Goal: Task Accomplishment & Management: Manage account settings

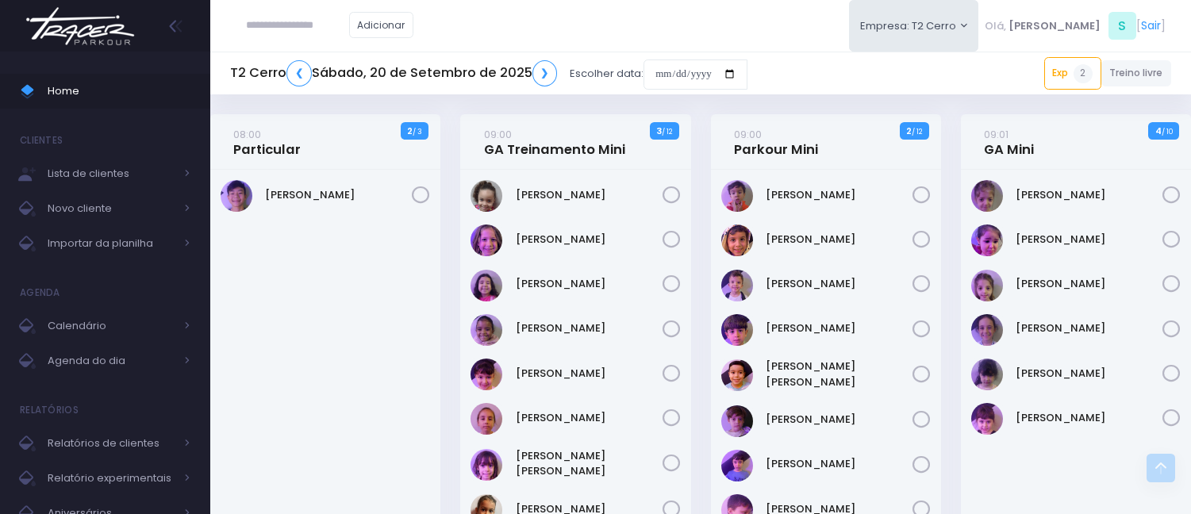
scroll to position [1586, 0]
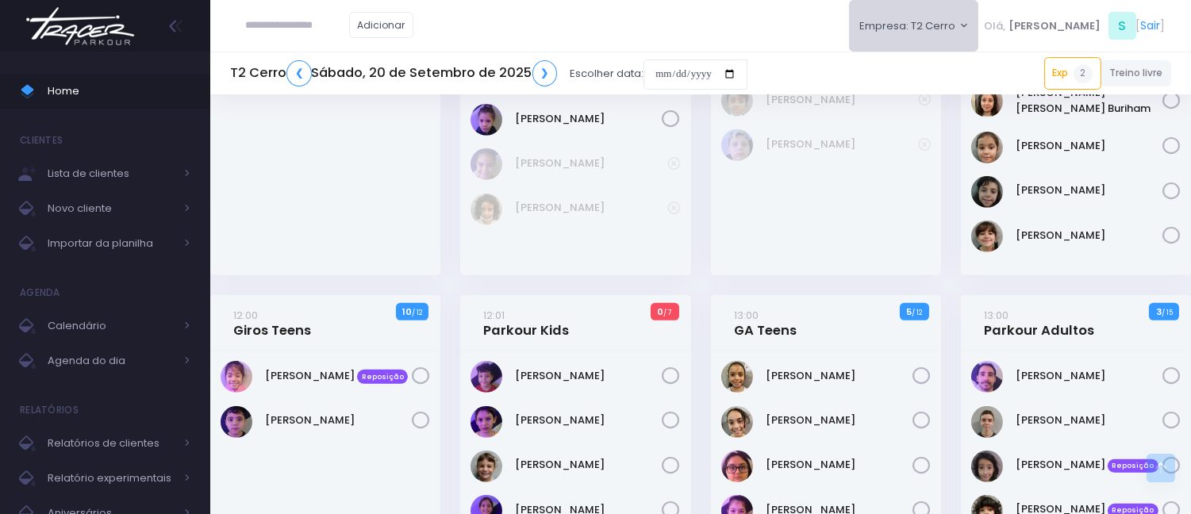
click at [965, 28] on button "Empresa: T2 Cerro" at bounding box center [914, 26] width 130 height 52
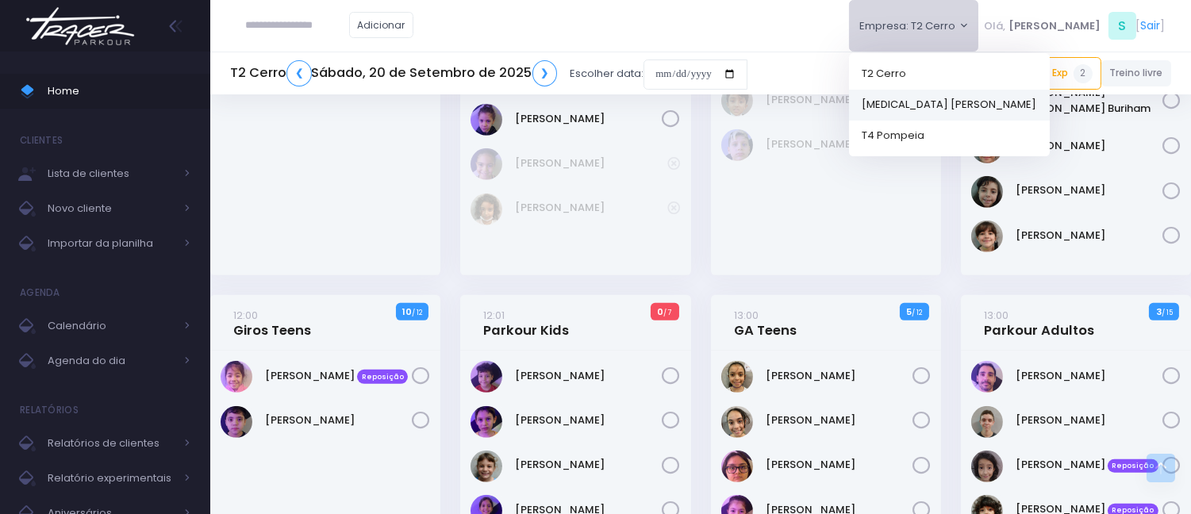
click at [955, 100] on link "[MEDICAL_DATA] [PERSON_NAME]" at bounding box center [949, 104] width 201 height 31
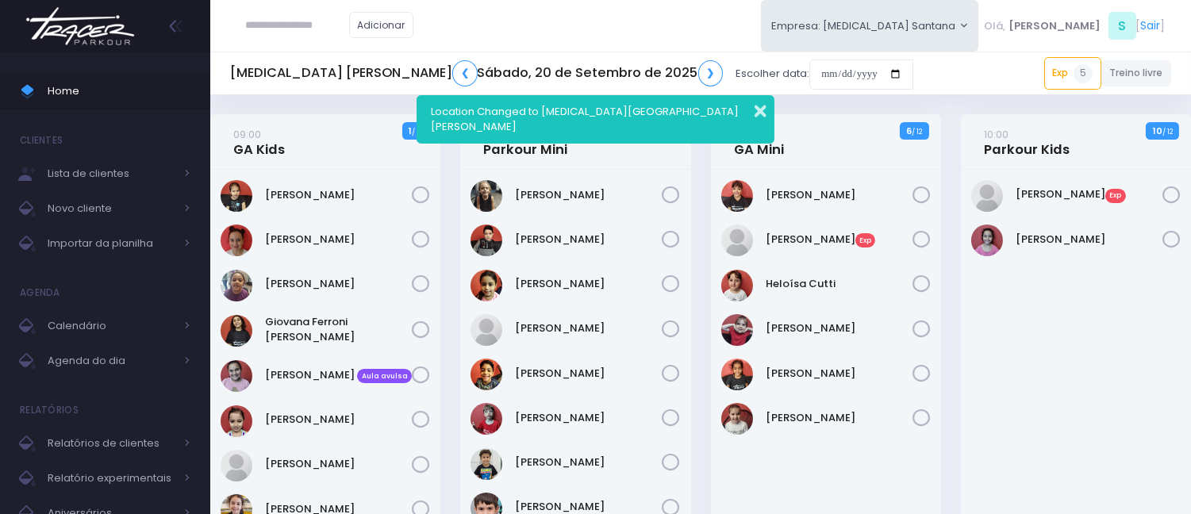
click at [760, 104] on button "button" at bounding box center [750, 109] width 32 height 18
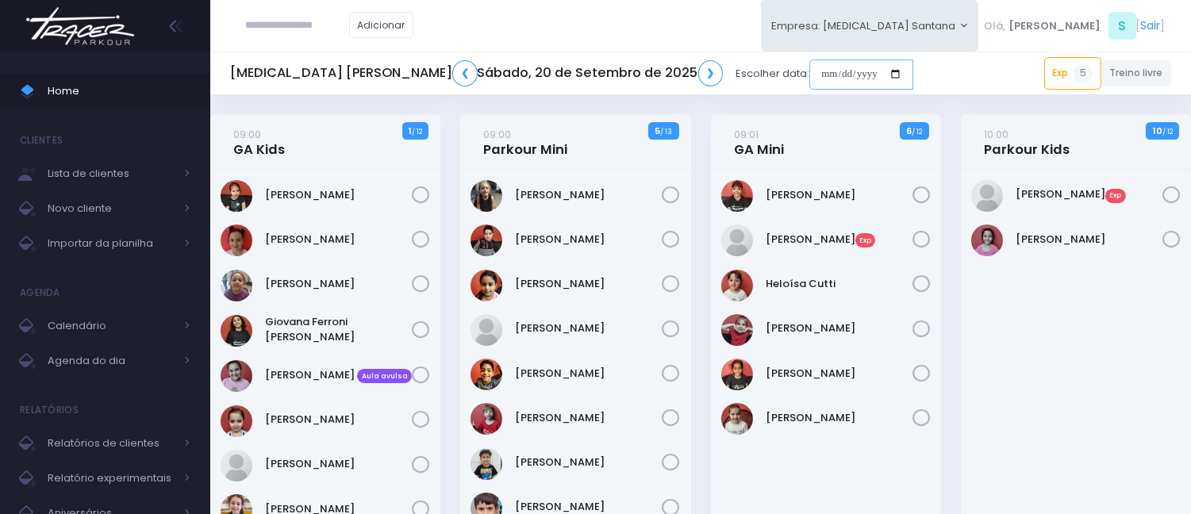
click at [809, 70] on input "date" at bounding box center [861, 74] width 104 height 30
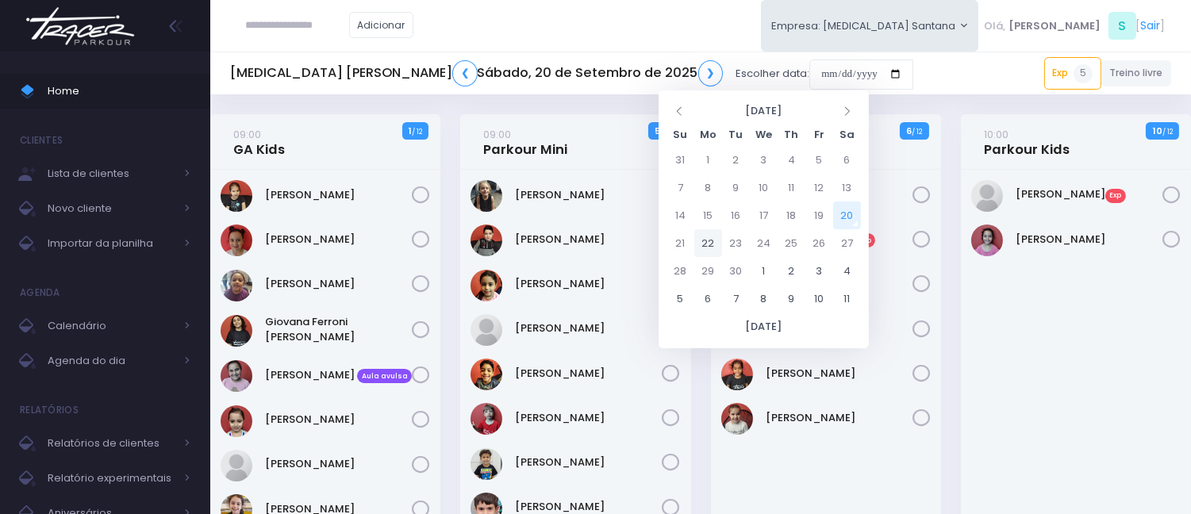
click at [709, 240] on td "22" at bounding box center [708, 243] width 28 height 28
type input "**********"
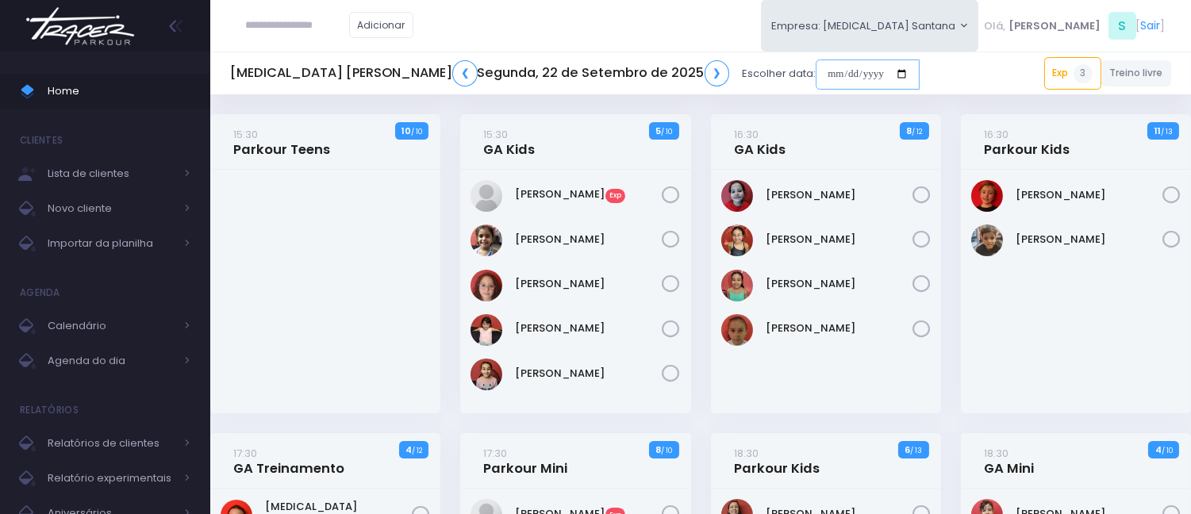
click at [815, 73] on input "date" at bounding box center [867, 74] width 104 height 30
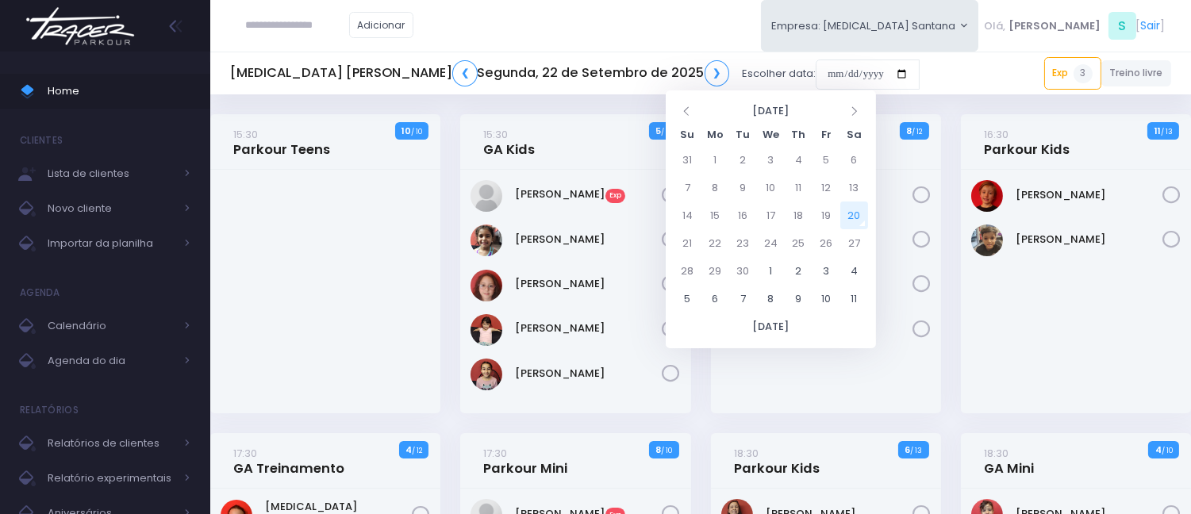
click at [850, 206] on td "20" at bounding box center [854, 215] width 28 height 28
type input "**********"
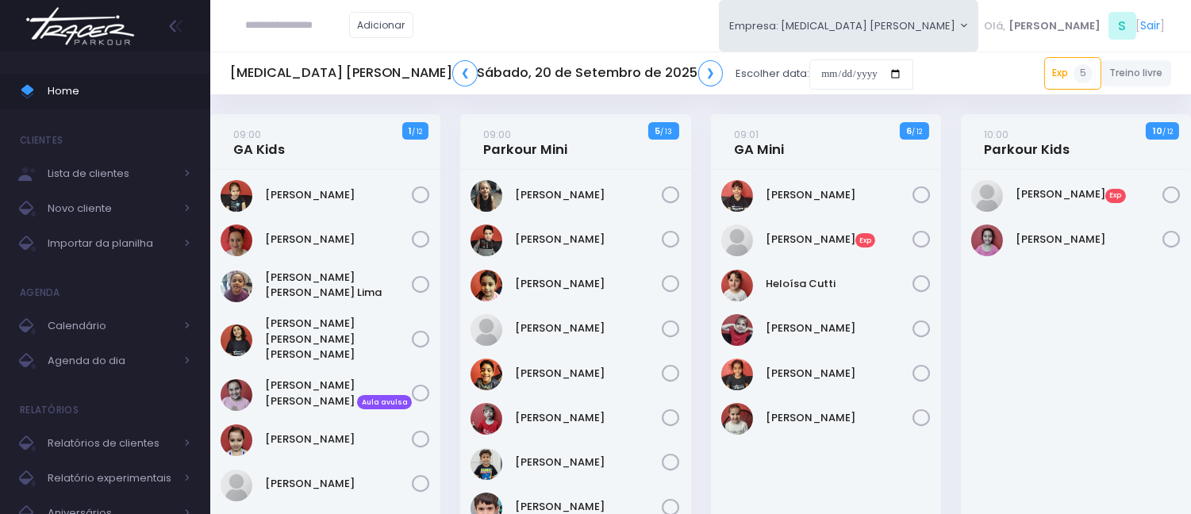
paste input "*********"
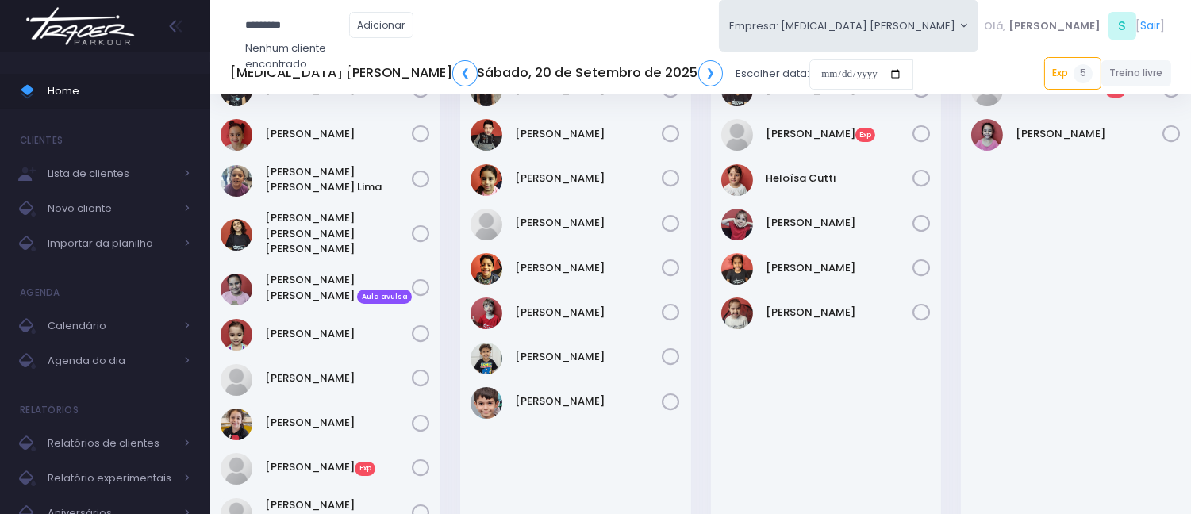
scroll to position [352, 0]
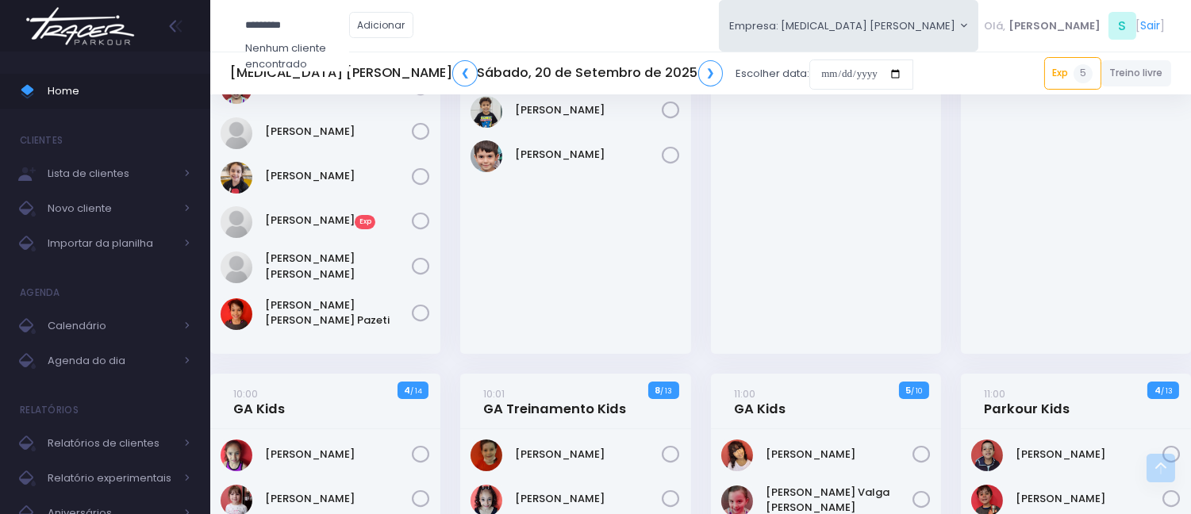
drag, startPoint x: 314, startPoint y: 21, endPoint x: 176, endPoint y: 49, distance: 140.8
paste input "text"
type input "*********"
click input "submit" at bounding box center [0, 0] width 0 height 0
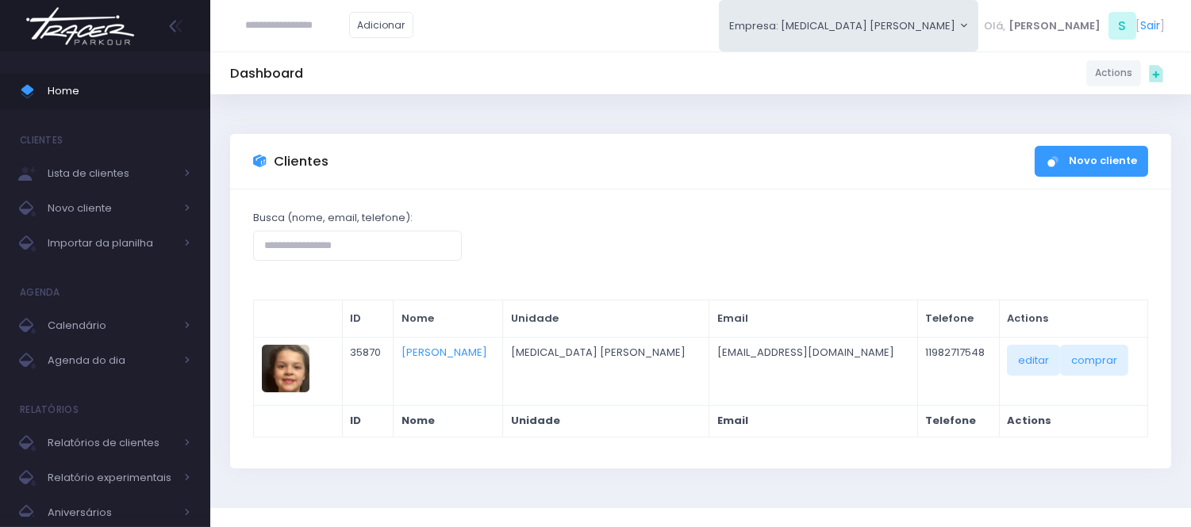
paste input "*********"
type input "*********"
click at [136, 95] on span "Home" at bounding box center [119, 91] width 143 height 21
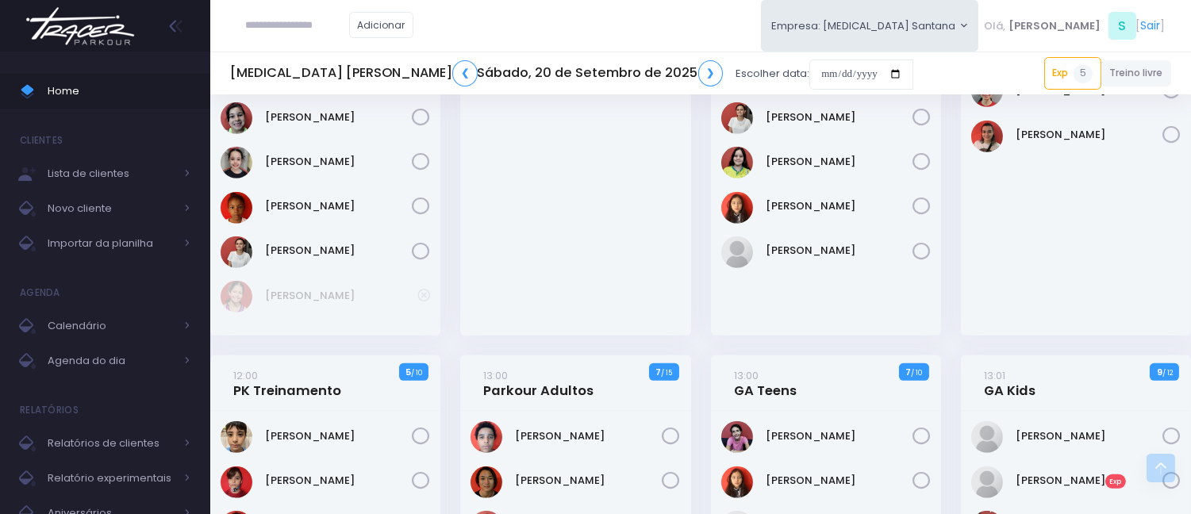
scroll to position [1321, 0]
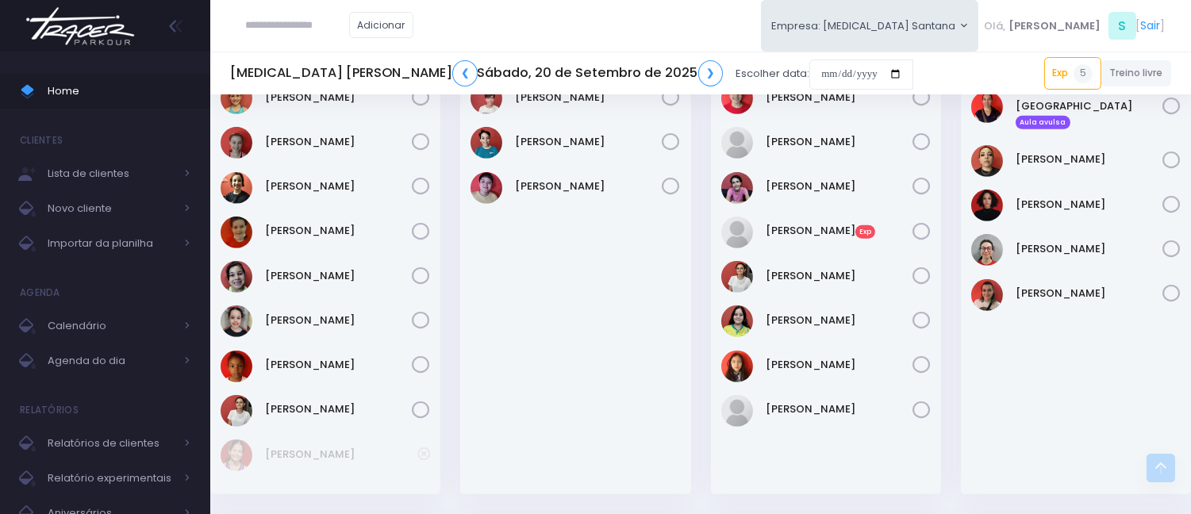
click at [299, 21] on input "text" at bounding box center [297, 25] width 103 height 30
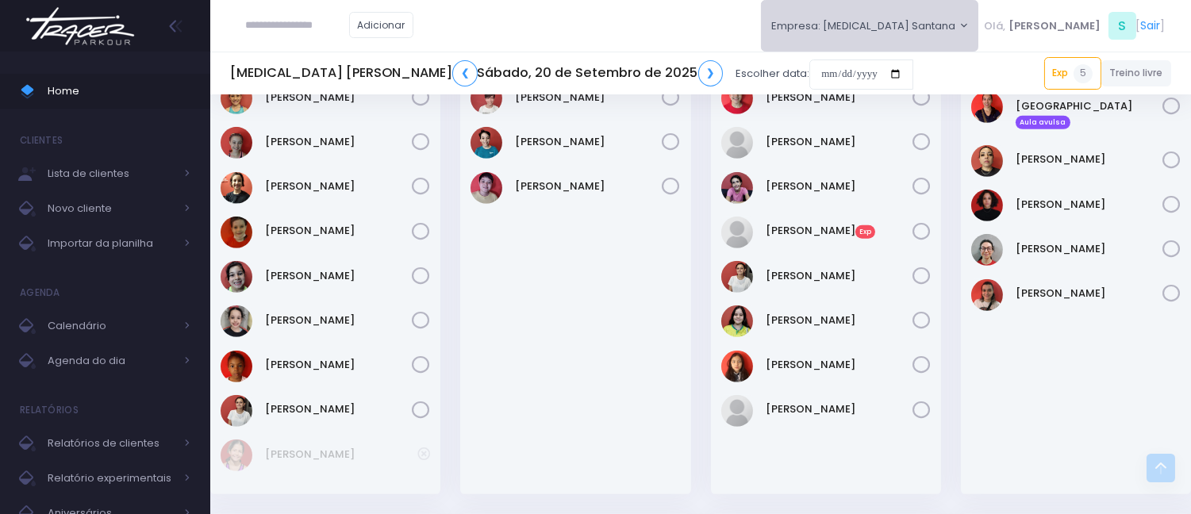
click at [908, 5] on button "Empresa: [MEDICAL_DATA] Santana" at bounding box center [870, 26] width 218 height 52
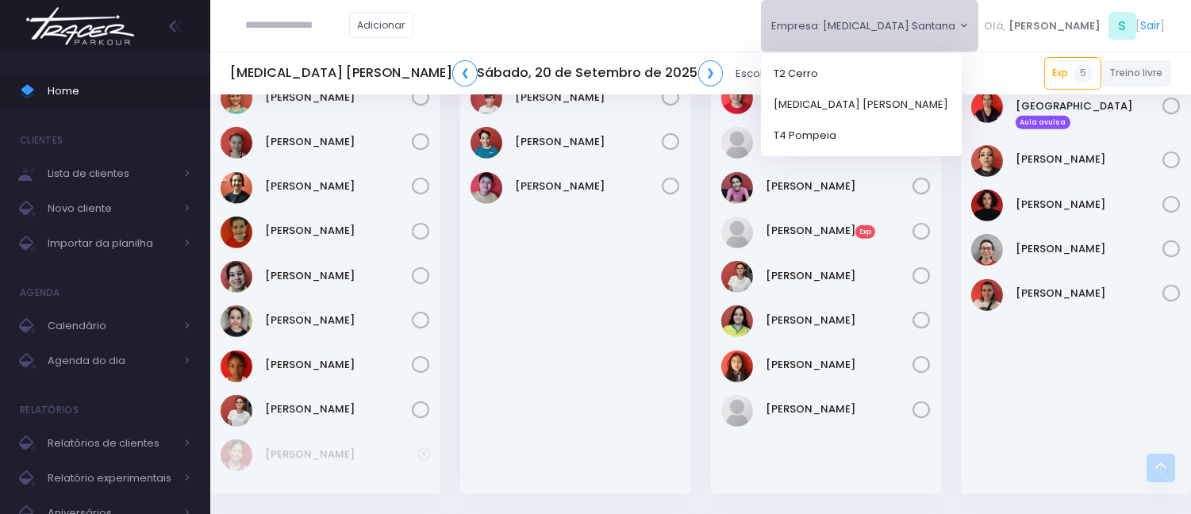
drag, startPoint x: 648, startPoint y: 278, endPoint x: 648, endPoint y: 263, distance: 15.1
click at [646, 278] on div "Arthur Soares" at bounding box center [575, 261] width 230 height 467
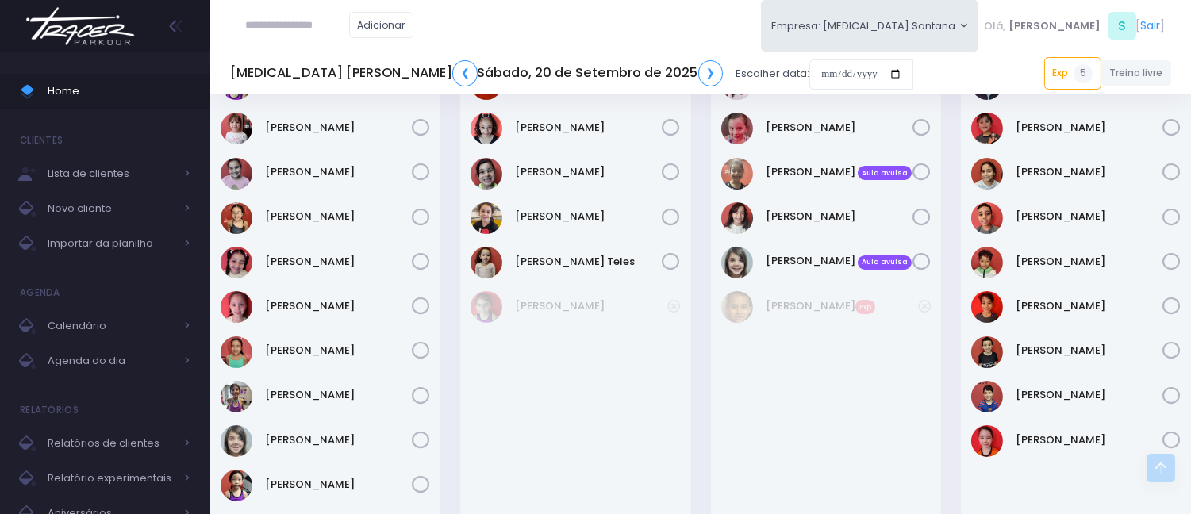
scroll to position [616, 0]
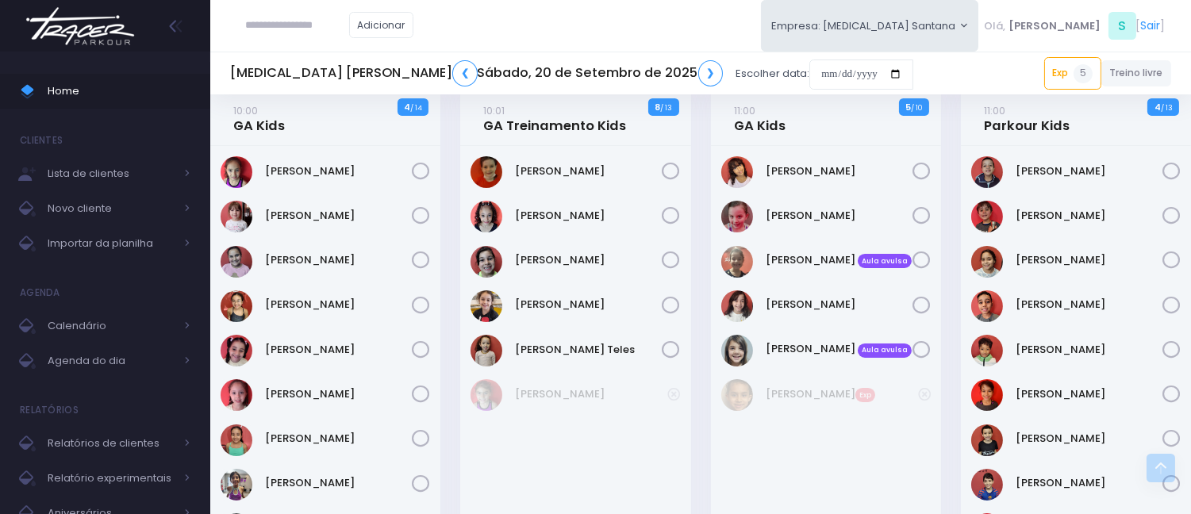
click at [289, 14] on input "text" at bounding box center [297, 25] width 103 height 30
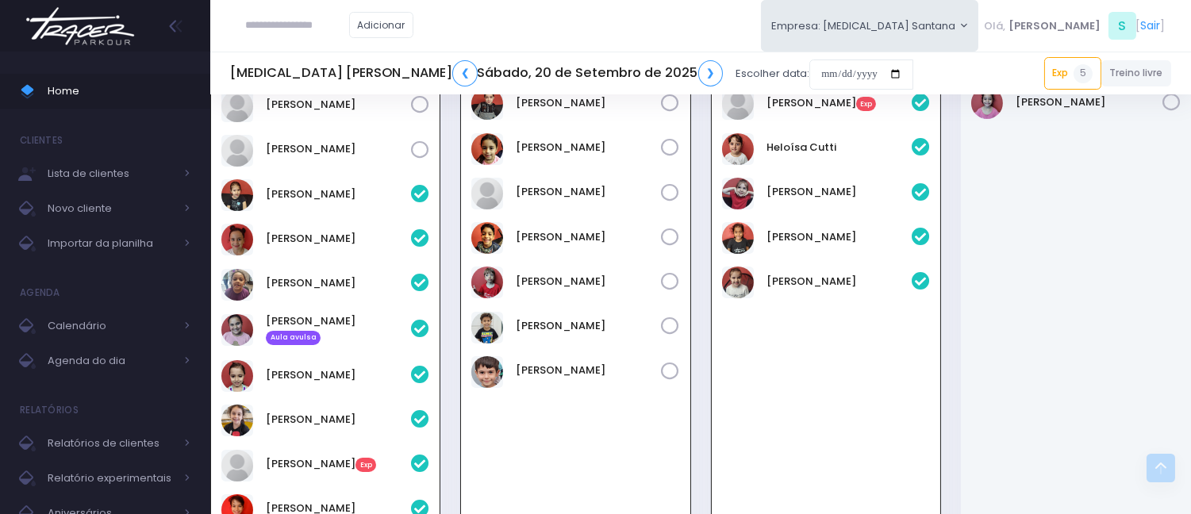
scroll to position [0, 0]
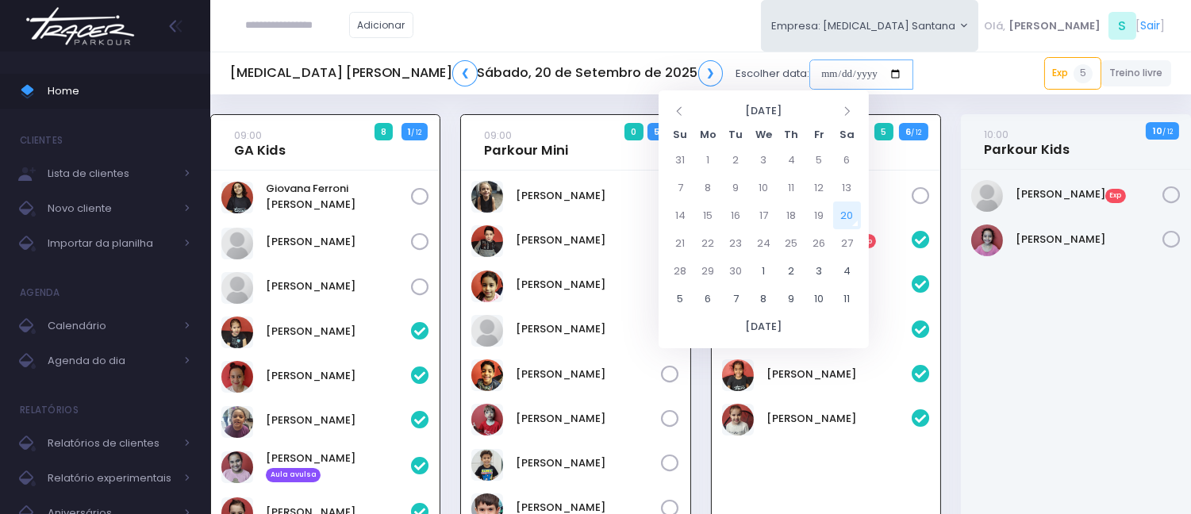
click at [809, 69] on input "date" at bounding box center [861, 74] width 104 height 30
click at [843, 216] on td "20" at bounding box center [847, 215] width 28 height 28
type input "**********"
click at [964, 308] on div "Benicio Franxo Exp" at bounding box center [1076, 428] width 230 height 517
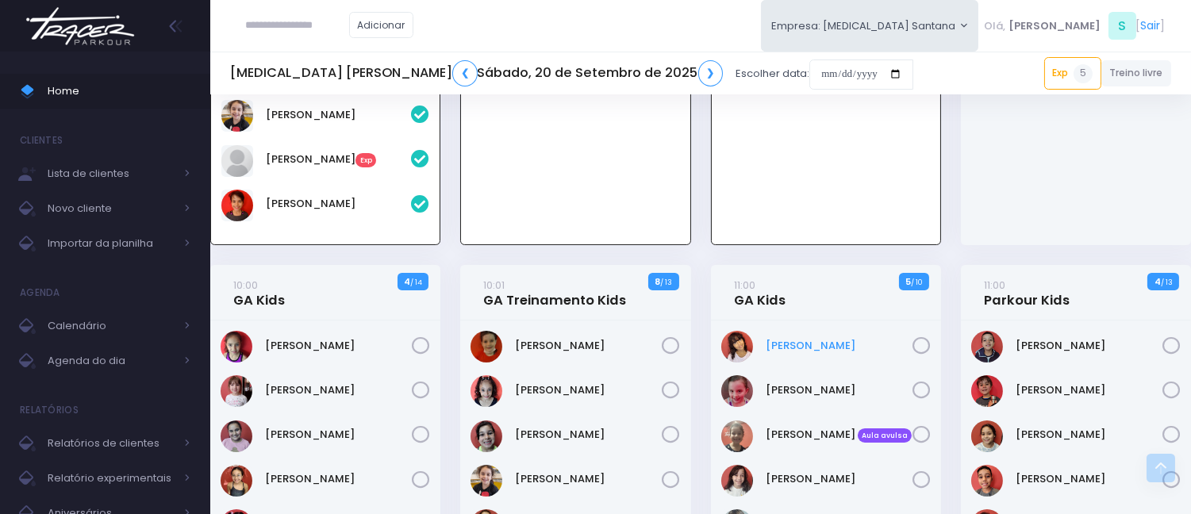
scroll to position [528, 0]
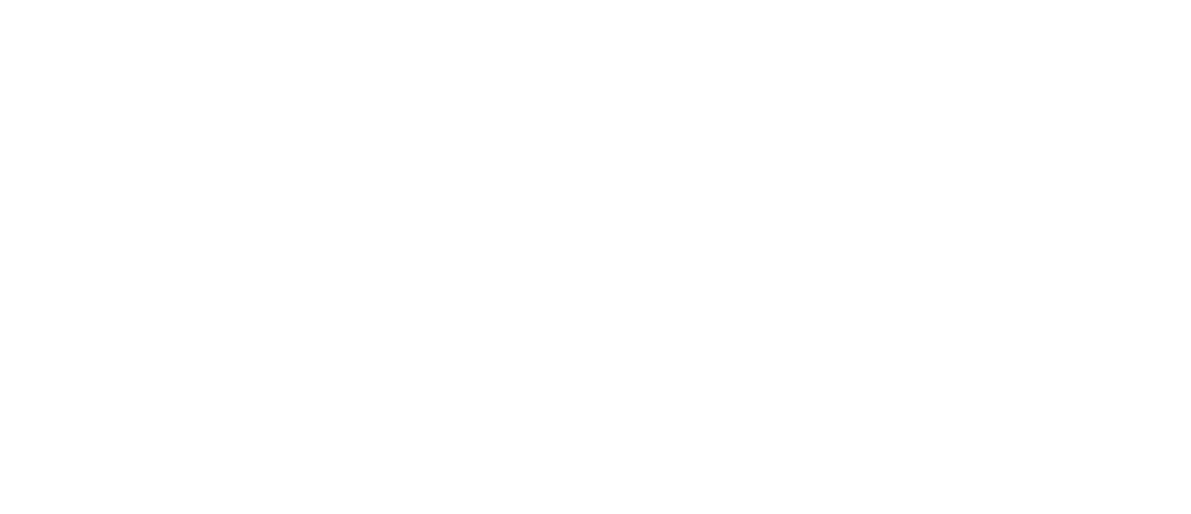
scroll to position [114, 0]
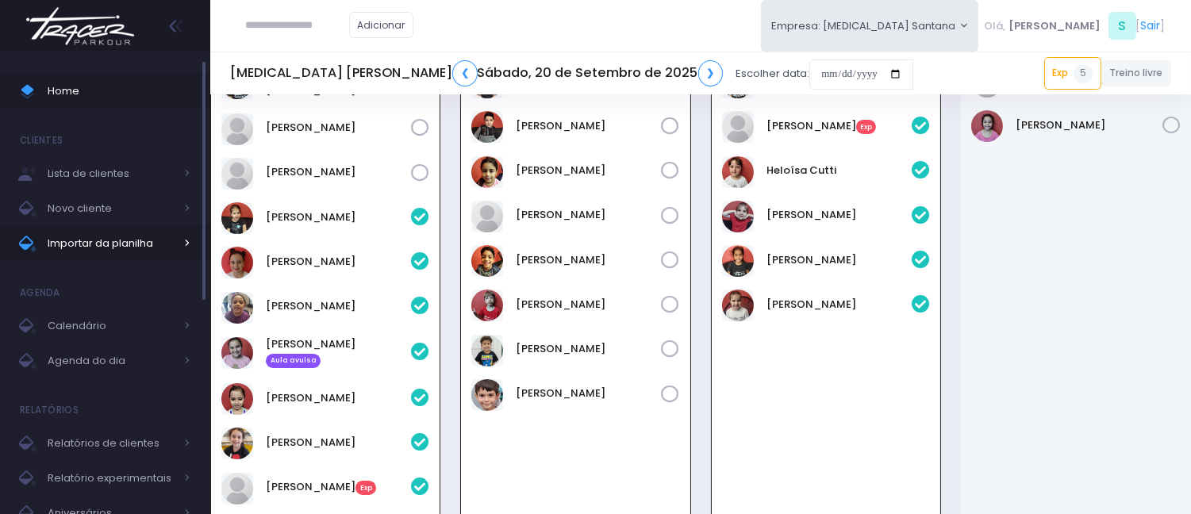
click at [131, 242] on span "Importar da planilha" at bounding box center [111, 243] width 127 height 21
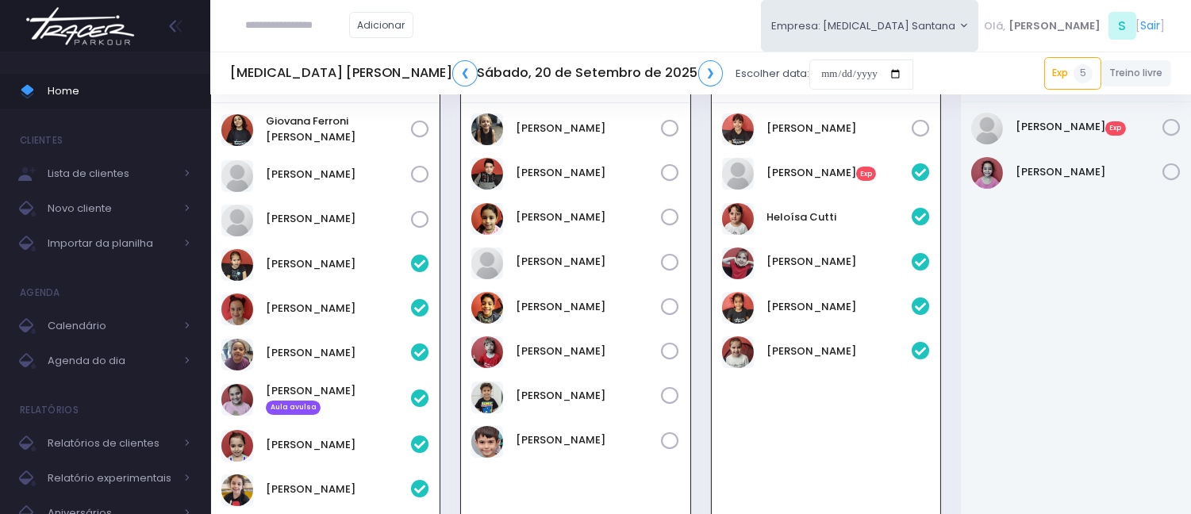
scroll to position [0, 0]
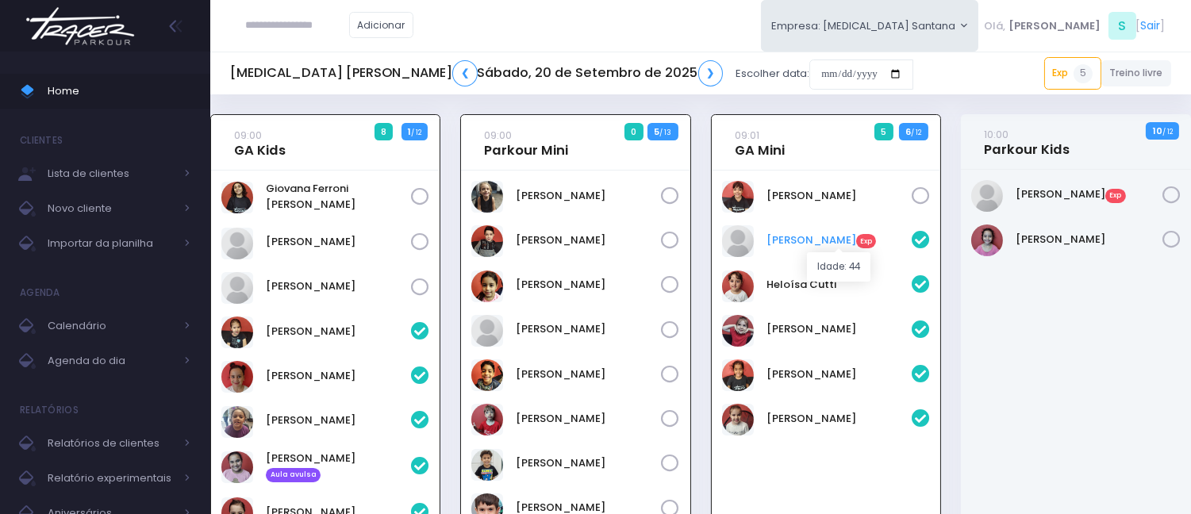
click at [805, 240] on link "Eva Bonadio Exp" at bounding box center [838, 240] width 145 height 16
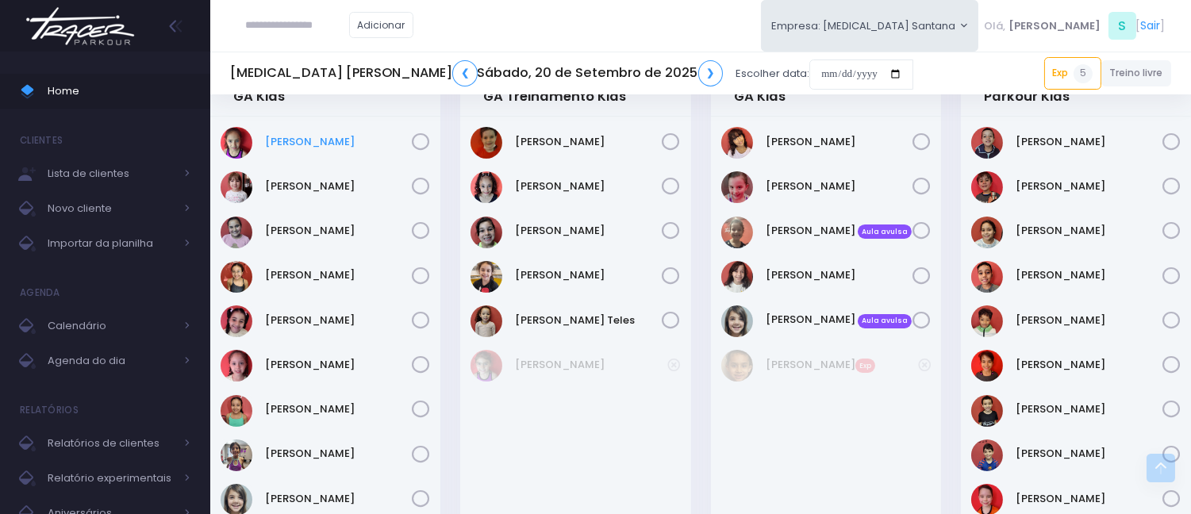
scroll to position [616, 0]
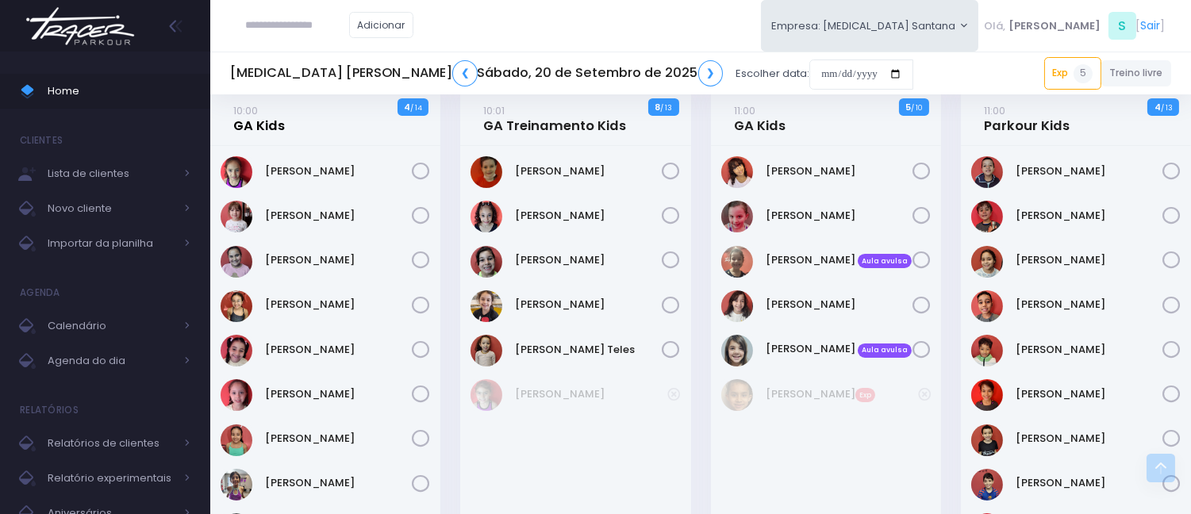
click at [263, 124] on link "10:00 GA Kids" at bounding box center [259, 118] width 52 height 32
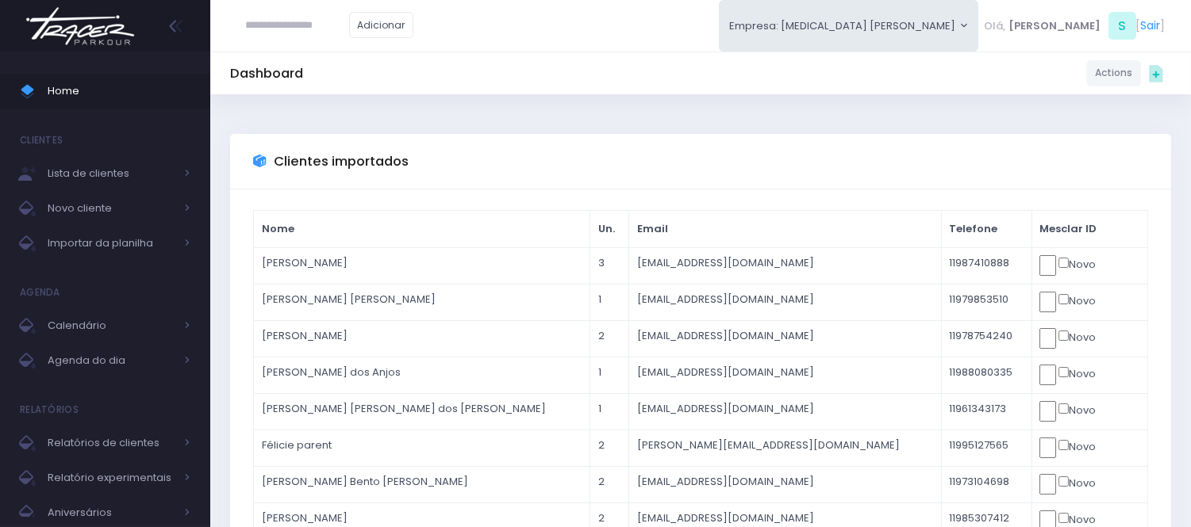
click at [324, 11] on input "text" at bounding box center [297, 25] width 103 height 30
type input "**********"
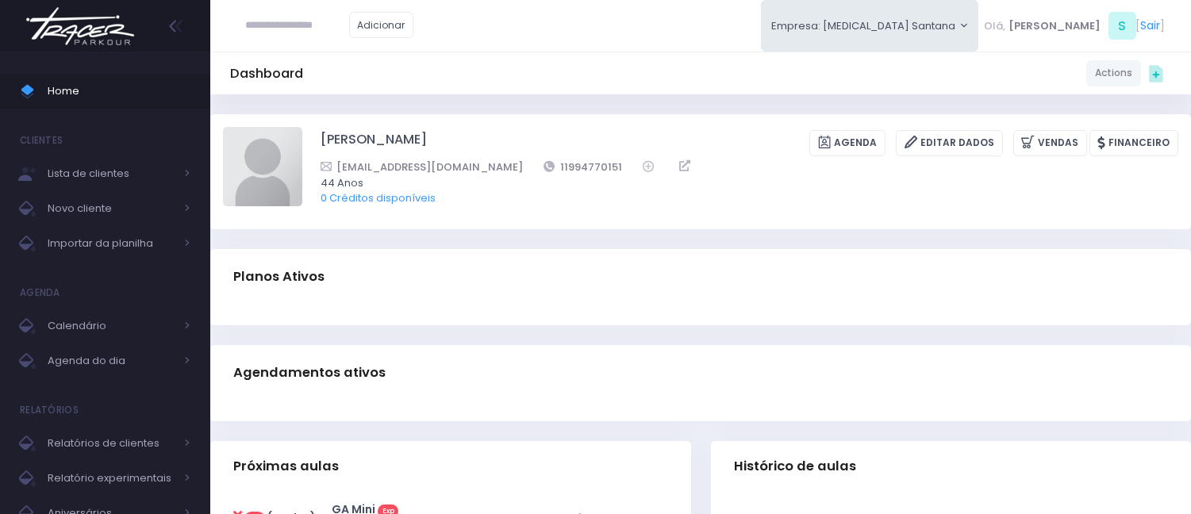
drag, startPoint x: 1066, startPoint y: 120, endPoint x: 1059, endPoint y: 115, distance: 8.6
click at [1059, 115] on div "[PERSON_NAME] [GEOGRAPHIC_DATA] Editar Dados [GEOGRAPHIC_DATA] Financeiro" at bounding box center [700, 171] width 980 height 115
click at [1082, 145] on link "Vendas" at bounding box center [1050, 143] width 74 height 26
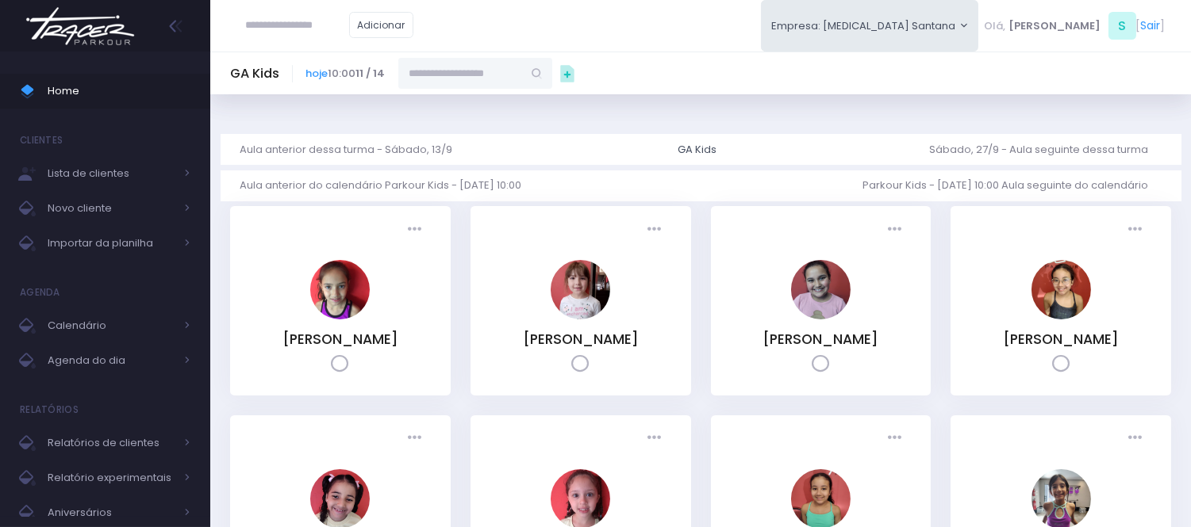
click at [458, 64] on input "text" at bounding box center [460, 73] width 124 height 30
paste input "**********"
click at [500, 109] on link "Laís clemente amaral colozio" at bounding box center [476, 102] width 92 height 16
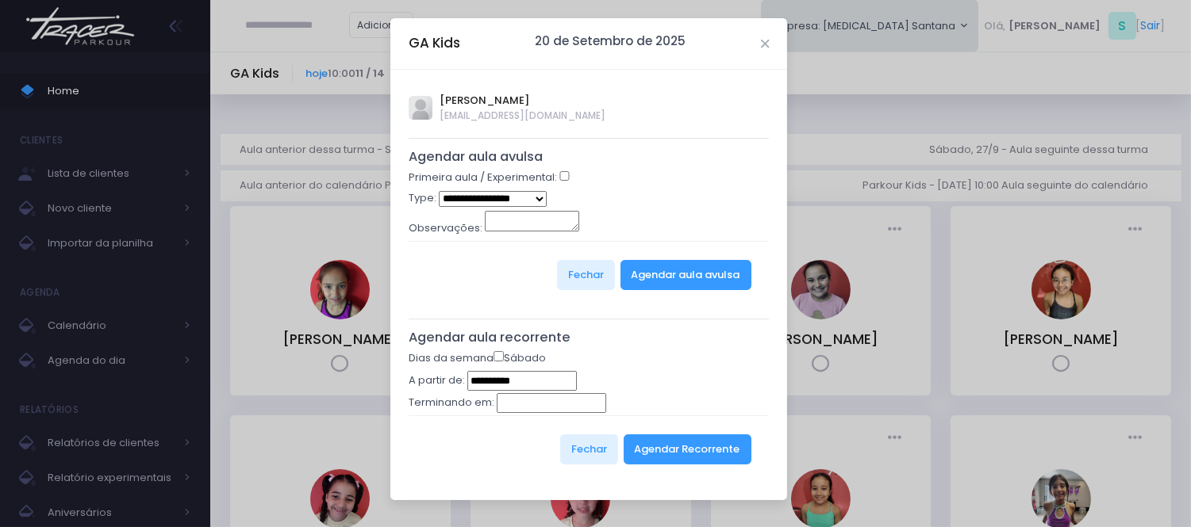
type input "**********"
select select "*"
click at [650, 264] on button "Agendar aula avulsa" at bounding box center [685, 275] width 131 height 30
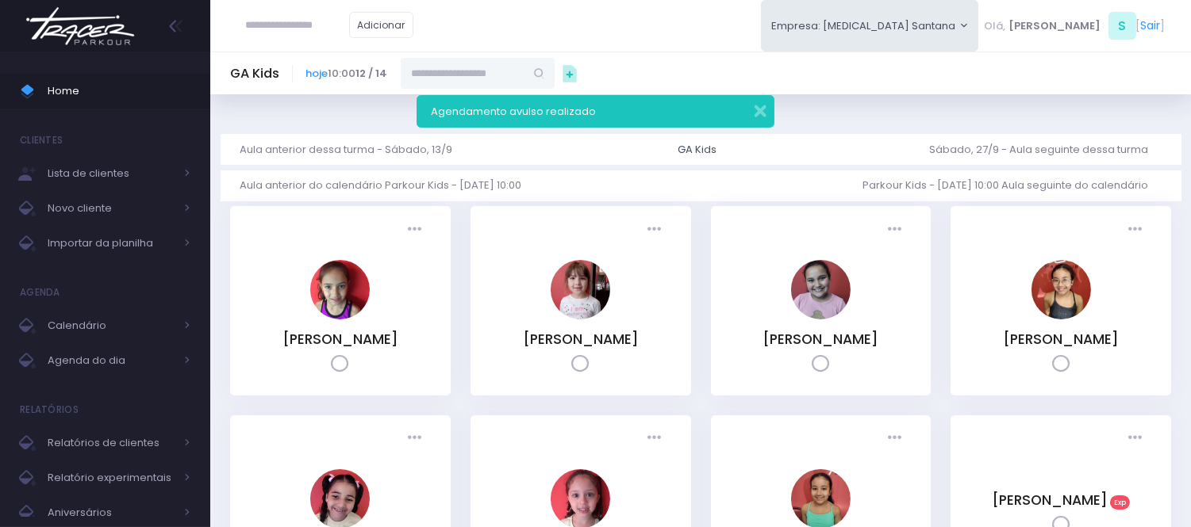
click at [757, 121] on div "Agendamento avulso realizado" at bounding box center [594, 111] width 357 height 33
click at [760, 116] on button "button" at bounding box center [750, 109] width 32 height 18
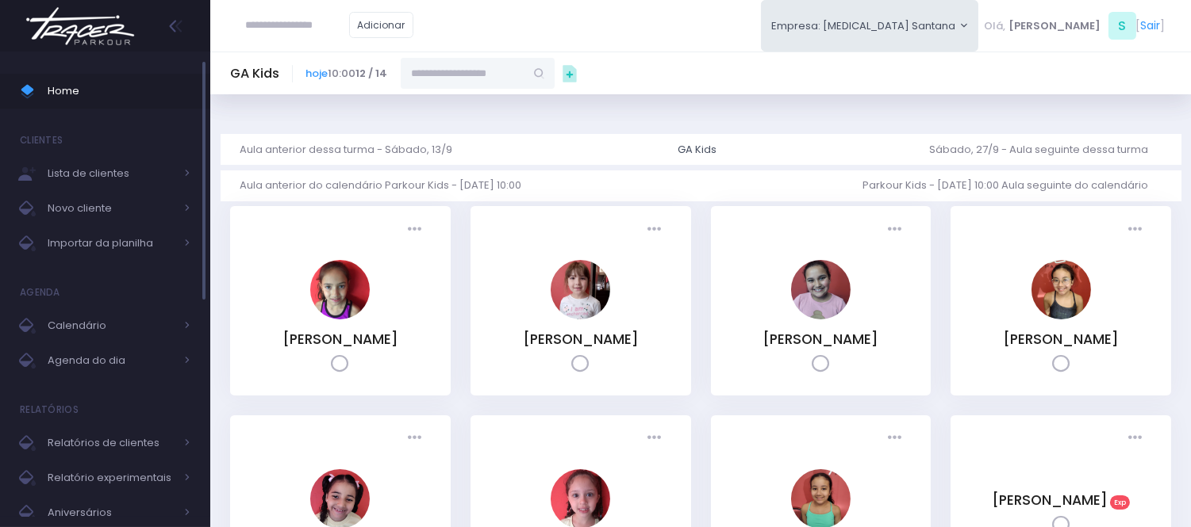
click at [167, 109] on ul "Home Clientes Lista de clientes Novo cliente Importar da planilha Agenda Calend…" at bounding box center [105, 431] width 210 height 738
click at [164, 88] on span "Home" at bounding box center [119, 91] width 143 height 21
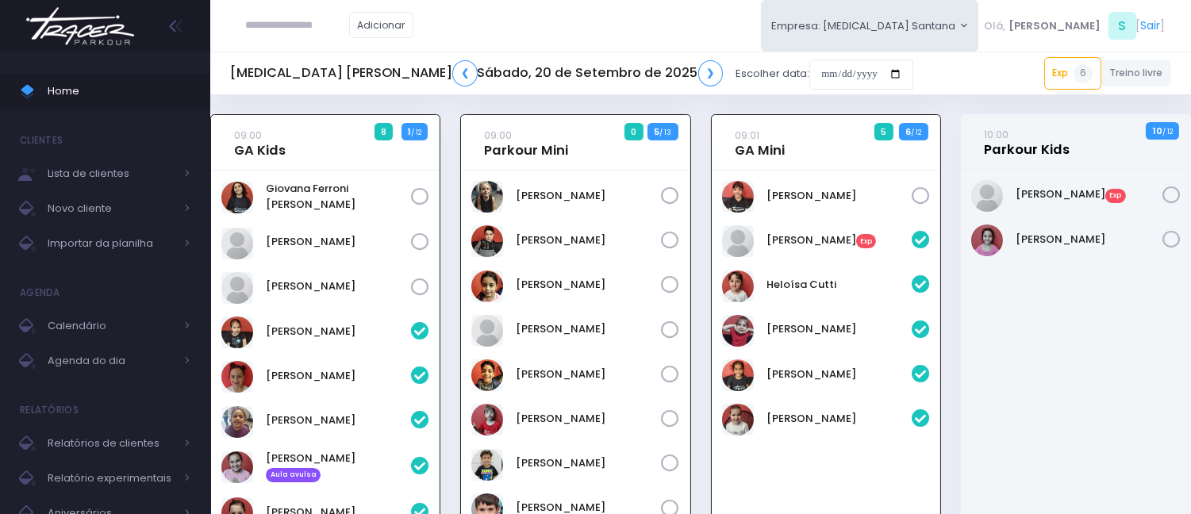
click at [1027, 155] on link "10:00 Parkour Kids" at bounding box center [1027, 142] width 86 height 32
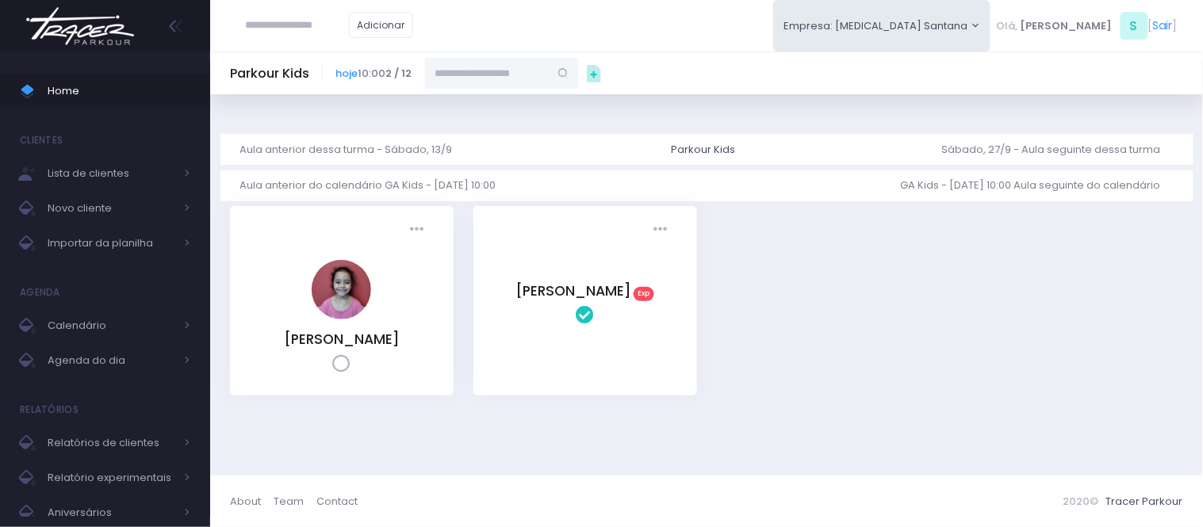
click at [512, 78] on input "text" at bounding box center [487, 73] width 124 height 30
paste input "**********"
click at [527, 109] on link "[PERSON_NAME]" at bounding box center [502, 102] width 90 height 16
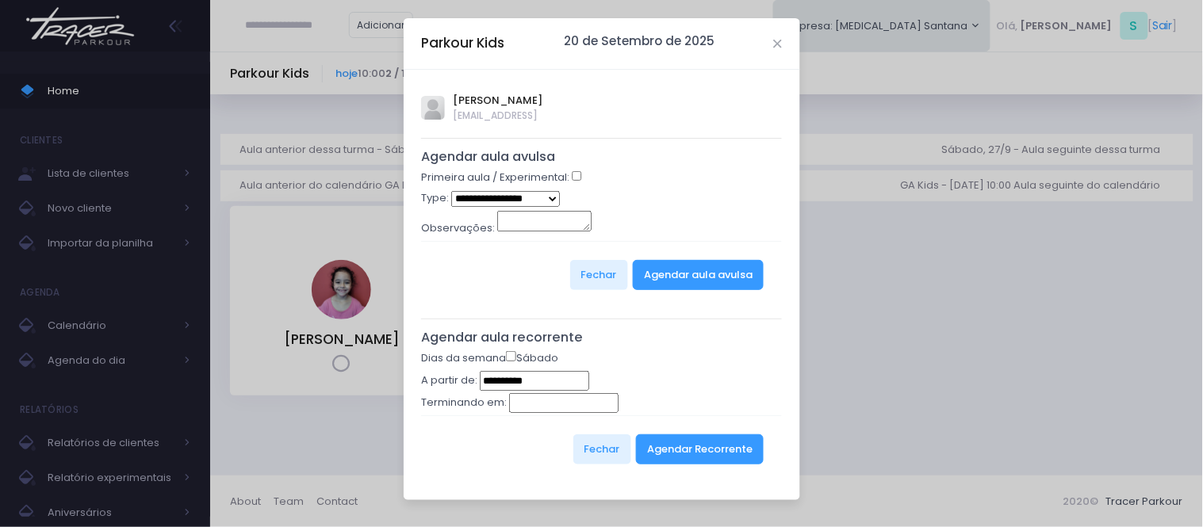
type input "**********"
select select "*"
click at [664, 281] on button "Agendar aula avulsa" at bounding box center [698, 275] width 131 height 30
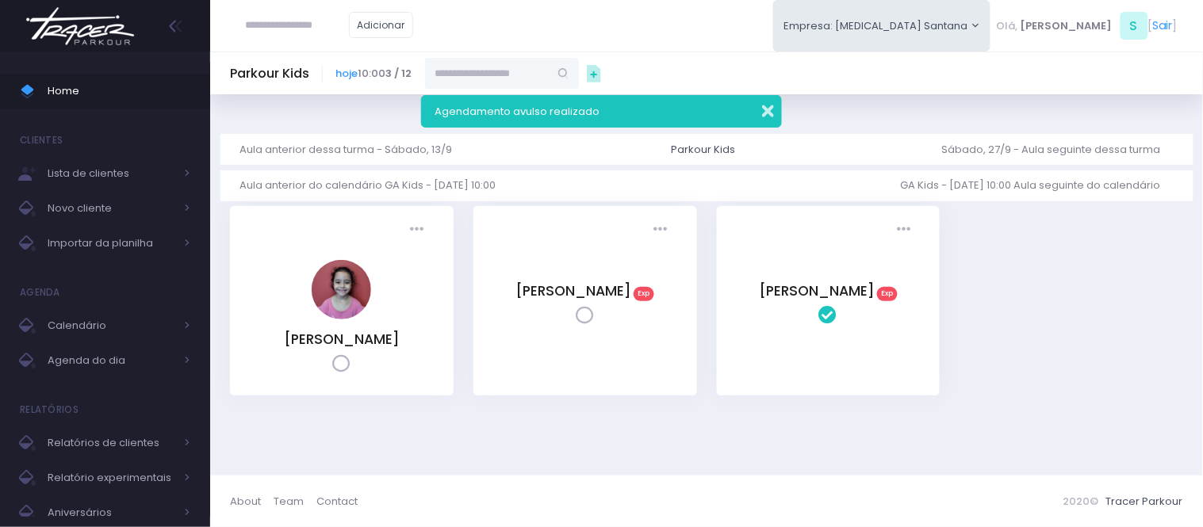
click at [765, 108] on button "button" at bounding box center [758, 109] width 32 height 18
click at [615, 288] on link "[PERSON_NAME]" at bounding box center [574, 291] width 116 height 19
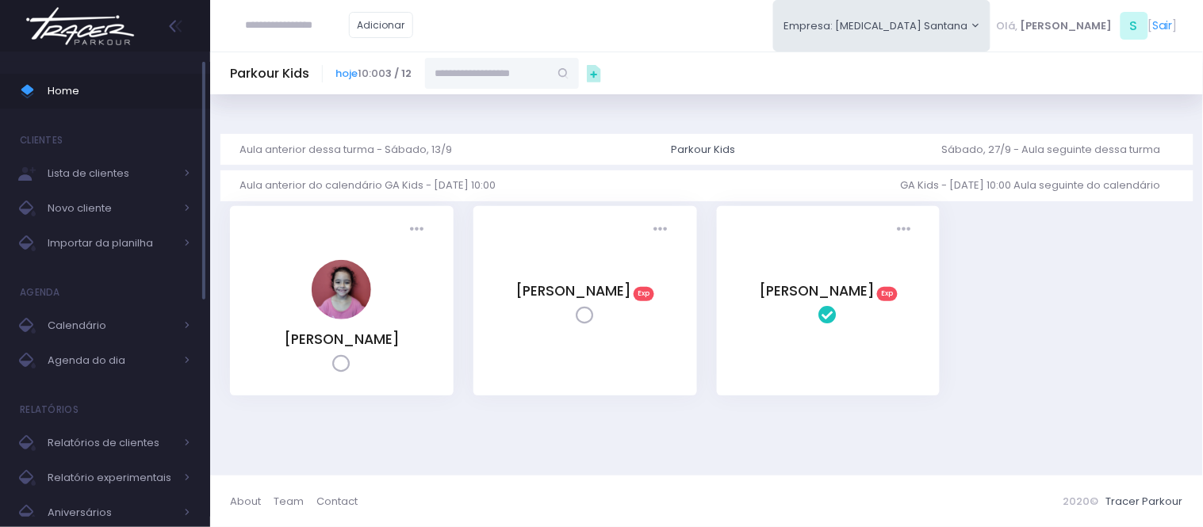
click at [114, 90] on span "Home" at bounding box center [119, 91] width 143 height 21
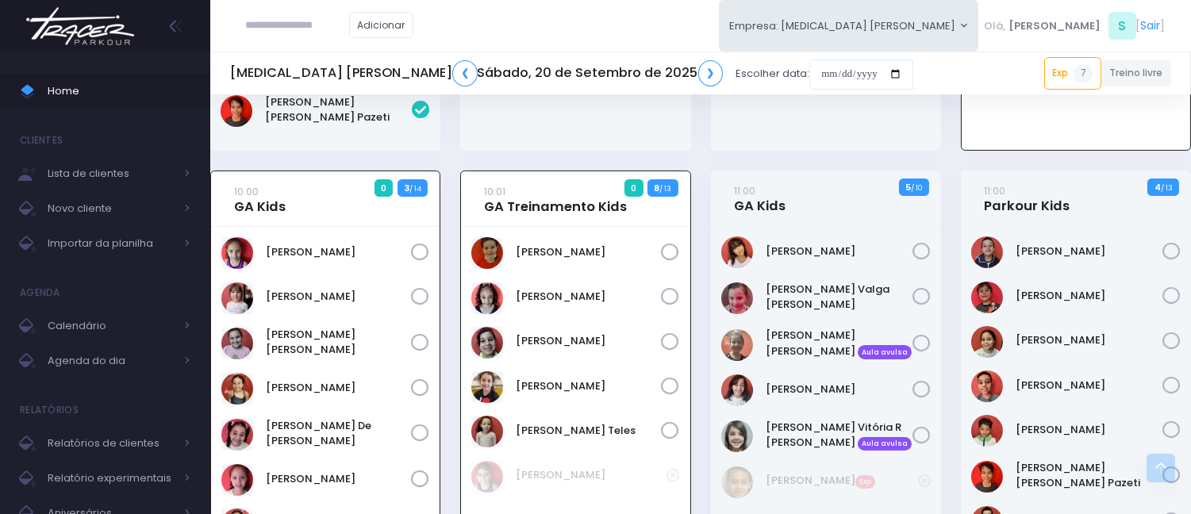
scroll to position [819, 0]
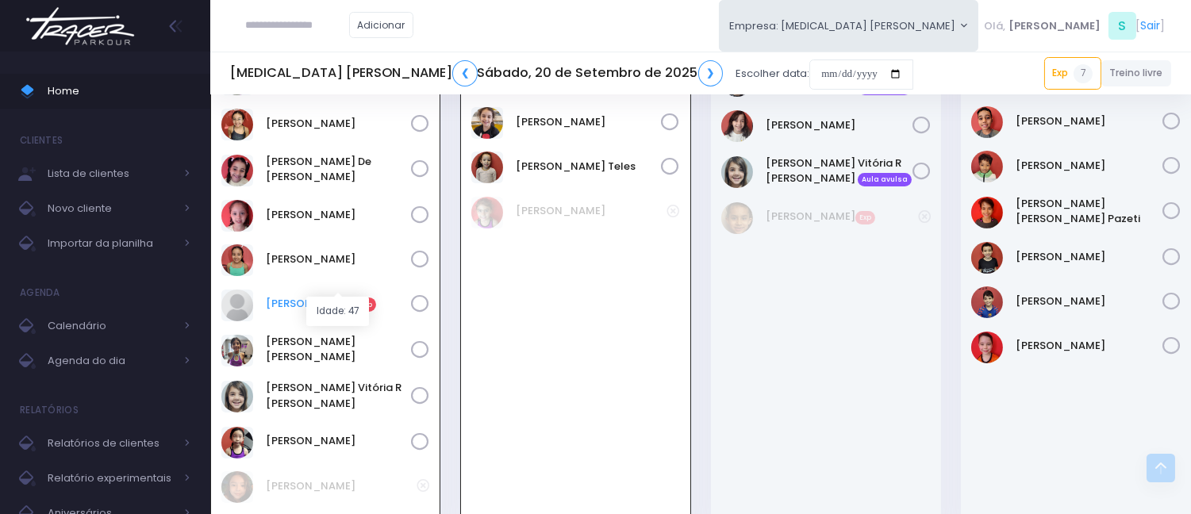
click at [279, 296] on link "Laís Clemente Exp" at bounding box center [338, 304] width 145 height 16
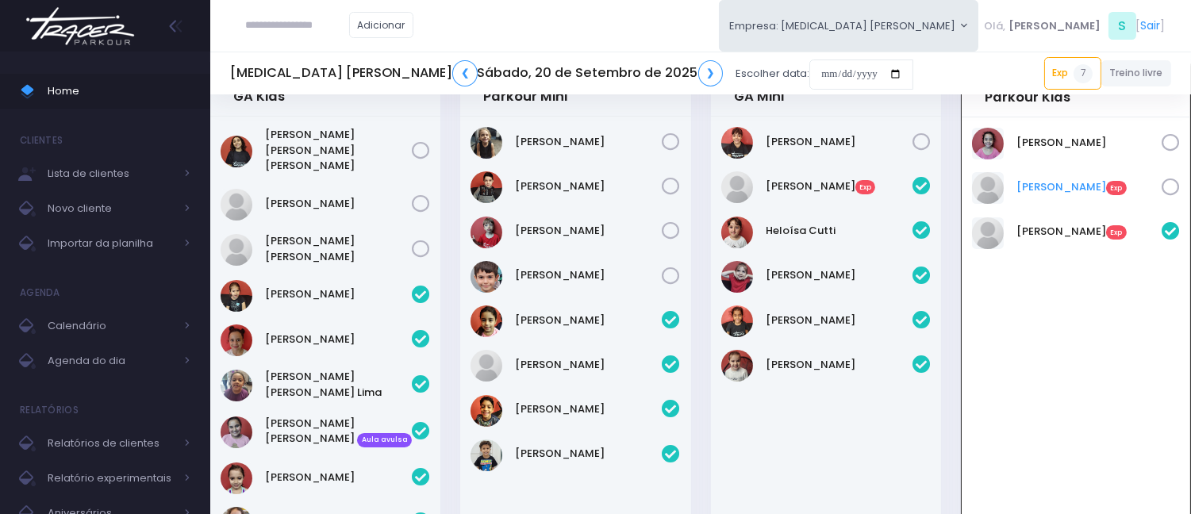
scroll to position [0, 0]
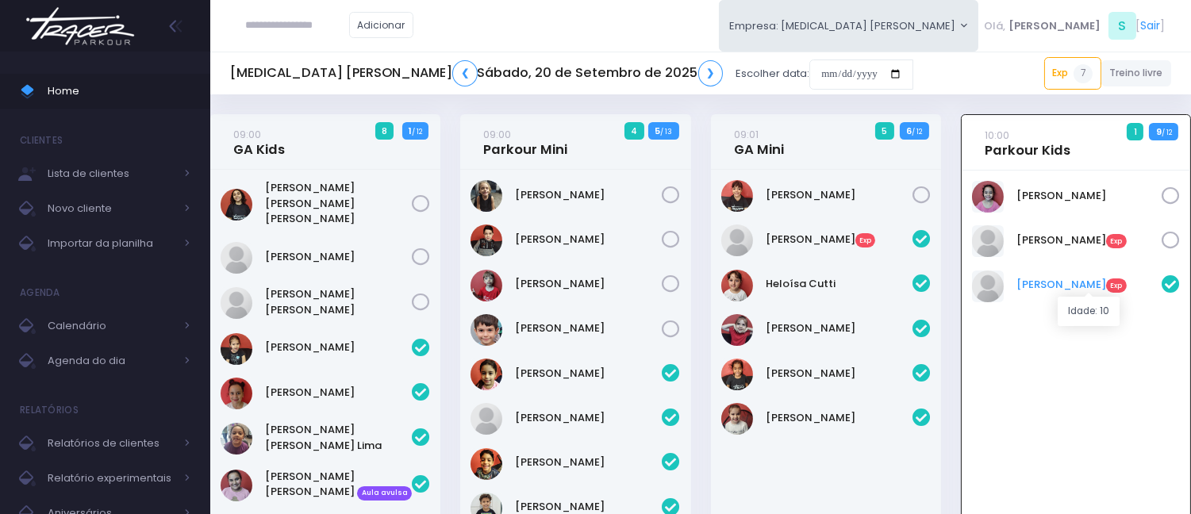
click at [1034, 288] on link "Benicio Franxo Exp" at bounding box center [1088, 285] width 145 height 16
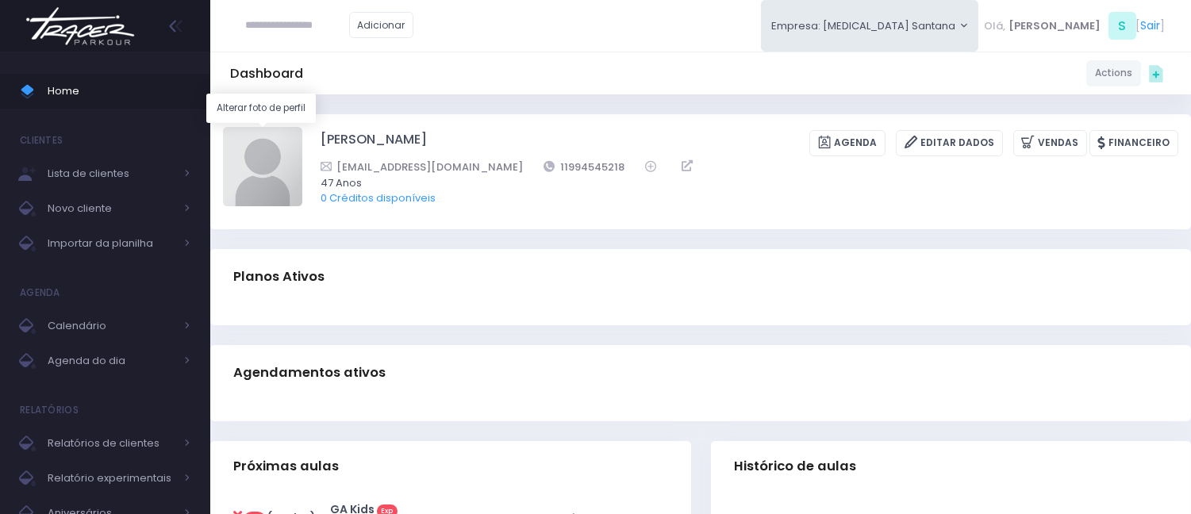
click at [264, 153] on img at bounding box center [262, 166] width 79 height 79
click at [301, 127] on input "file" at bounding box center [301, 126] width 1 height 1
click at [280, 152] on img at bounding box center [262, 166] width 79 height 79
click at [301, 127] on input "file" at bounding box center [301, 126] width 1 height 1
type input "**********"
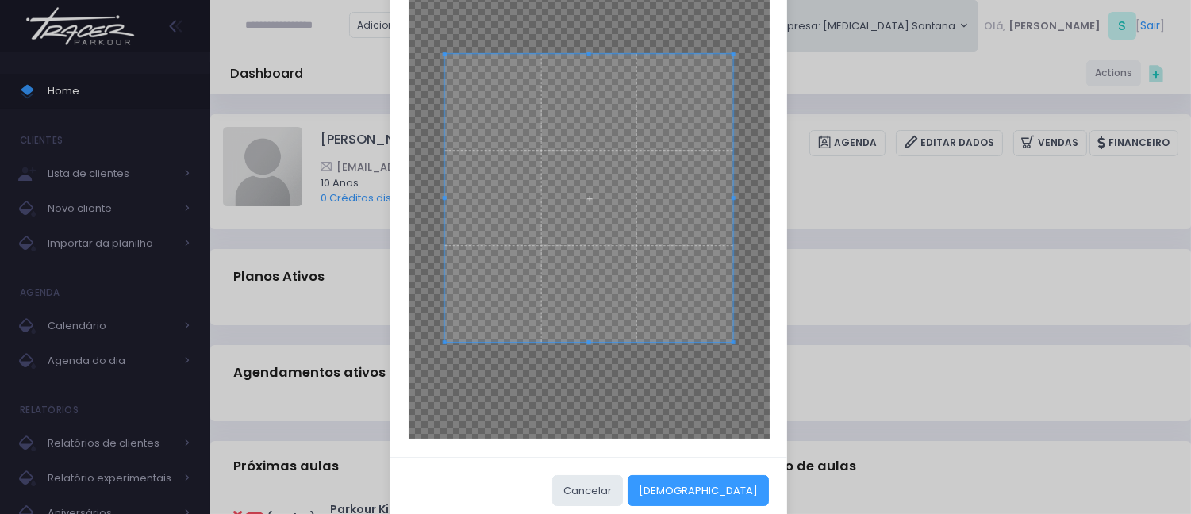
scroll to position [148, 0]
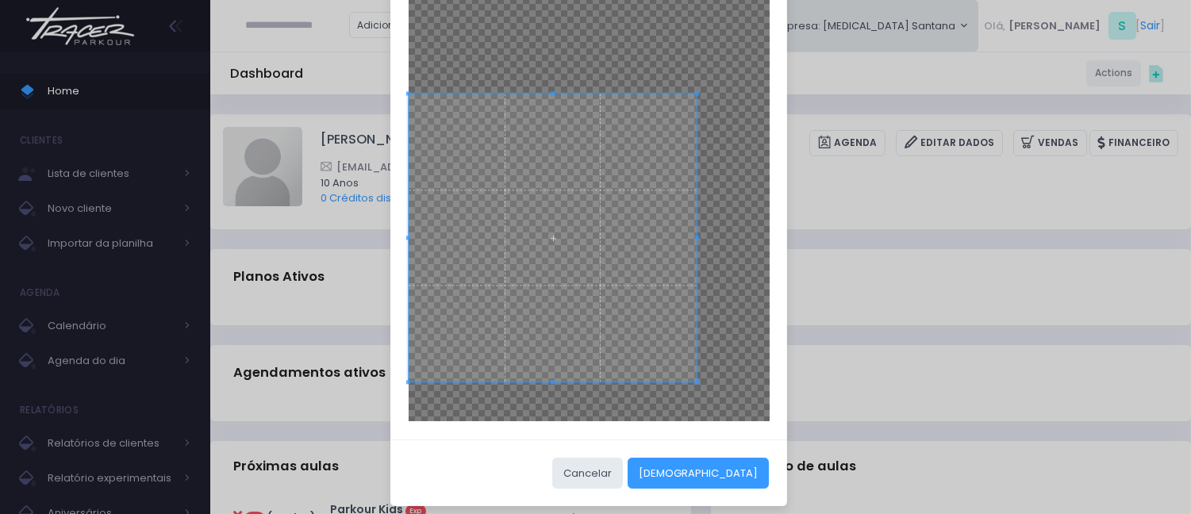
click at [580, 263] on span at bounding box center [552, 238] width 289 height 289
click at [505, 273] on span at bounding box center [552, 242] width 289 height 289
click at [730, 464] on button "Cortar" at bounding box center [697, 473] width 141 height 30
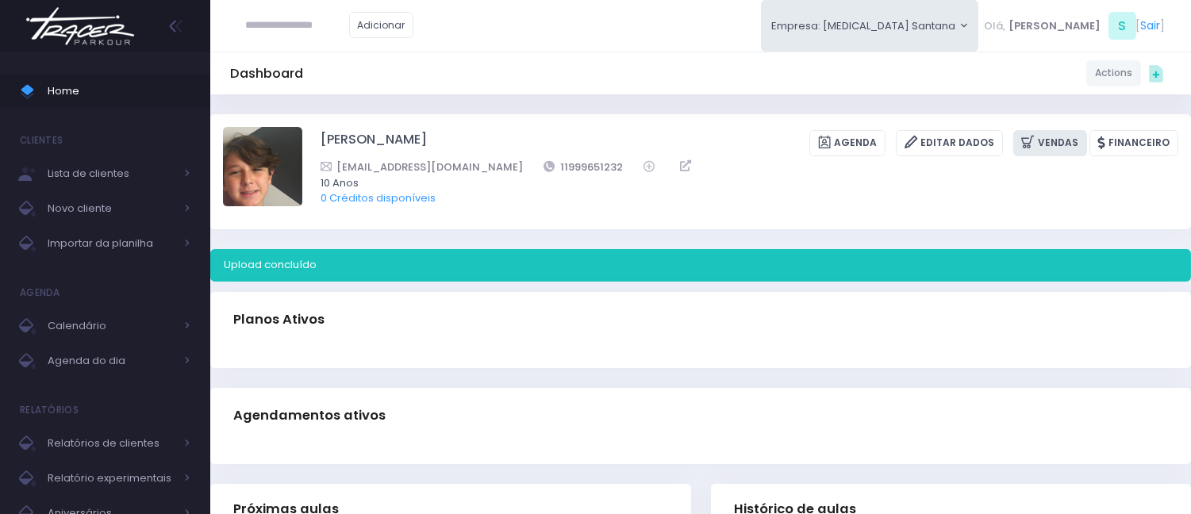
click at [1071, 143] on link "Vendas" at bounding box center [1050, 143] width 74 height 26
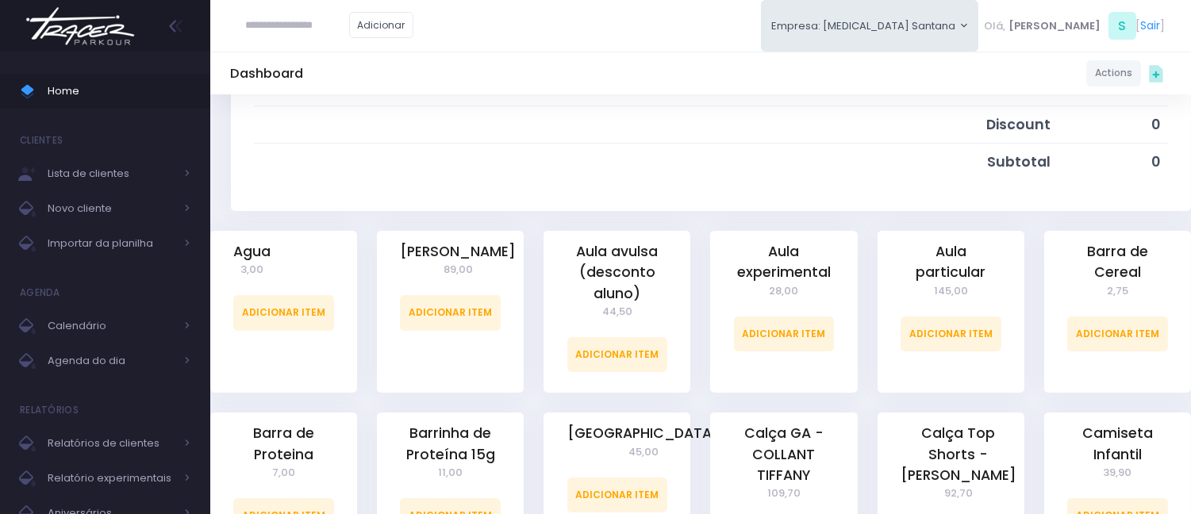
scroll to position [352, 0]
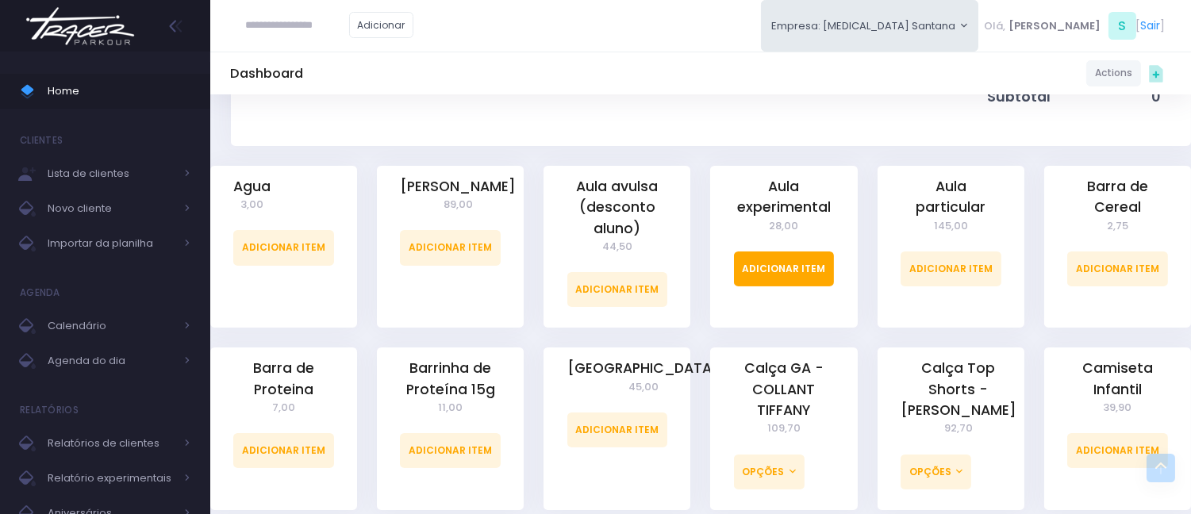
click at [789, 264] on link "Adicionar Item" at bounding box center [784, 268] width 101 height 35
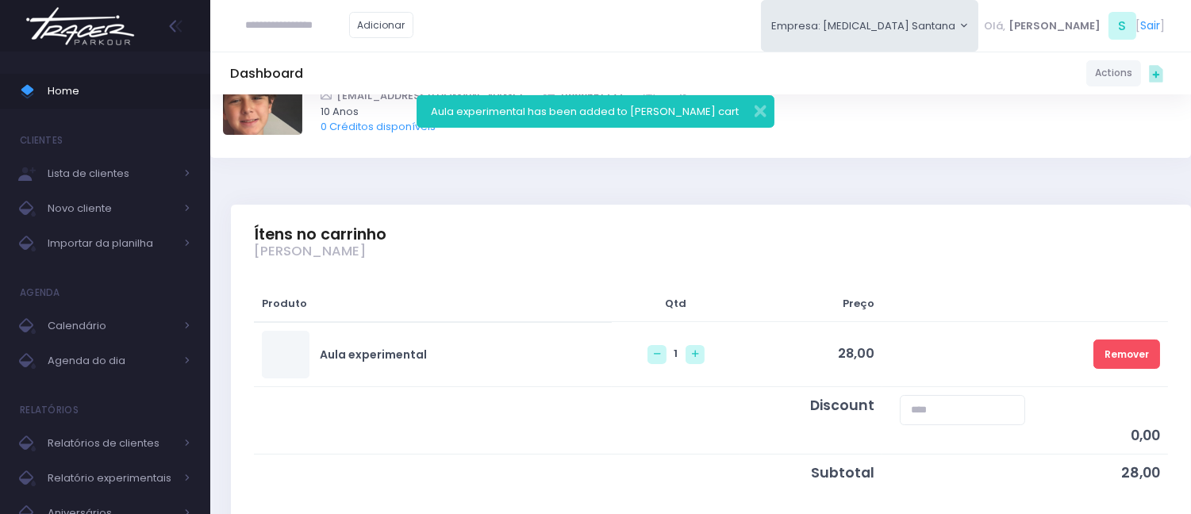
scroll to position [264, 0]
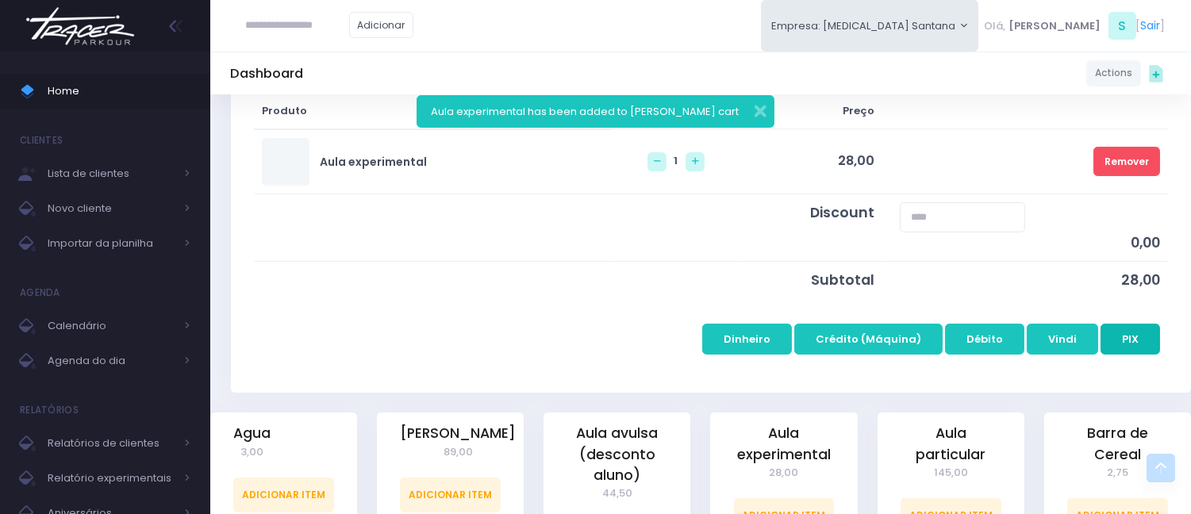
click at [1111, 336] on button "PIX" at bounding box center [1129, 339] width 59 height 30
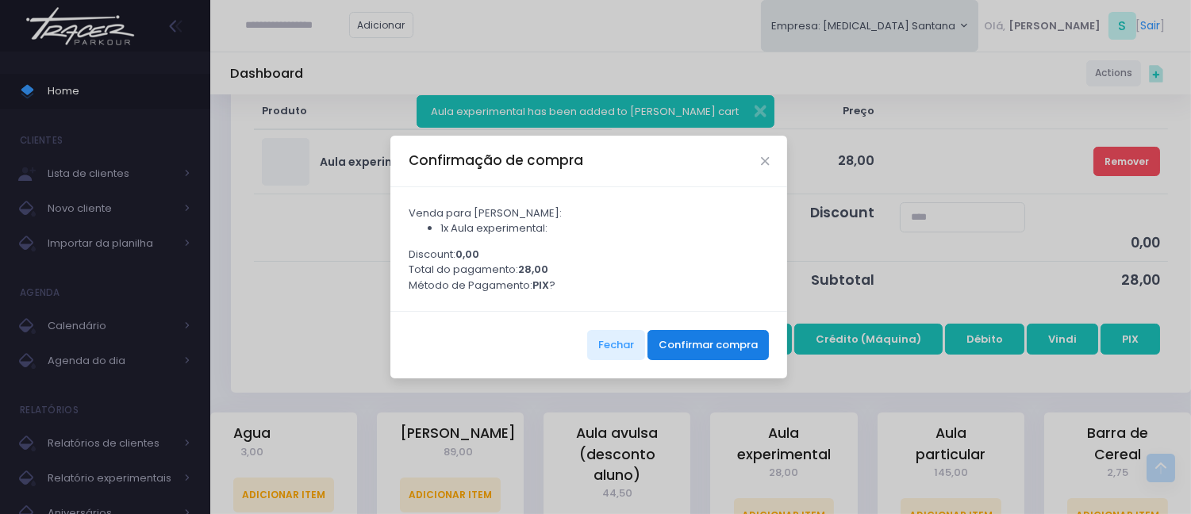
click at [738, 351] on button "Confirmar compra" at bounding box center [707, 345] width 121 height 30
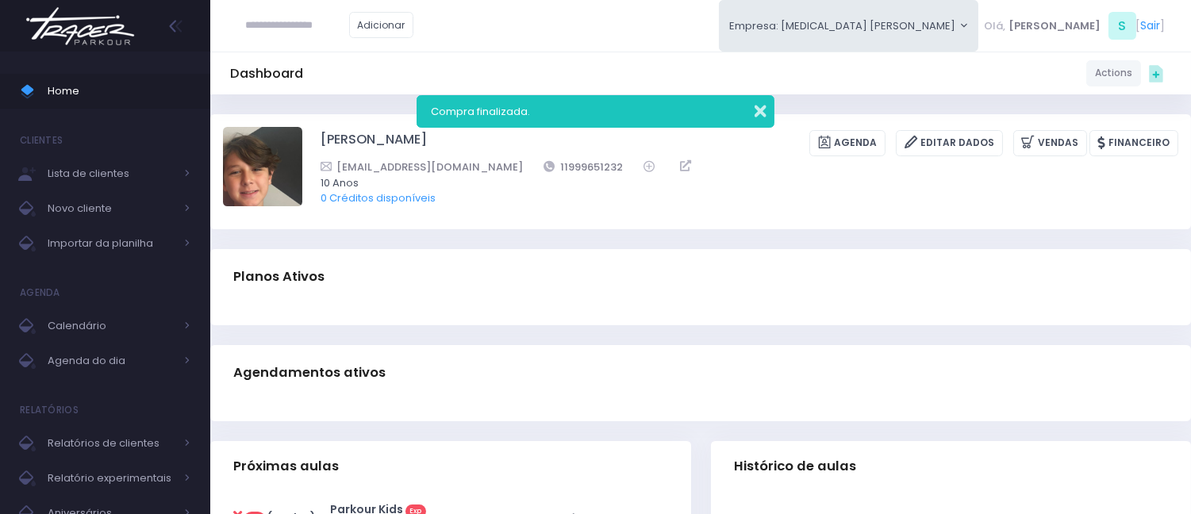
click at [756, 108] on button "button" at bounding box center [750, 109] width 32 height 18
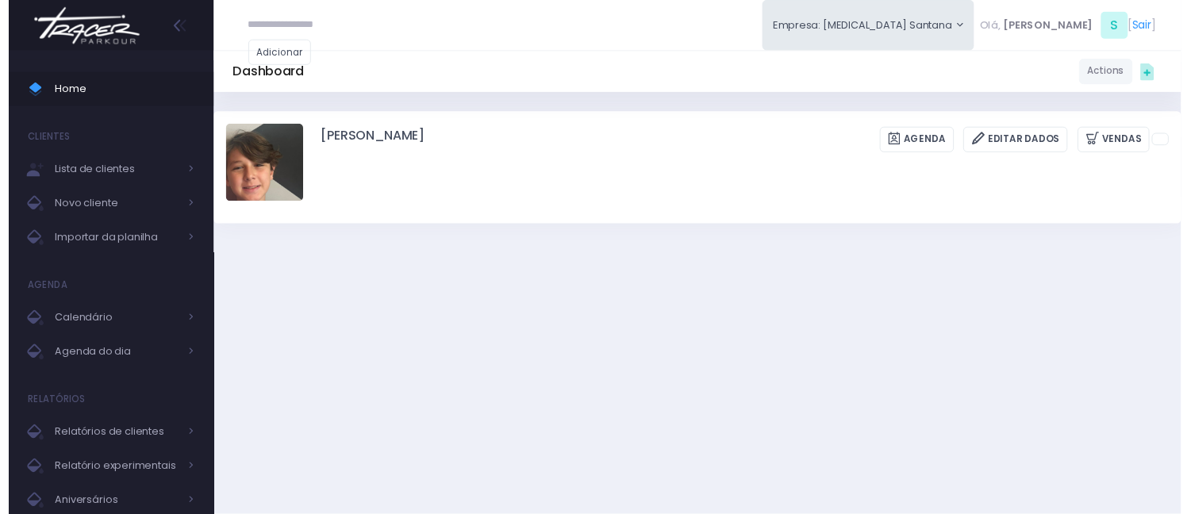
scroll to position [264, 0]
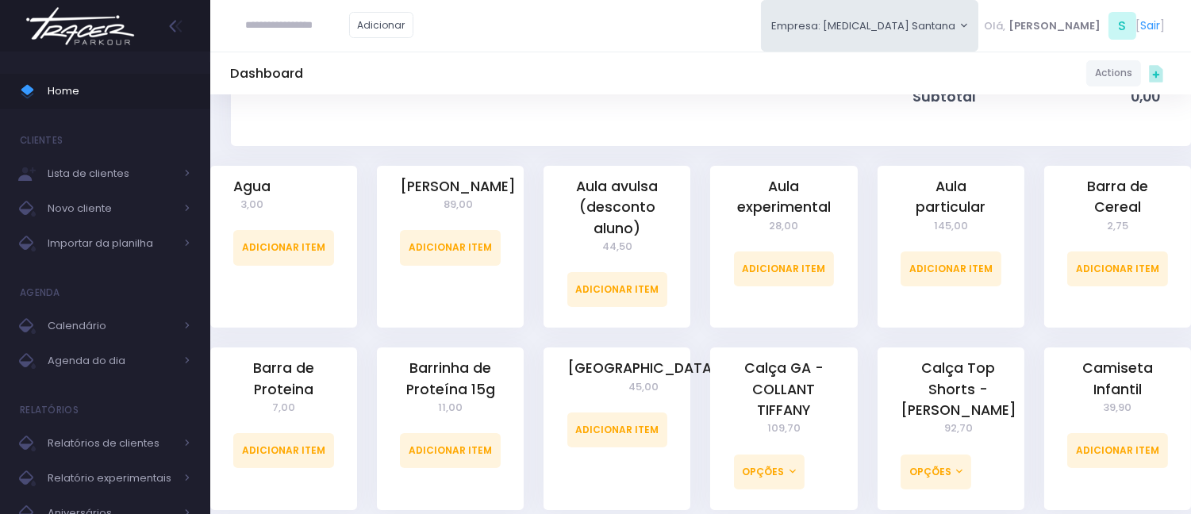
click at [97, 93] on span "Home" at bounding box center [119, 91] width 143 height 21
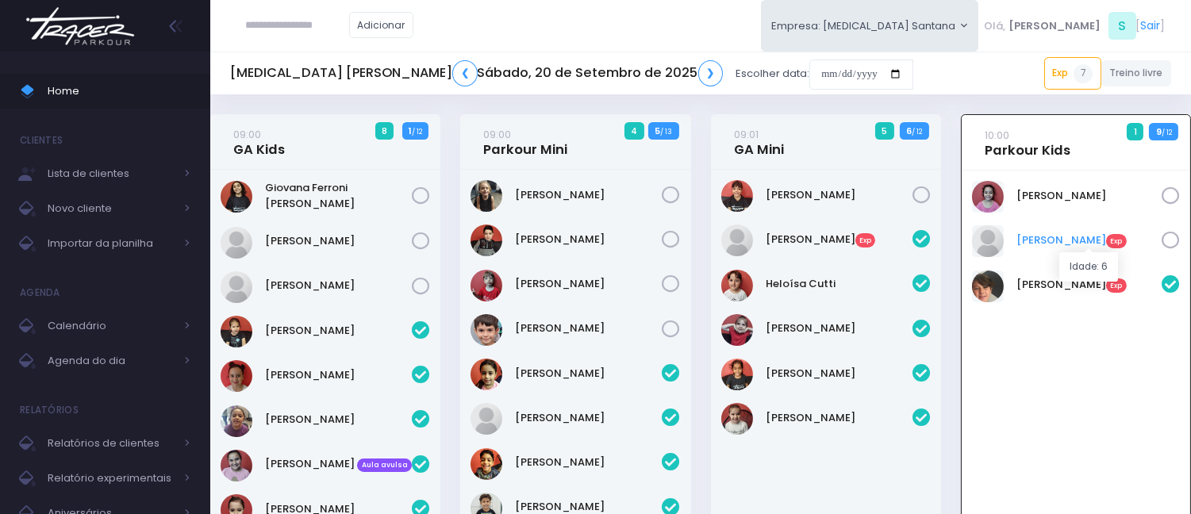
click at [1053, 243] on link "Paulo César Exp" at bounding box center [1088, 240] width 145 height 16
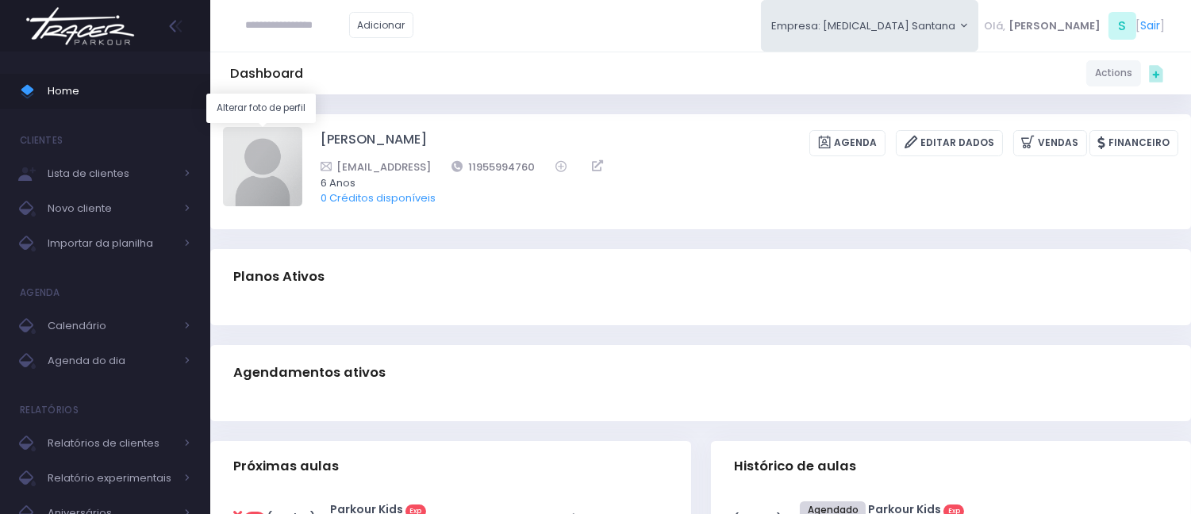
click at [297, 145] on img at bounding box center [262, 166] width 79 height 79
click at [301, 127] on input "file" at bounding box center [301, 126] width 1 height 1
type input "**********"
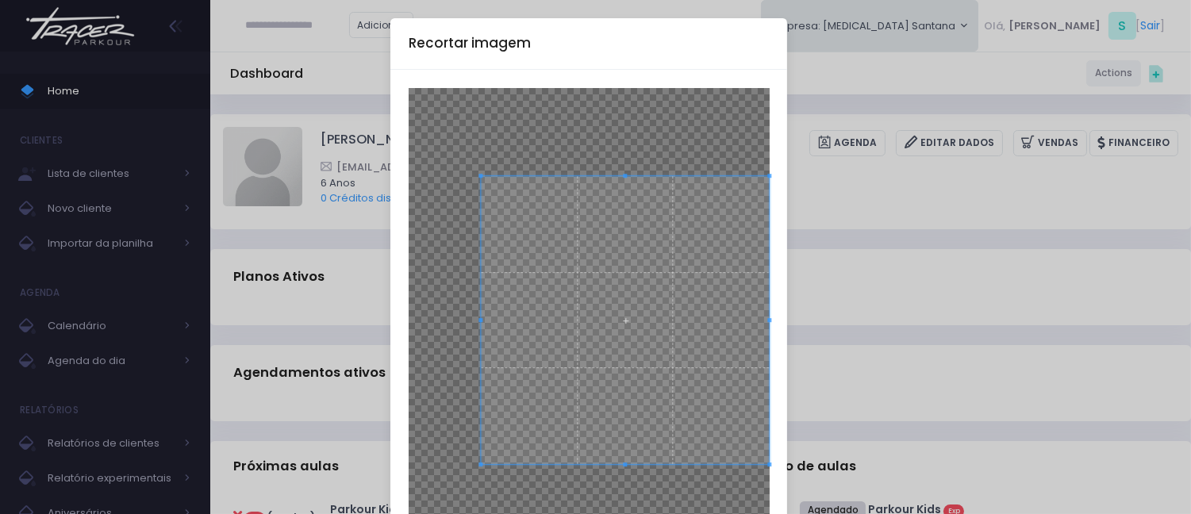
click at [684, 313] on span at bounding box center [625, 320] width 289 height 289
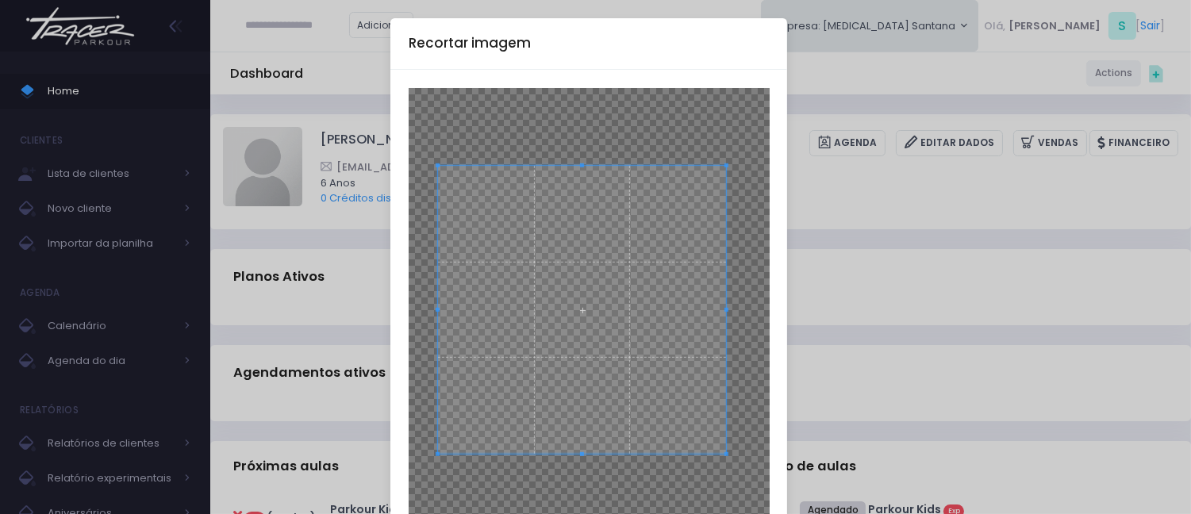
click at [603, 330] on span at bounding box center [582, 310] width 289 height 289
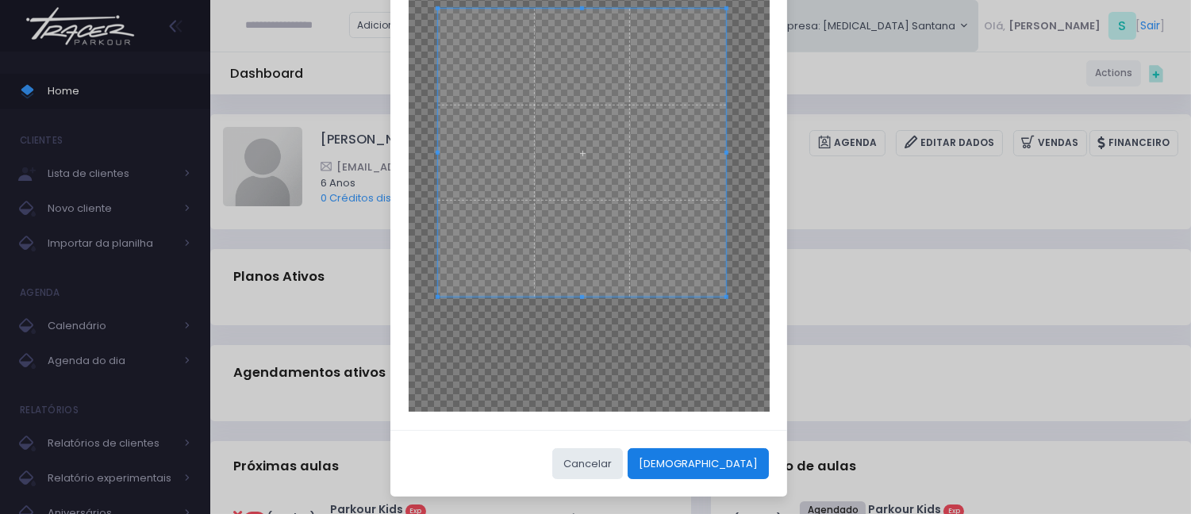
click at [735, 450] on button "[DEMOGRAPHIC_DATA]" at bounding box center [697, 463] width 141 height 30
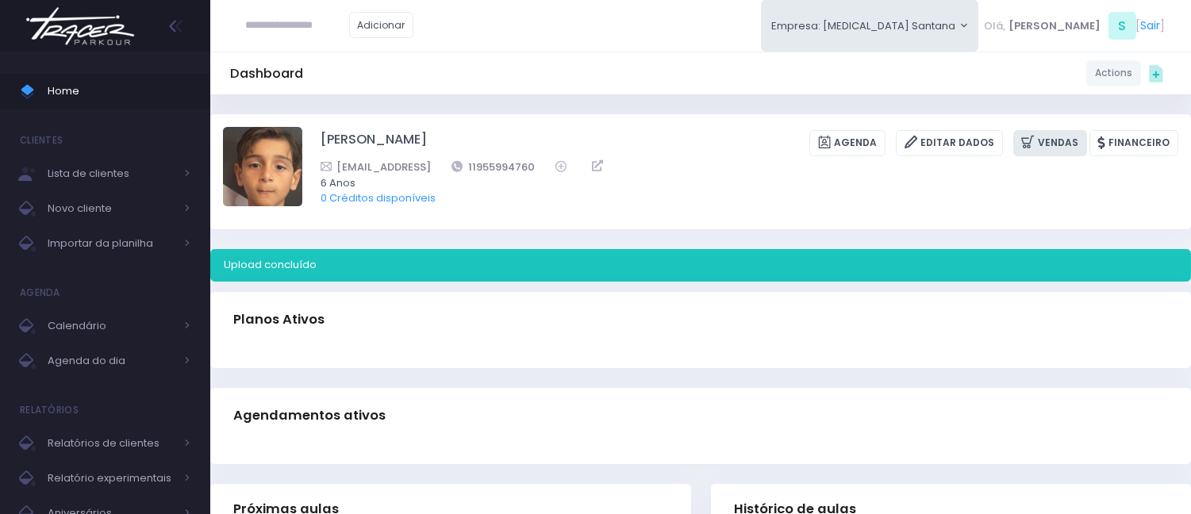
click at [1038, 139] on icon at bounding box center [1029, 142] width 17 height 18
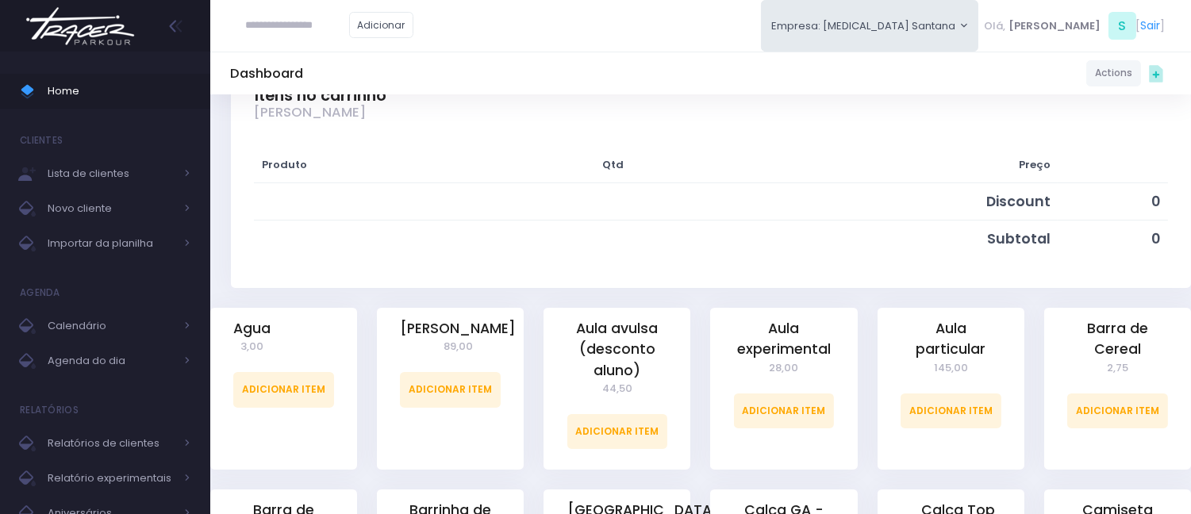
scroll to position [264, 0]
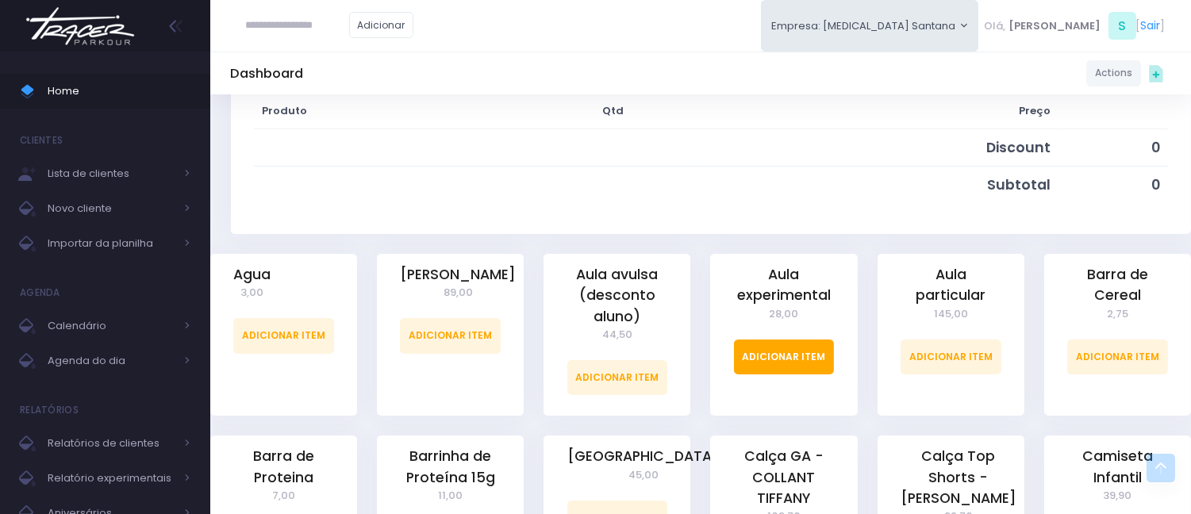
click at [796, 359] on link "Adicionar Item" at bounding box center [784, 356] width 101 height 35
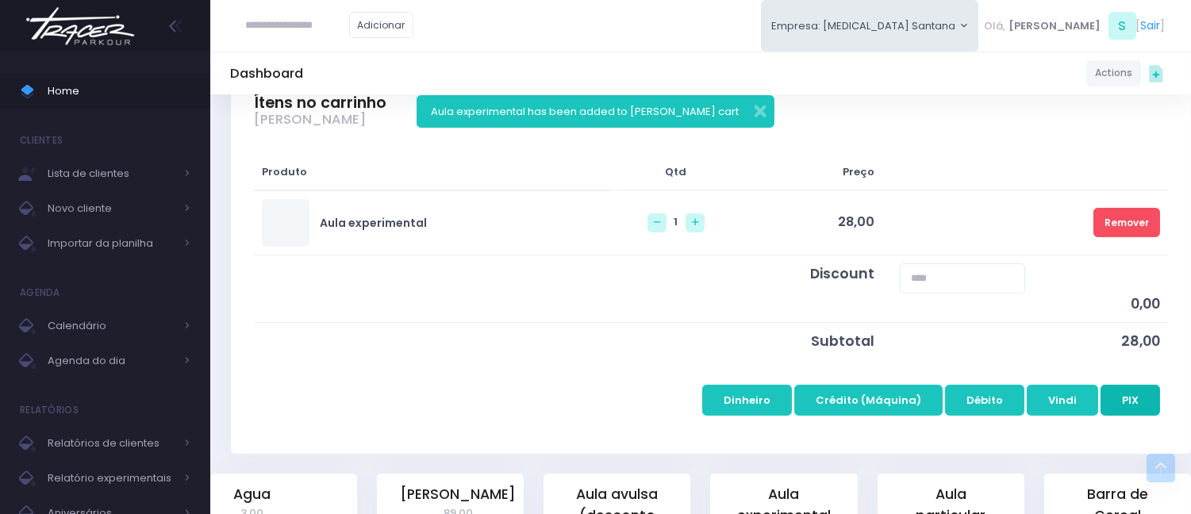
scroll to position [264, 0]
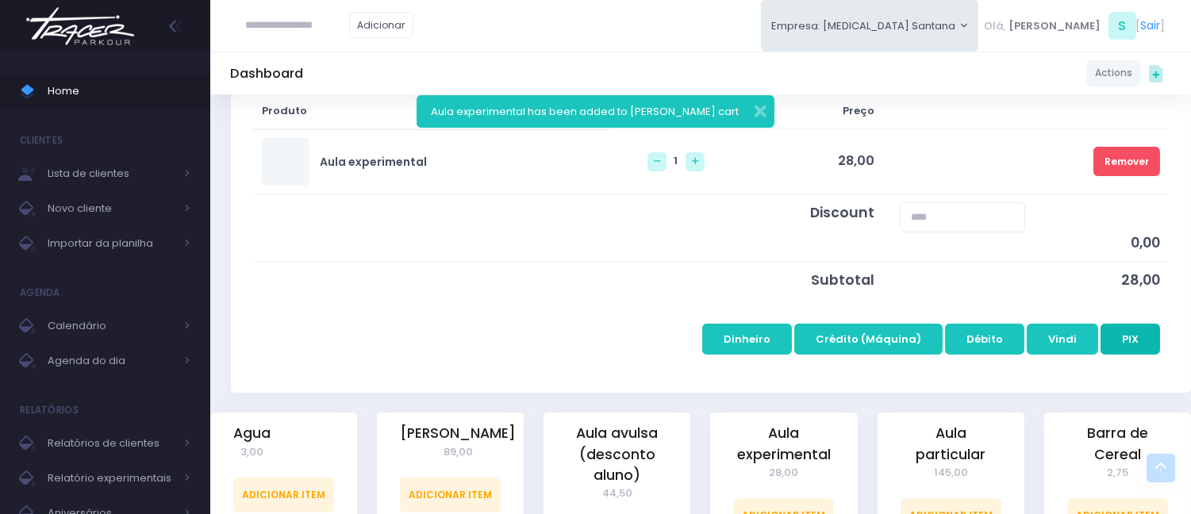
click at [1123, 336] on button "PIX" at bounding box center [1129, 339] width 59 height 30
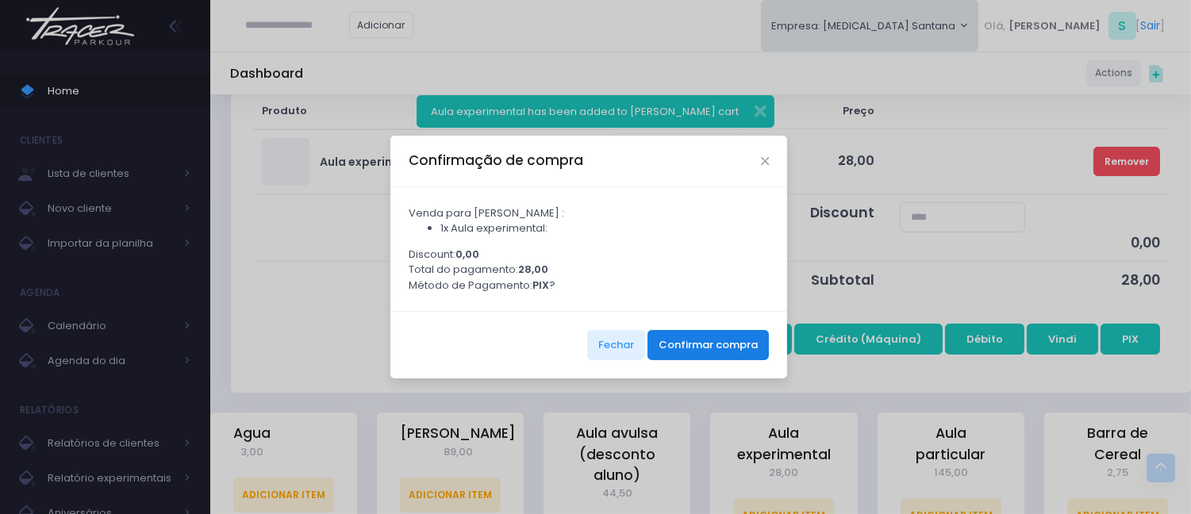
click at [701, 352] on button "Confirmar compra" at bounding box center [707, 345] width 121 height 30
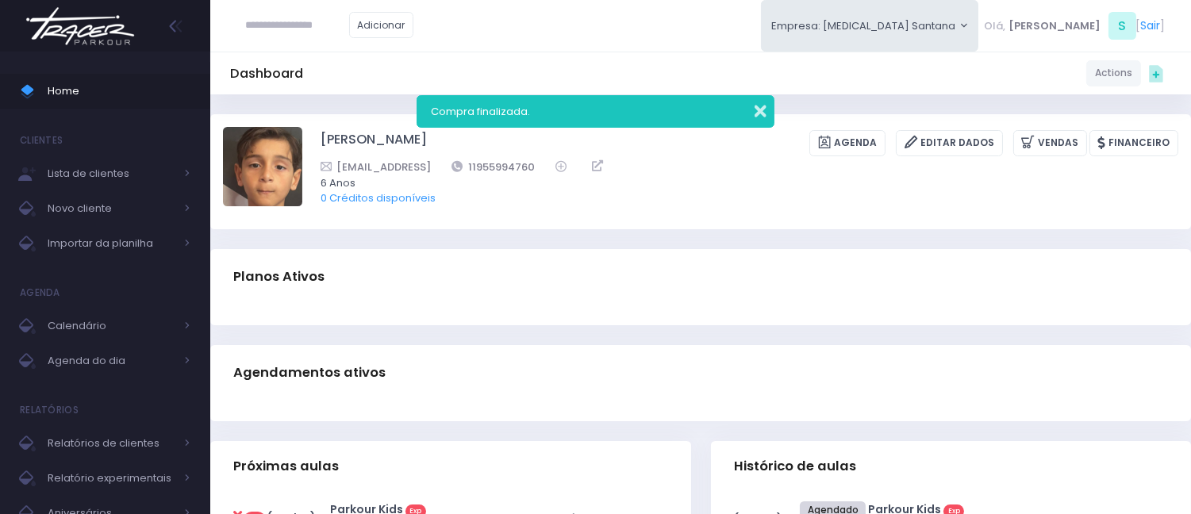
click at [759, 105] on button "button" at bounding box center [750, 109] width 32 height 18
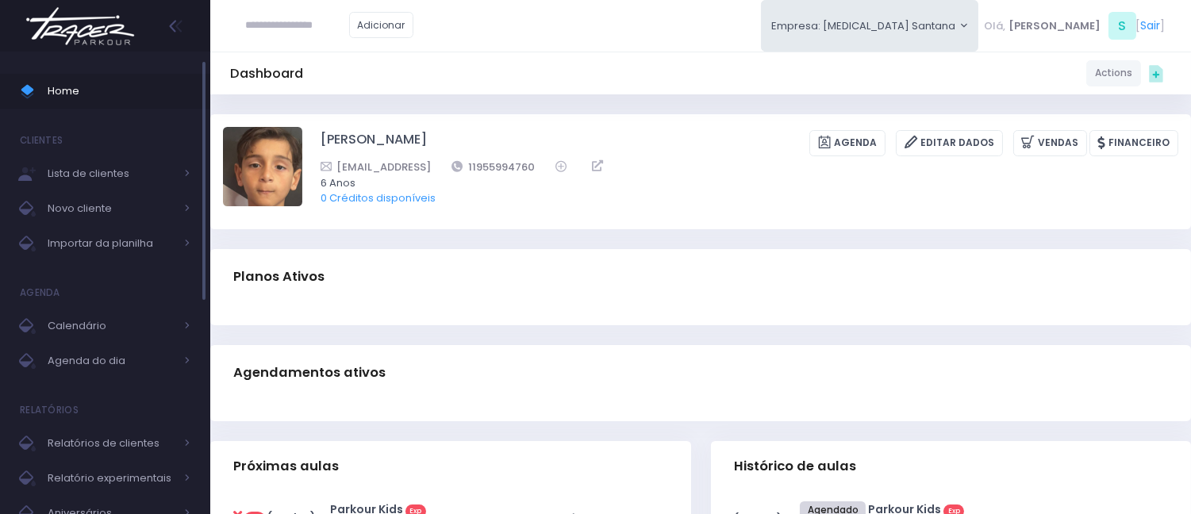
click at [52, 83] on span "Home" at bounding box center [119, 91] width 143 height 21
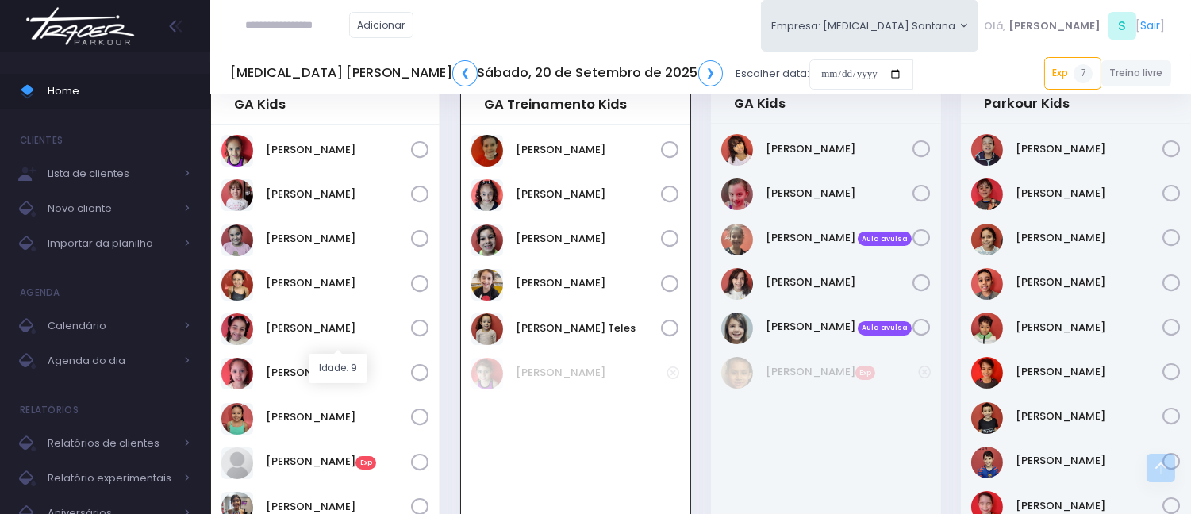
scroll to position [643, 0]
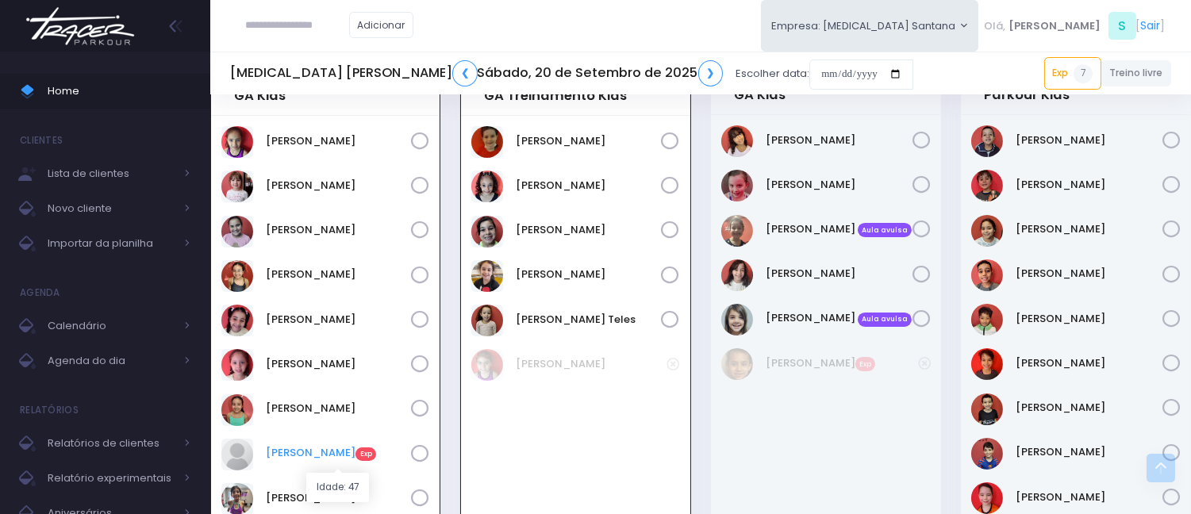
click at [329, 455] on link "Laís Clemente Exp" at bounding box center [338, 453] width 145 height 16
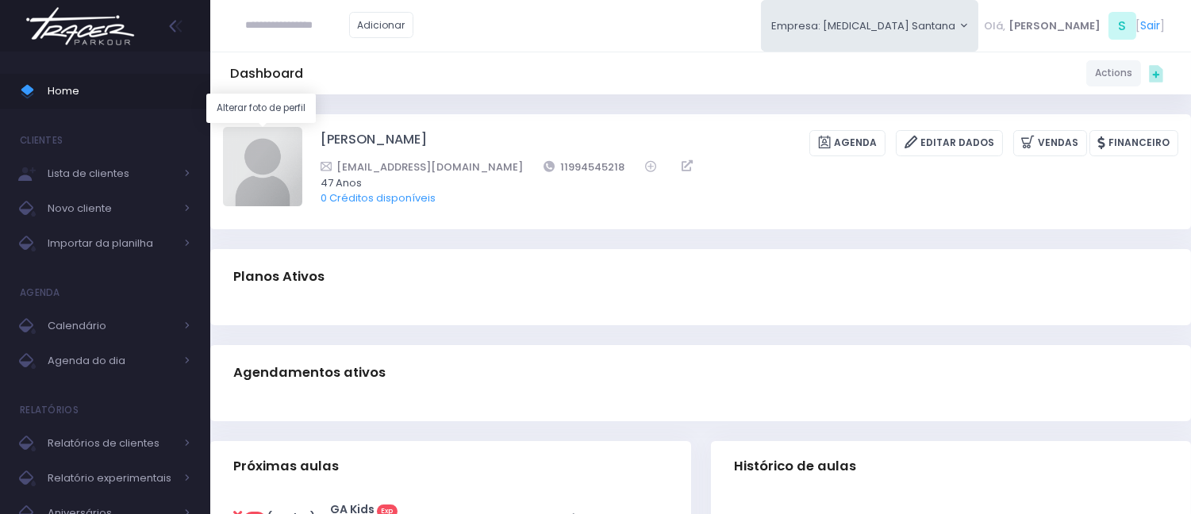
click at [246, 171] on img at bounding box center [262, 166] width 79 height 79
click at [301, 127] on input "file" at bounding box center [301, 126] width 1 height 1
type input "**********"
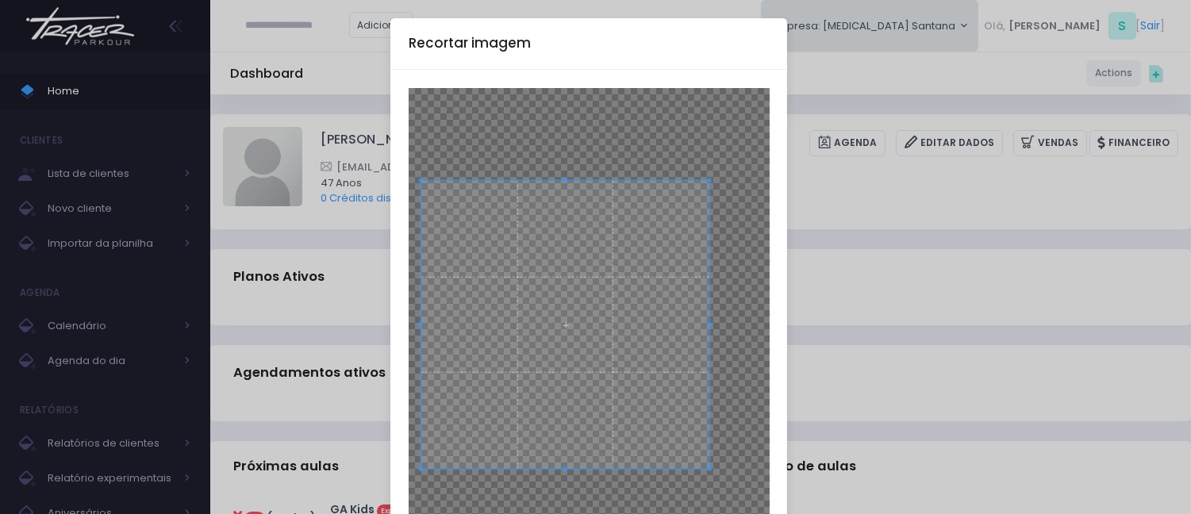
click at [538, 325] on span at bounding box center [564, 325] width 289 height 289
click at [543, 343] on span at bounding box center [563, 330] width 289 height 289
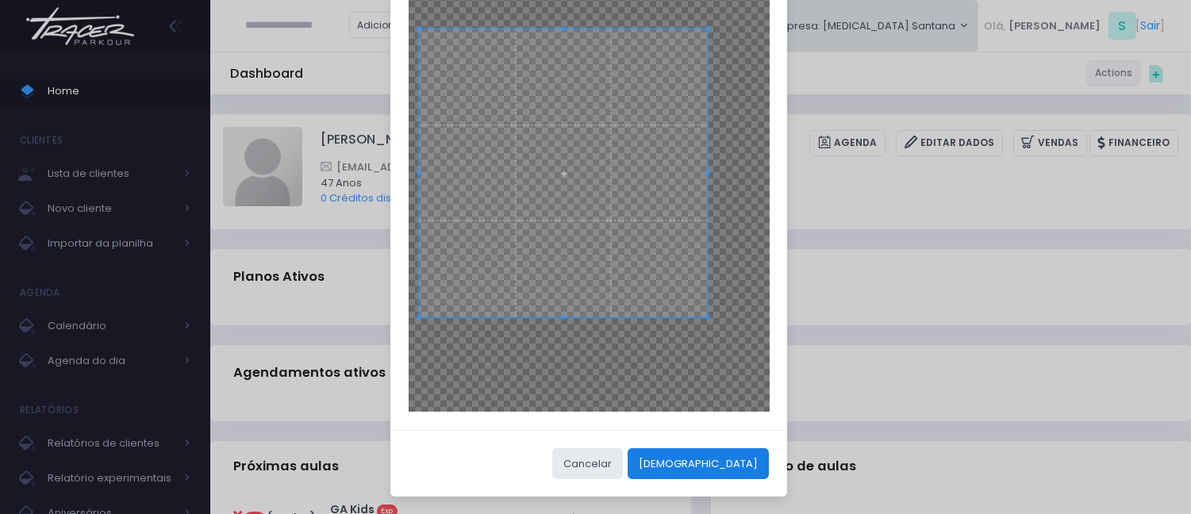
click at [727, 461] on button "[DEMOGRAPHIC_DATA]" at bounding box center [697, 463] width 141 height 30
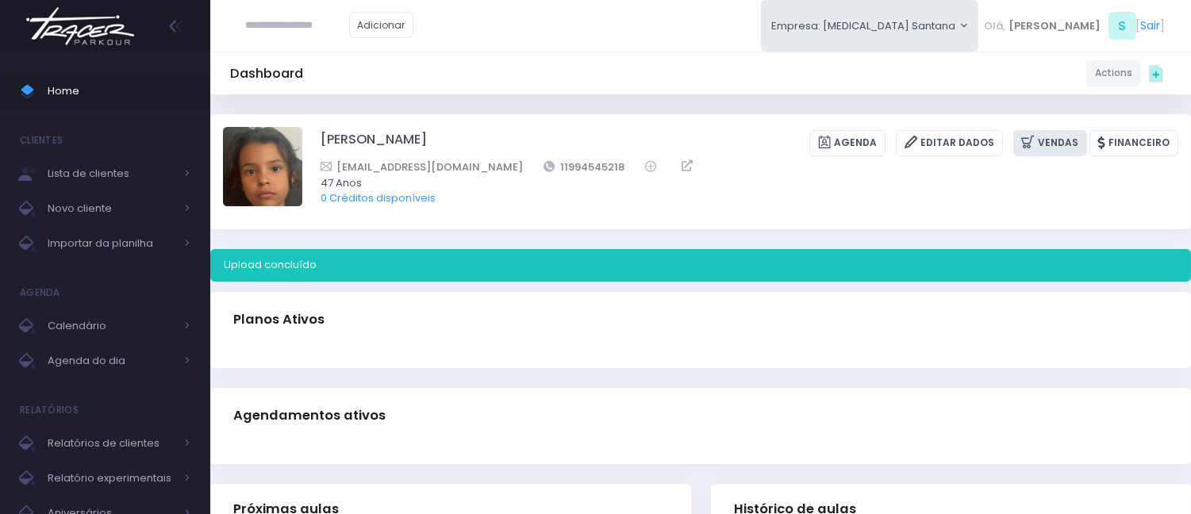
click at [1037, 149] on icon at bounding box center [1029, 142] width 17 height 18
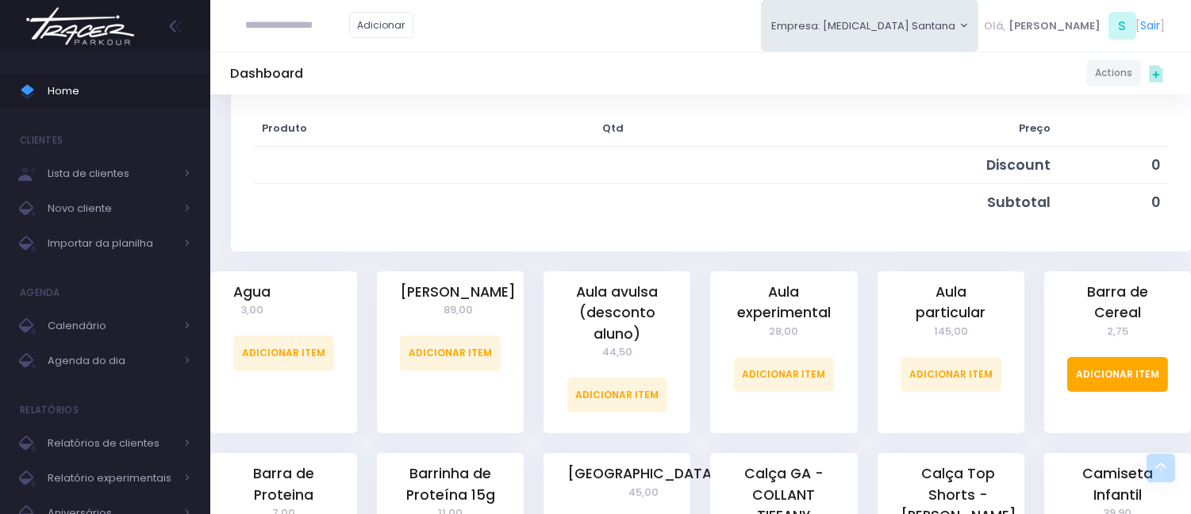
scroll to position [264, 0]
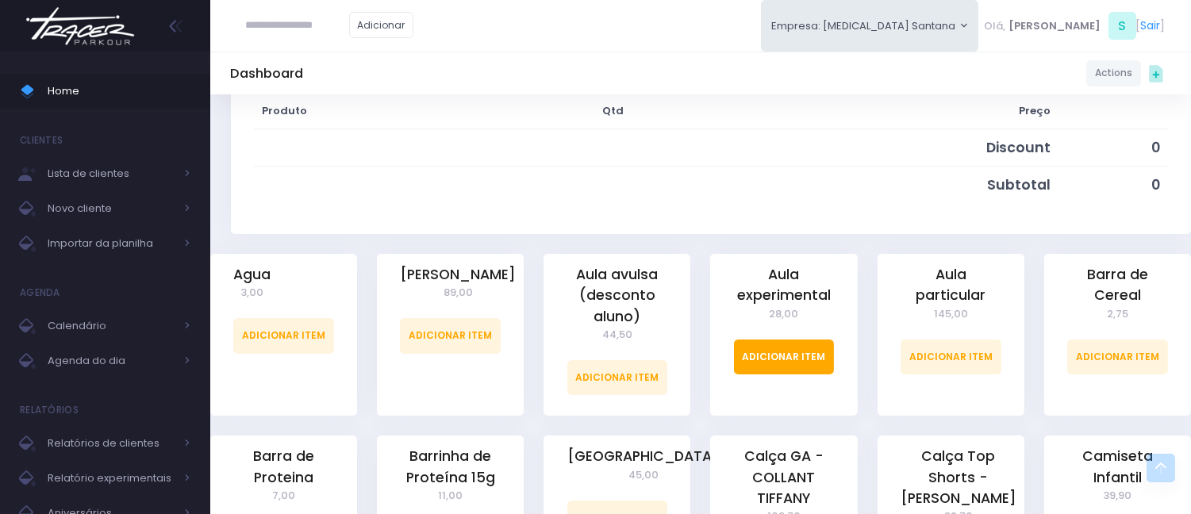
click at [788, 368] on link "Adicionar Item" at bounding box center [784, 356] width 101 height 35
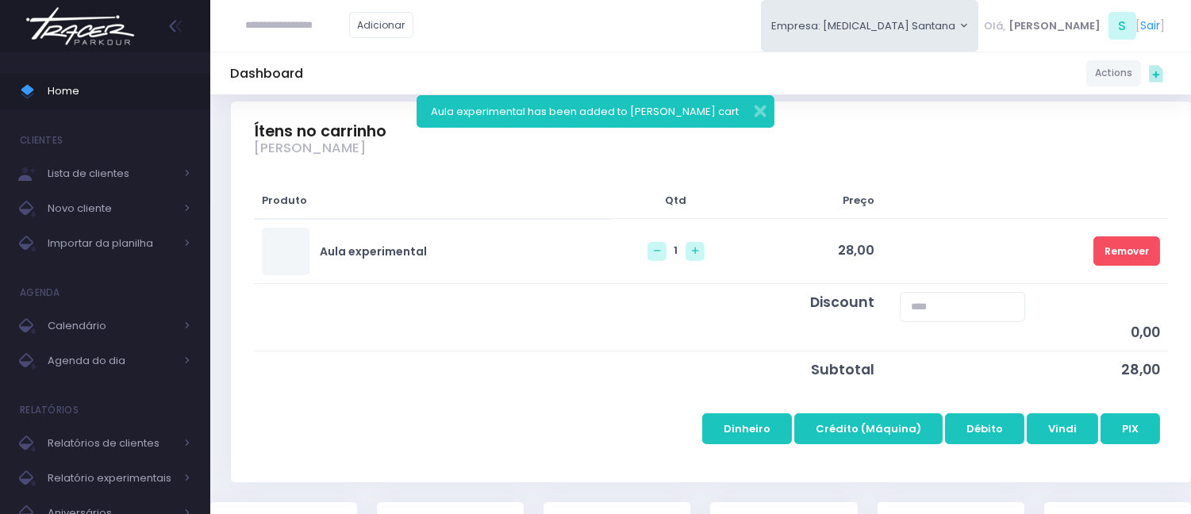
scroll to position [176, 0]
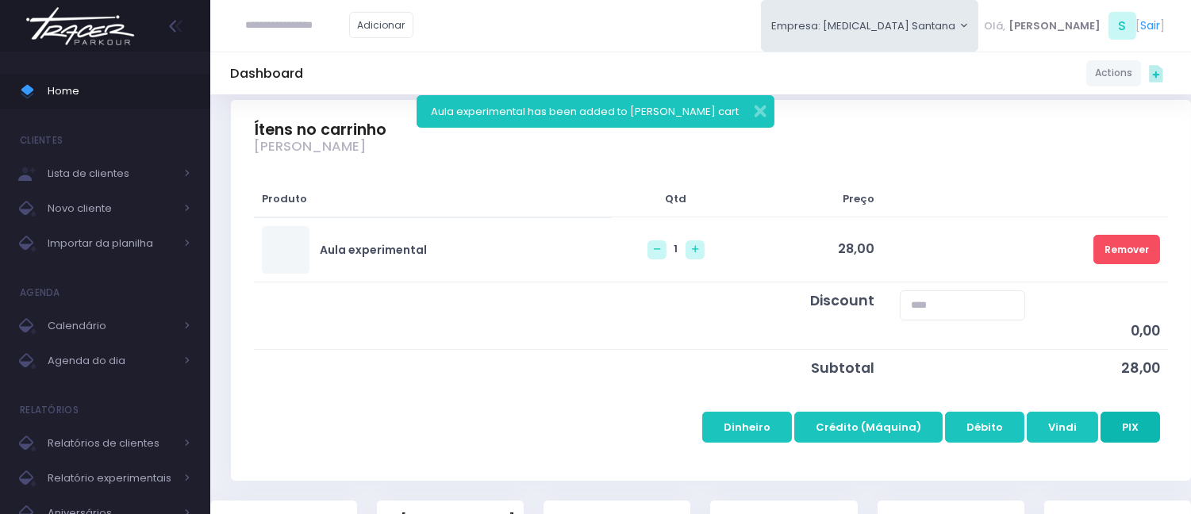
click at [1114, 420] on button "PIX" at bounding box center [1129, 427] width 59 height 30
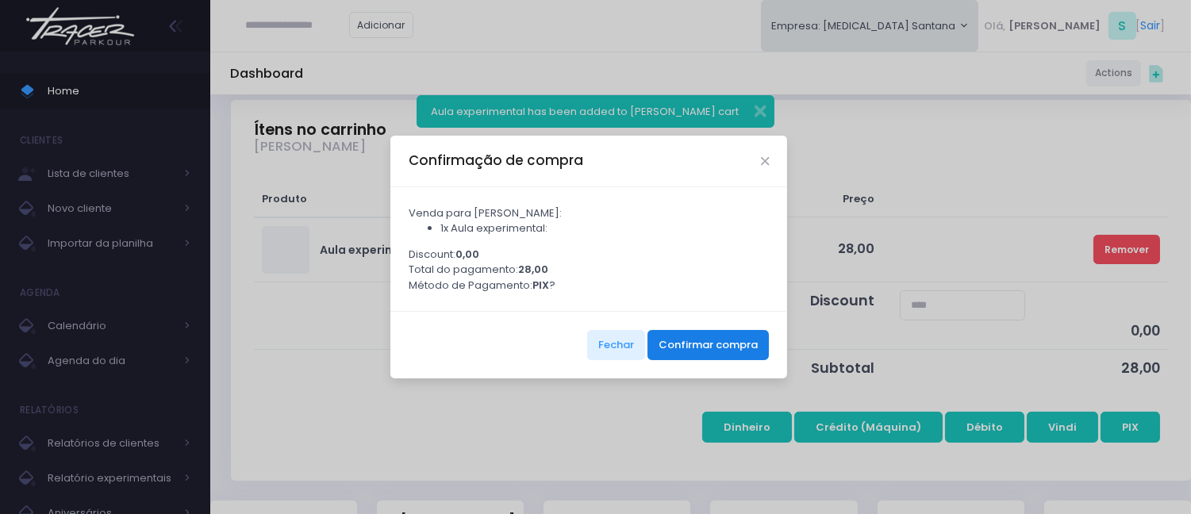
click at [682, 360] on button "Confirmar compra" at bounding box center [707, 345] width 121 height 30
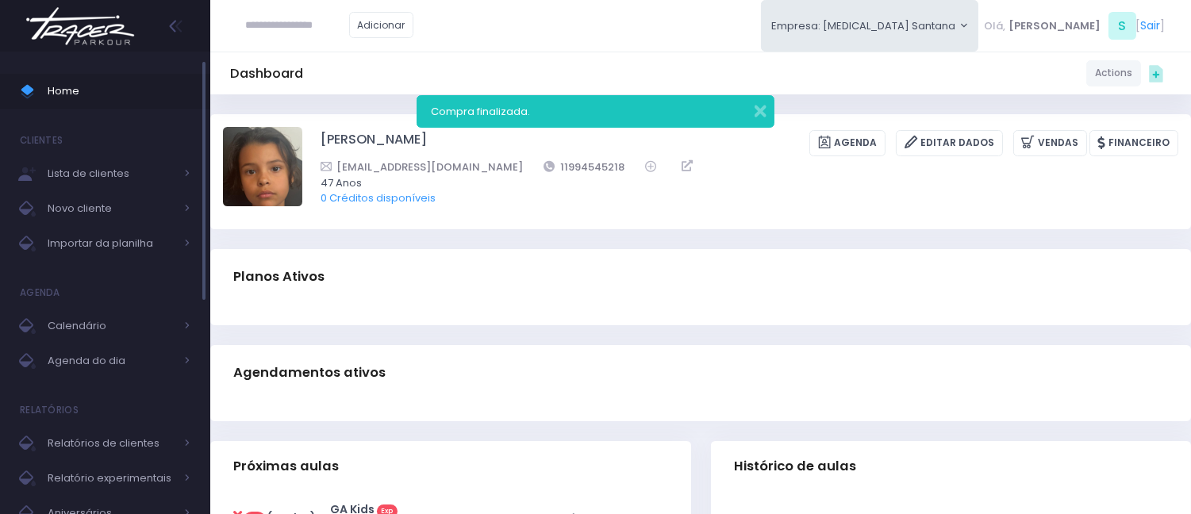
click at [144, 84] on span "Home" at bounding box center [119, 91] width 143 height 21
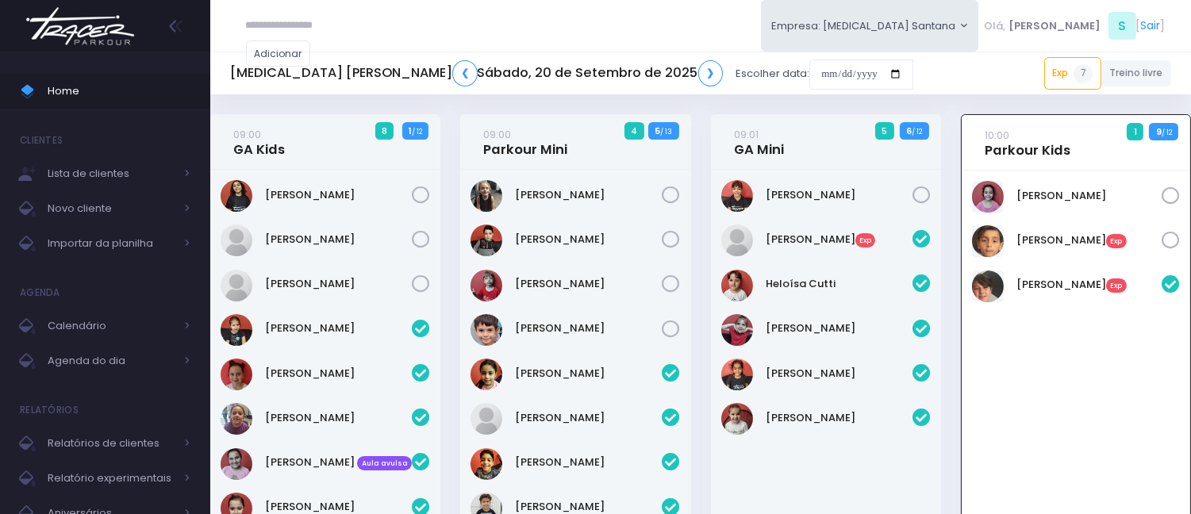
scroll to position [114, 0]
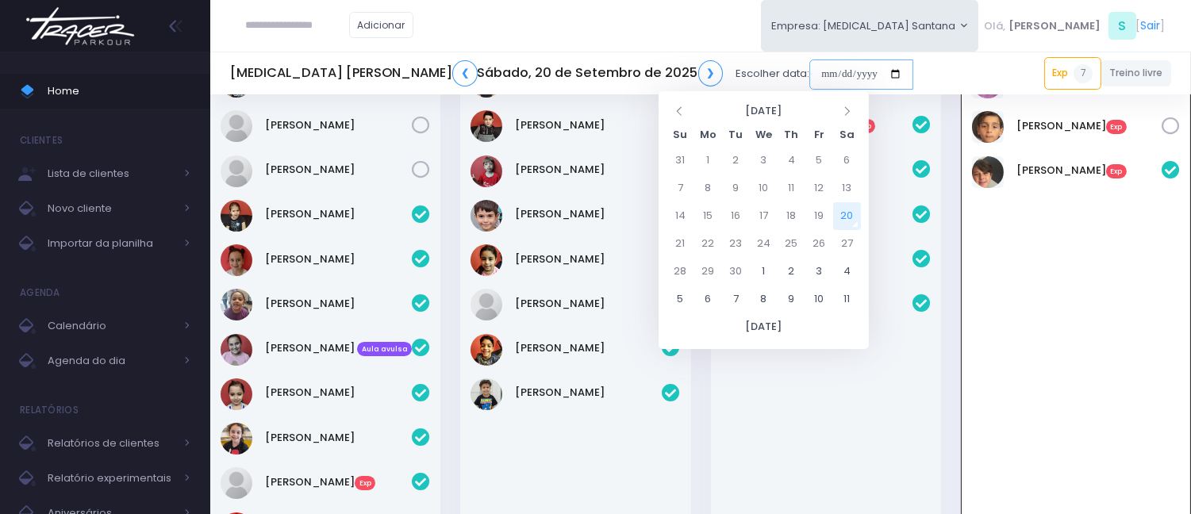
click at [809, 71] on input "date" at bounding box center [861, 74] width 104 height 30
click at [743, 236] on td "23" at bounding box center [736, 244] width 28 height 28
type input "**********"
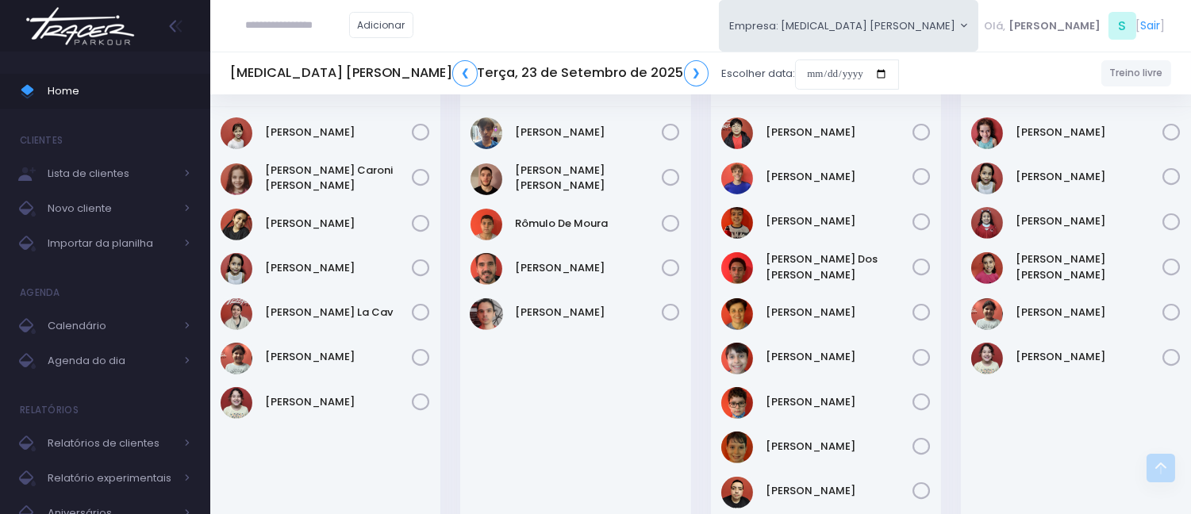
scroll to position [1145, 0]
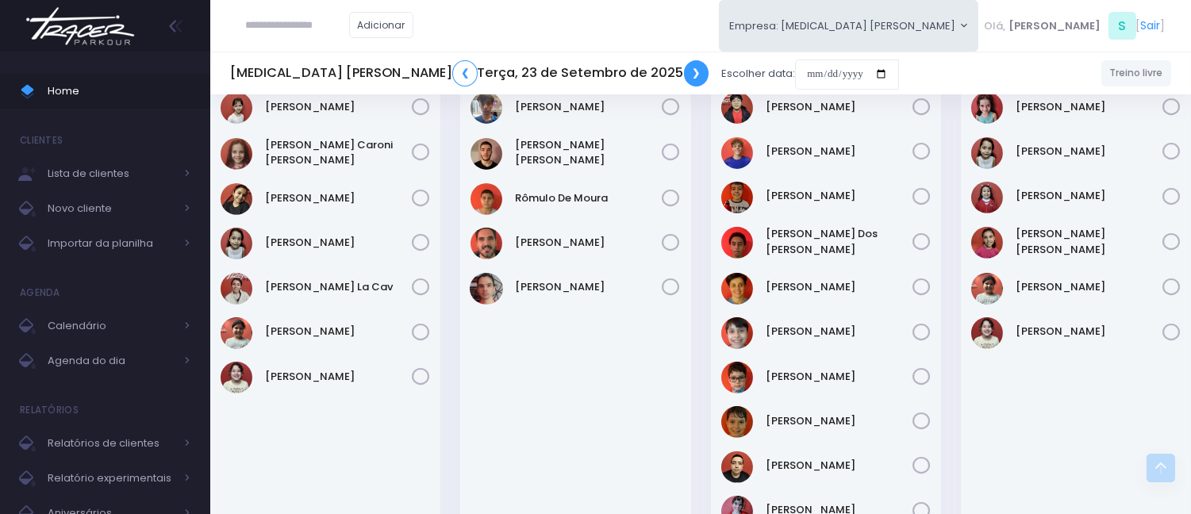
click at [684, 75] on link "❯" at bounding box center [696, 73] width 25 height 26
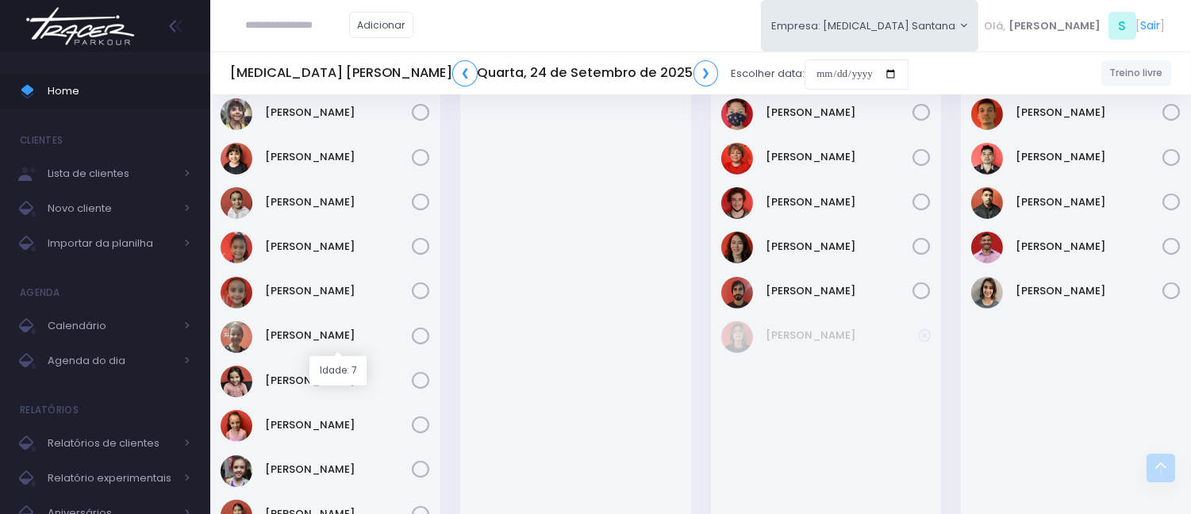
scroll to position [1057, 0]
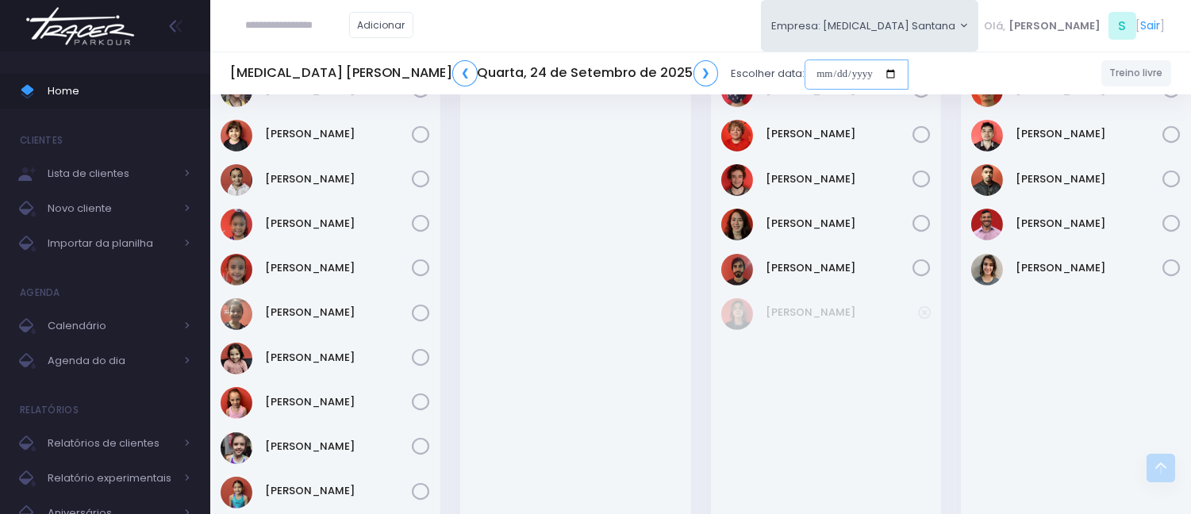
click at [804, 70] on input "date" at bounding box center [856, 74] width 104 height 30
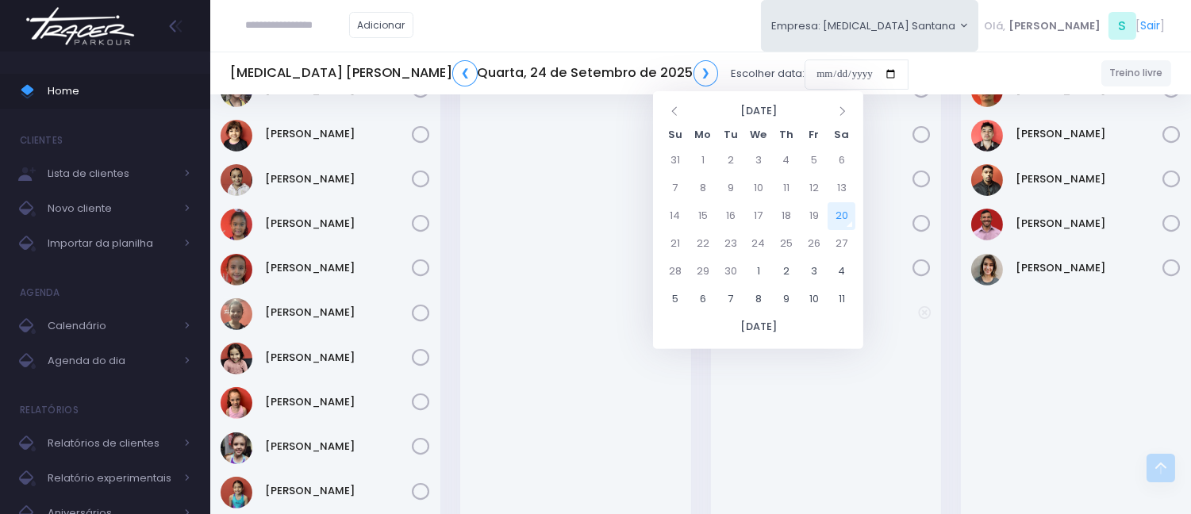
click at [844, 207] on td "20" at bounding box center [841, 216] width 28 height 28
type input "**********"
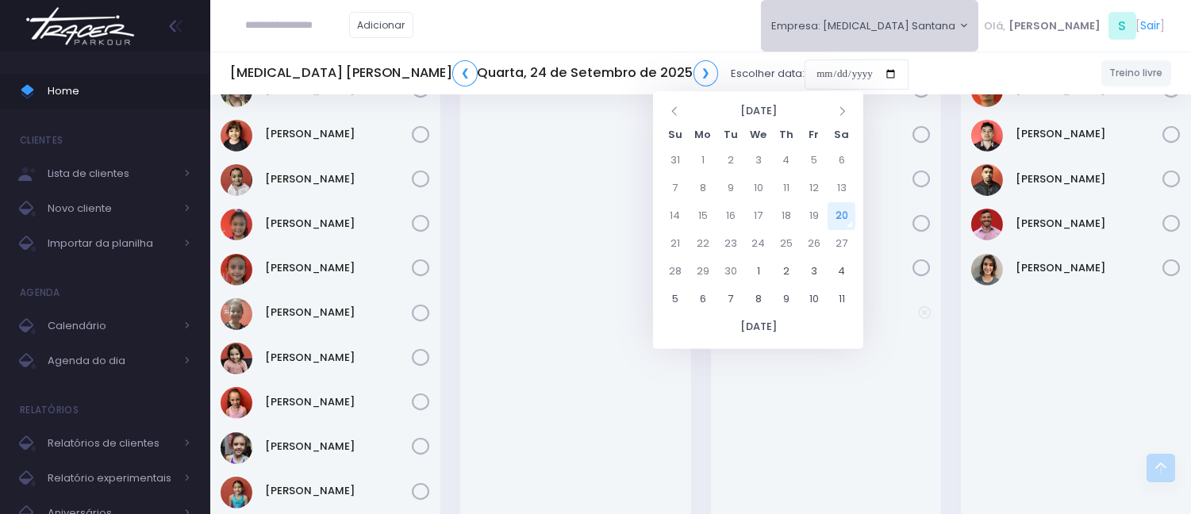
click at [902, 40] on button "Empresa: [MEDICAL_DATA] Santana" at bounding box center [870, 26] width 218 height 52
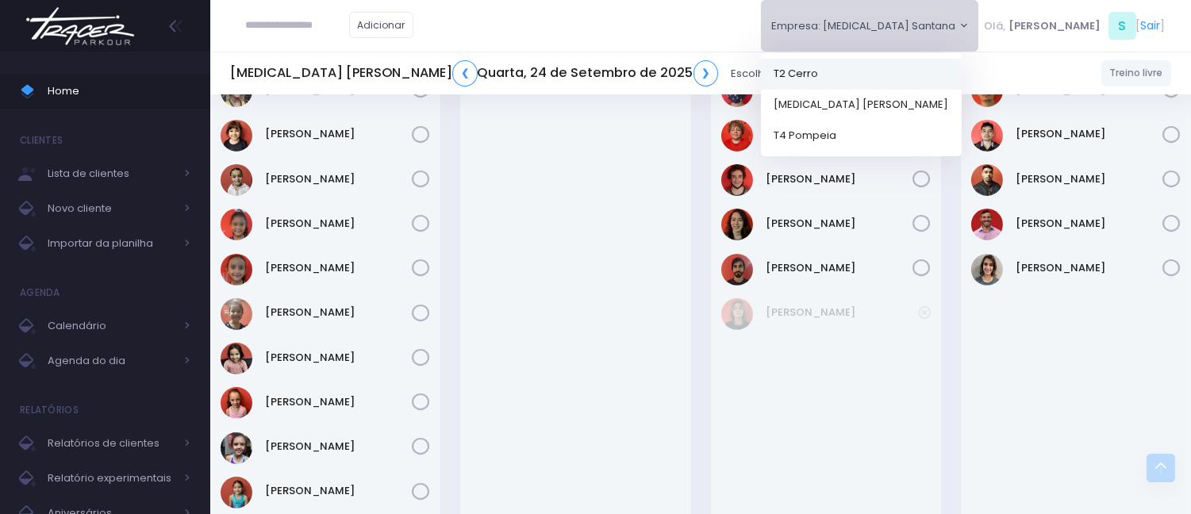
click at [929, 72] on link "T2 Cerro" at bounding box center [861, 73] width 201 height 31
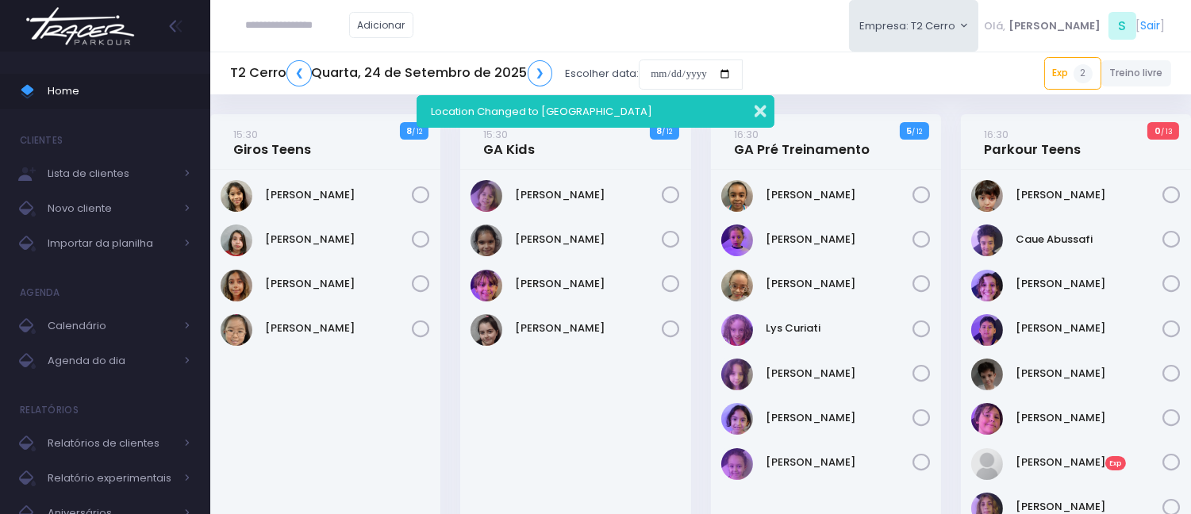
click at [757, 105] on button "button" at bounding box center [750, 109] width 32 height 18
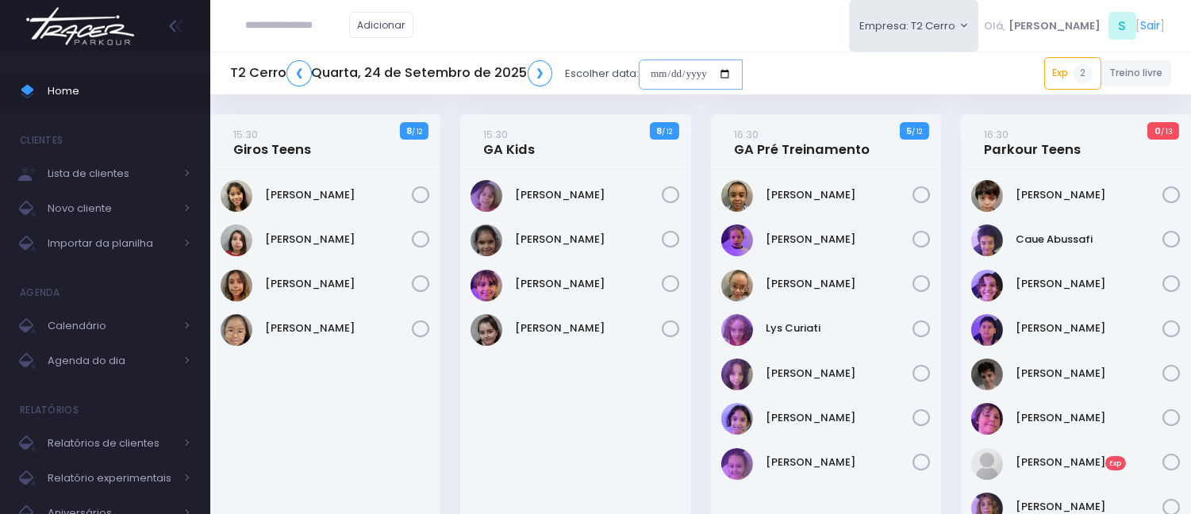
click at [654, 72] on input "date" at bounding box center [691, 74] width 104 height 30
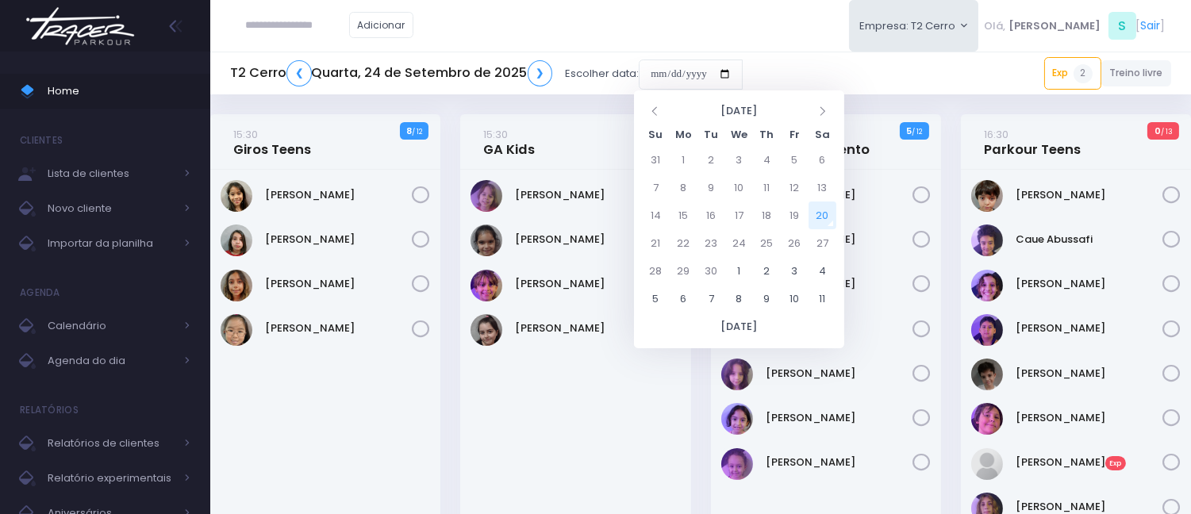
click at [815, 213] on td "20" at bounding box center [822, 215] width 28 height 28
type input "**********"
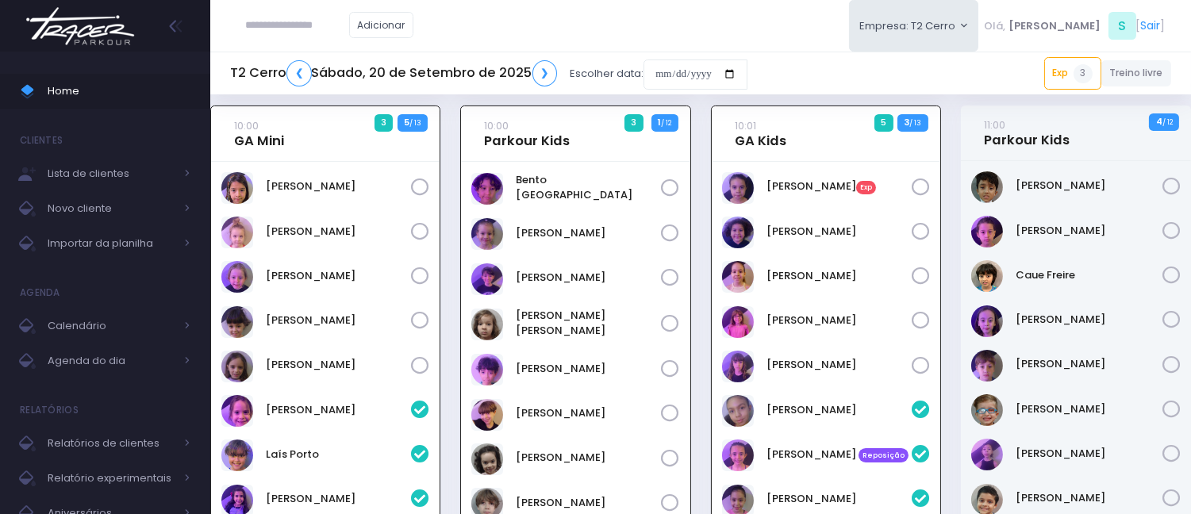
scroll to position [392, 0]
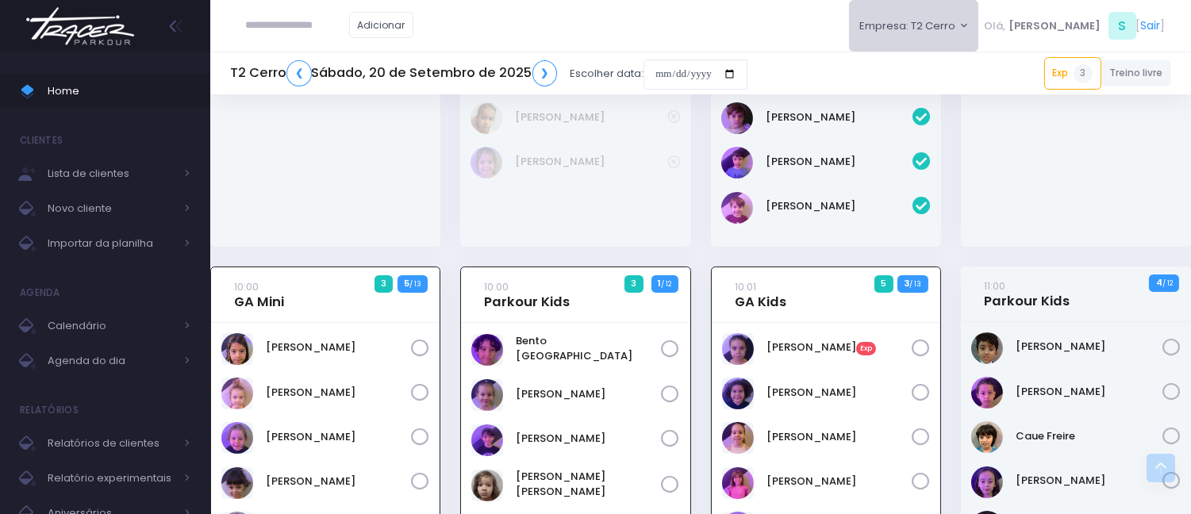
click at [965, 27] on button "Empresa: T2 Cerro" at bounding box center [914, 26] width 130 height 52
click at [945, 96] on link "[MEDICAL_DATA] [PERSON_NAME]" at bounding box center [949, 104] width 201 height 31
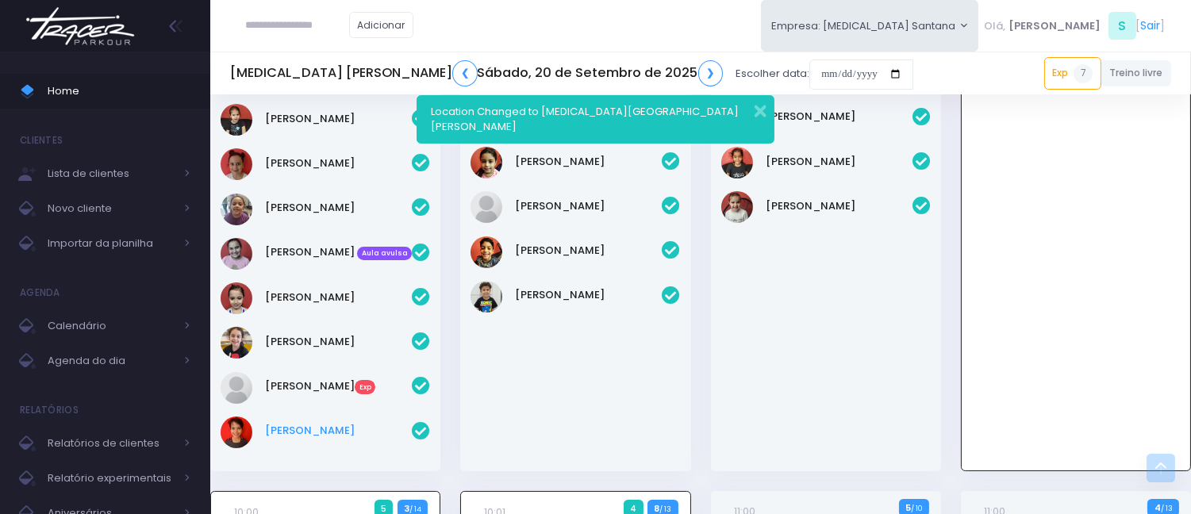
scroll to position [290, 0]
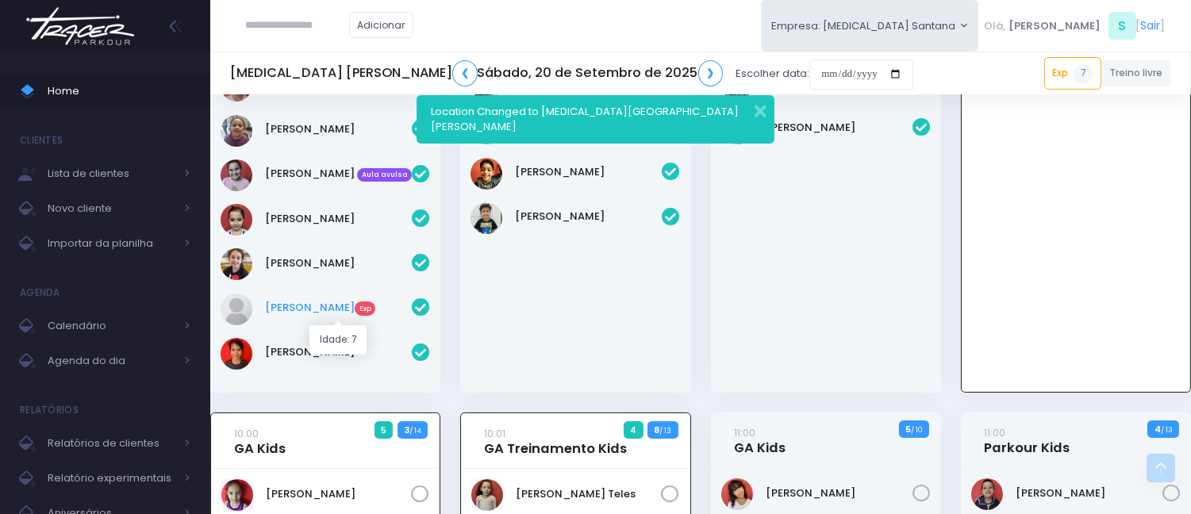
click at [343, 314] on link "Manuela Lopes Exp" at bounding box center [338, 308] width 147 height 16
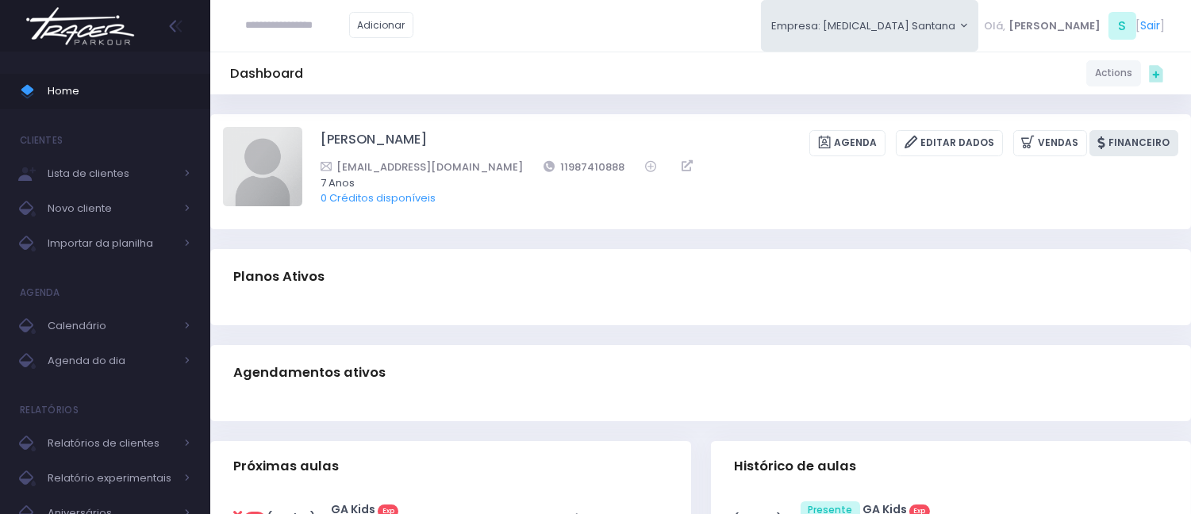
click at [1143, 144] on link "Financeiro" at bounding box center [1133, 143] width 89 height 26
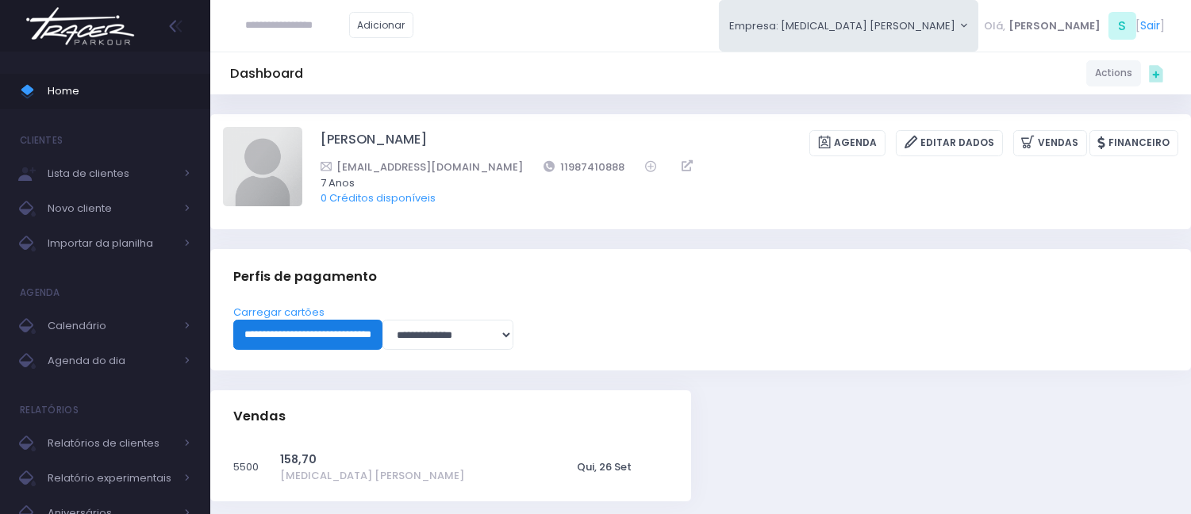
click at [264, 334] on input "**********" at bounding box center [307, 335] width 149 height 30
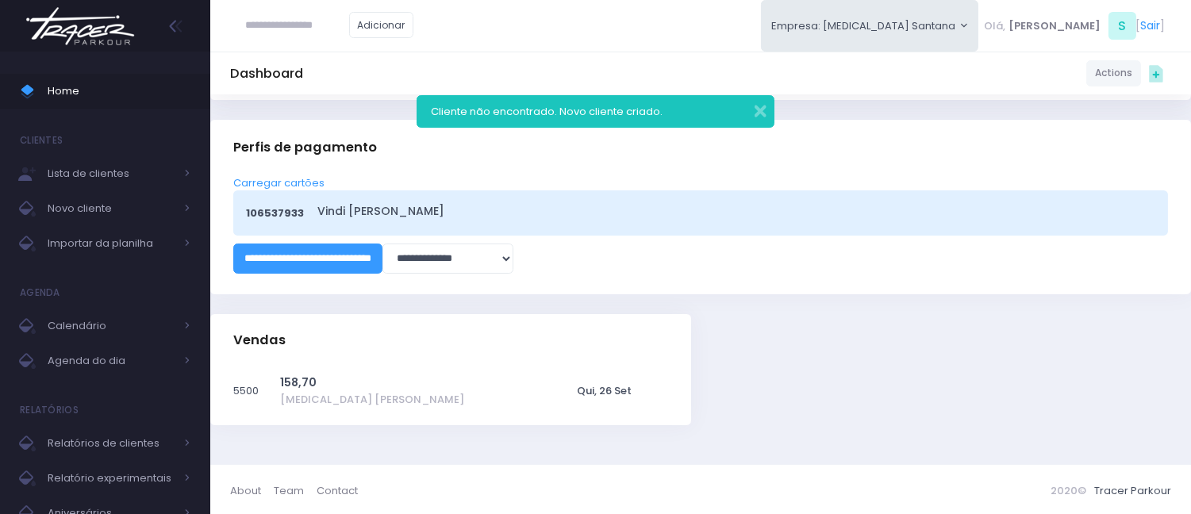
scroll to position [131, 0]
click at [751, 109] on button "button" at bounding box center [750, 109] width 32 height 18
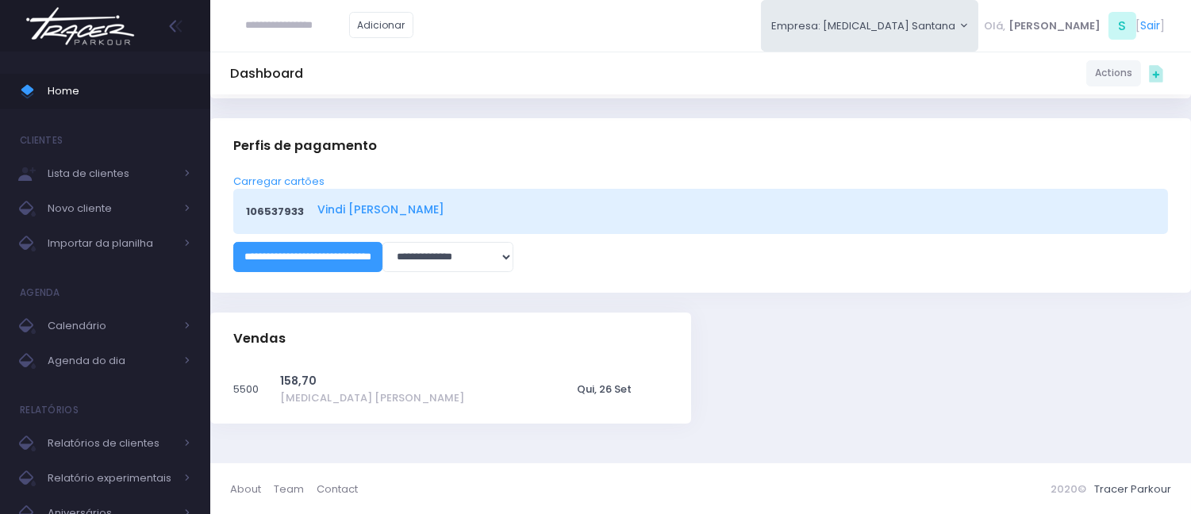
click at [322, 209] on link "Vindi Tracer Santana" at bounding box center [733, 209] width 832 height 17
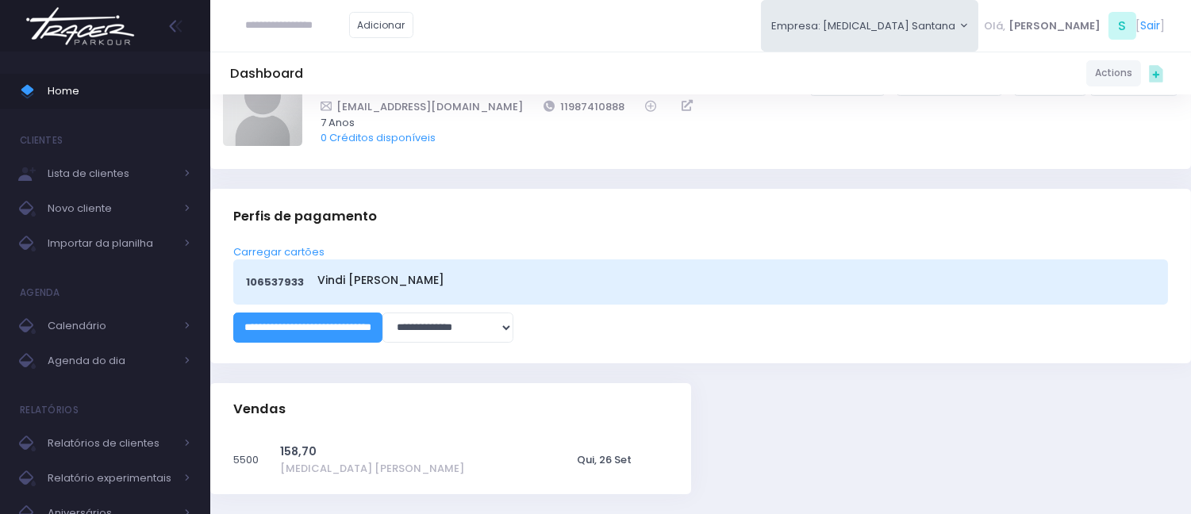
scroll to position [0, 0]
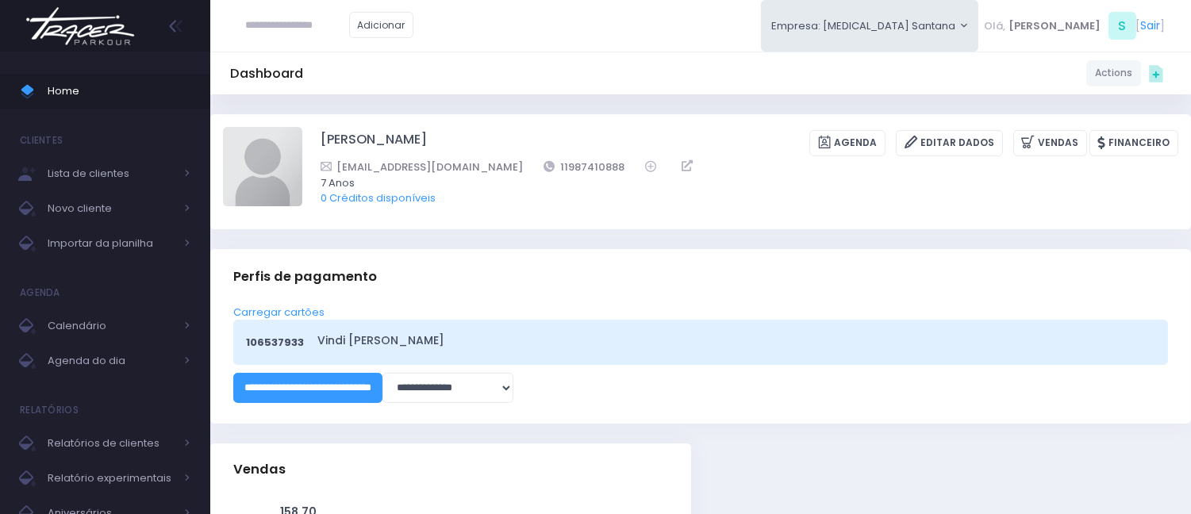
drag, startPoint x: 756, startPoint y: 48, endPoint x: 796, endPoint y: 6, distance: 58.4
click at [758, 40] on div "Adicionar Empresa: T3 Santana T2 Cerro T3 Santana T4 Pompeia Olá, S" at bounding box center [700, 26] width 980 height 52
click at [576, 76] on div "Dashboard Actions Choose Label: Customer Partner Suplier Member Staff Add new" at bounding box center [700, 73] width 980 height 30
click at [125, 77] on link "Home" at bounding box center [105, 91] width 210 height 35
click at [37, 86] on span at bounding box center [34, 91] width 28 height 21
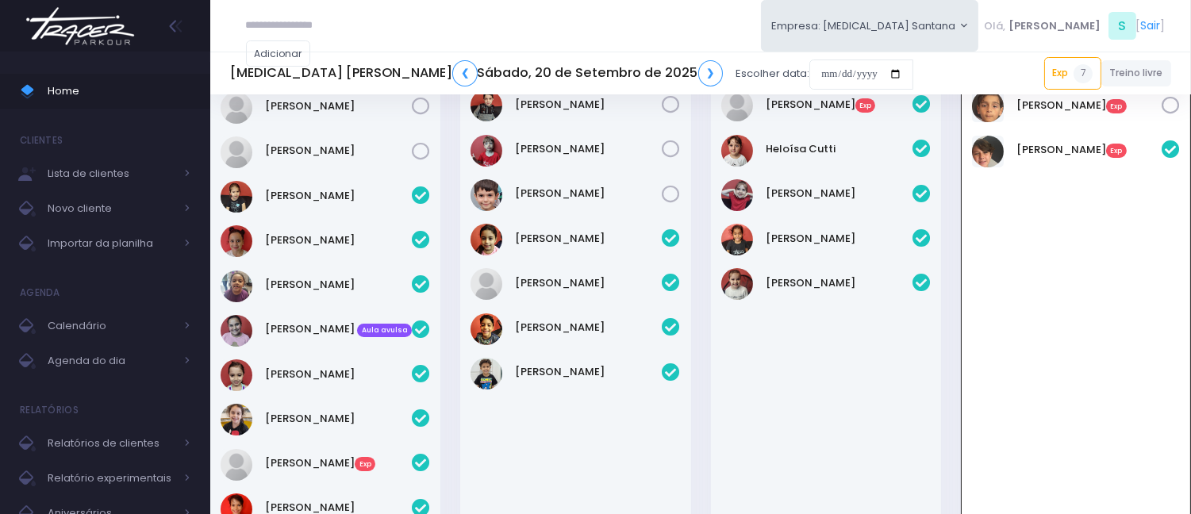
scroll to position [352, 0]
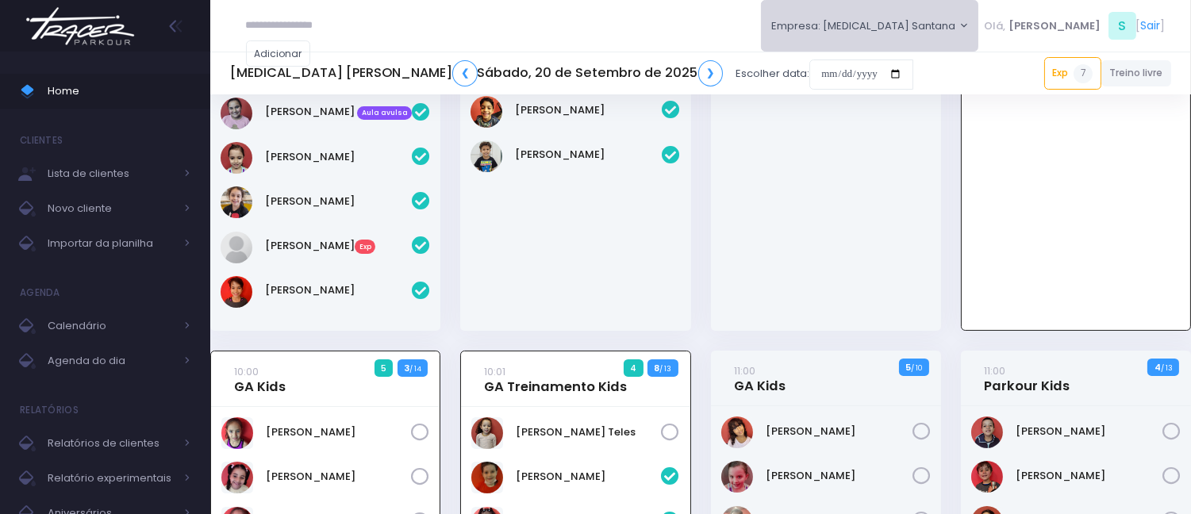
click at [940, 27] on button "Empresa: [MEDICAL_DATA] Santana" at bounding box center [870, 26] width 218 height 52
click at [933, 25] on button "Empresa: [MEDICAL_DATA] [PERSON_NAME]" at bounding box center [870, 26] width 218 height 52
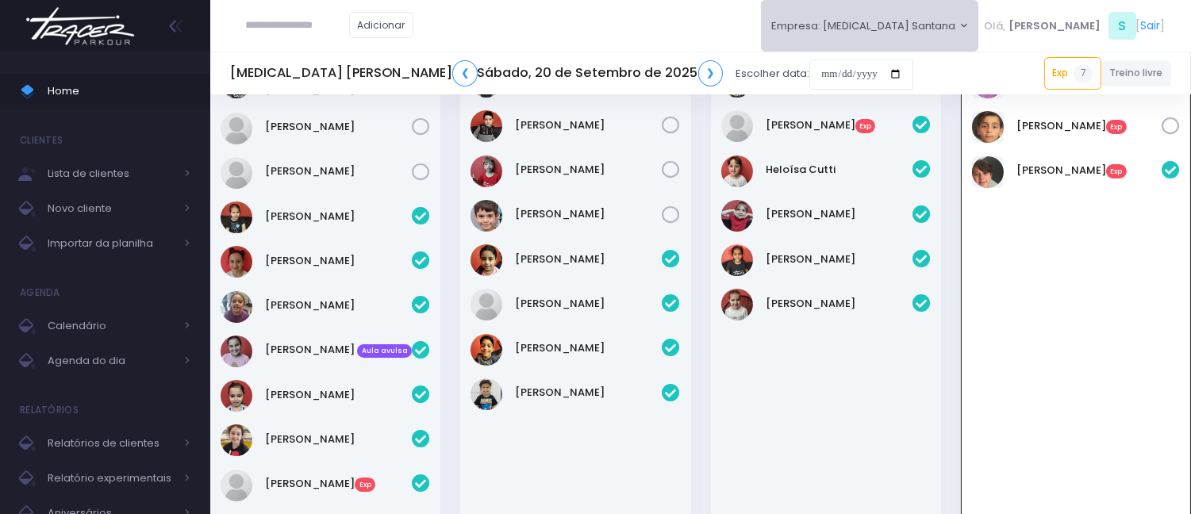
click at [937, 25] on button "Empresa: [MEDICAL_DATA] [PERSON_NAME]" at bounding box center [870, 26] width 218 height 52
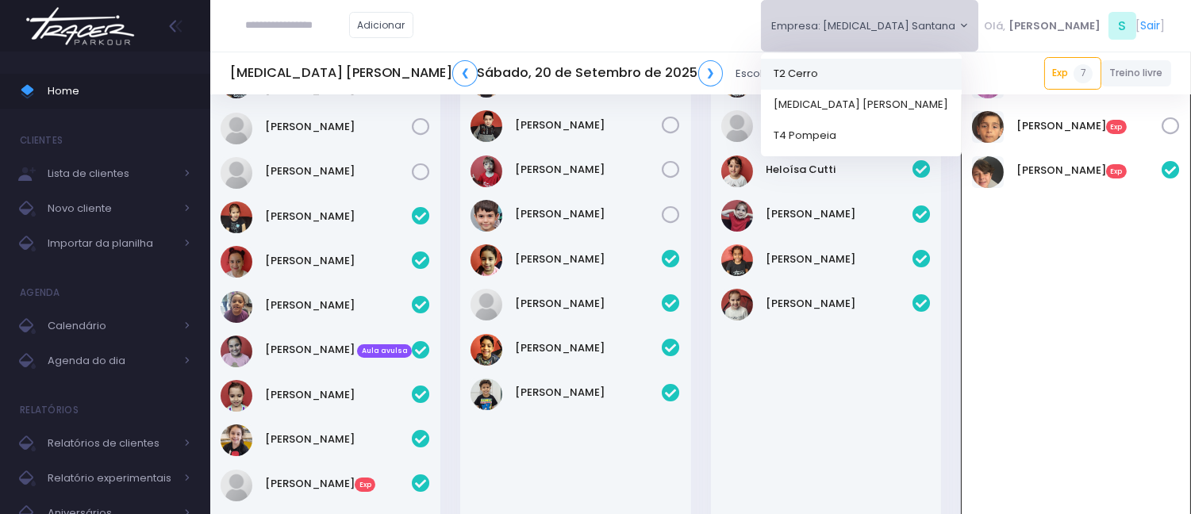
click at [918, 72] on link "T2 Cerro" at bounding box center [861, 73] width 201 height 31
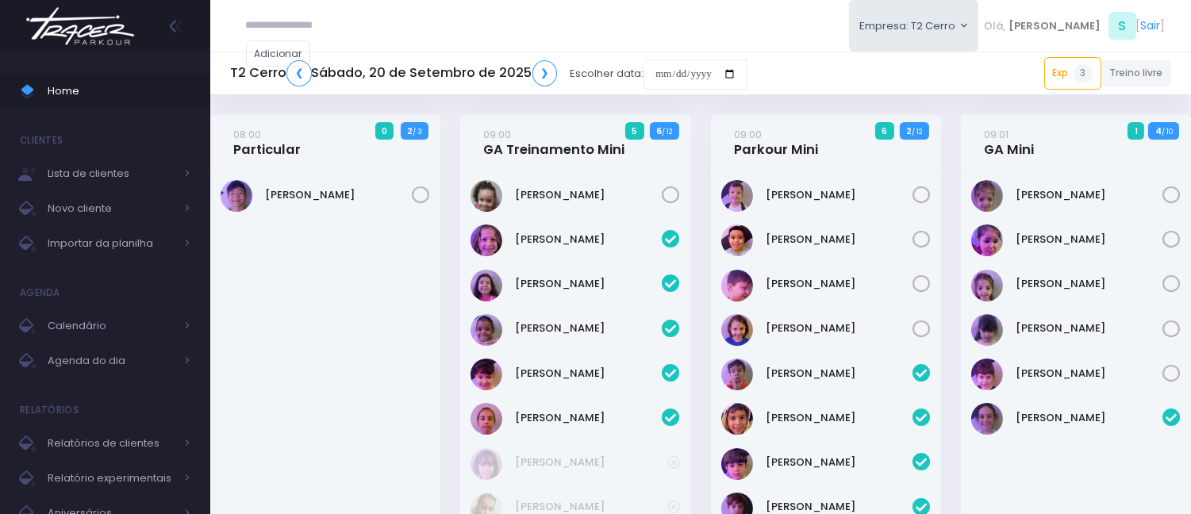
scroll to position [656, 0]
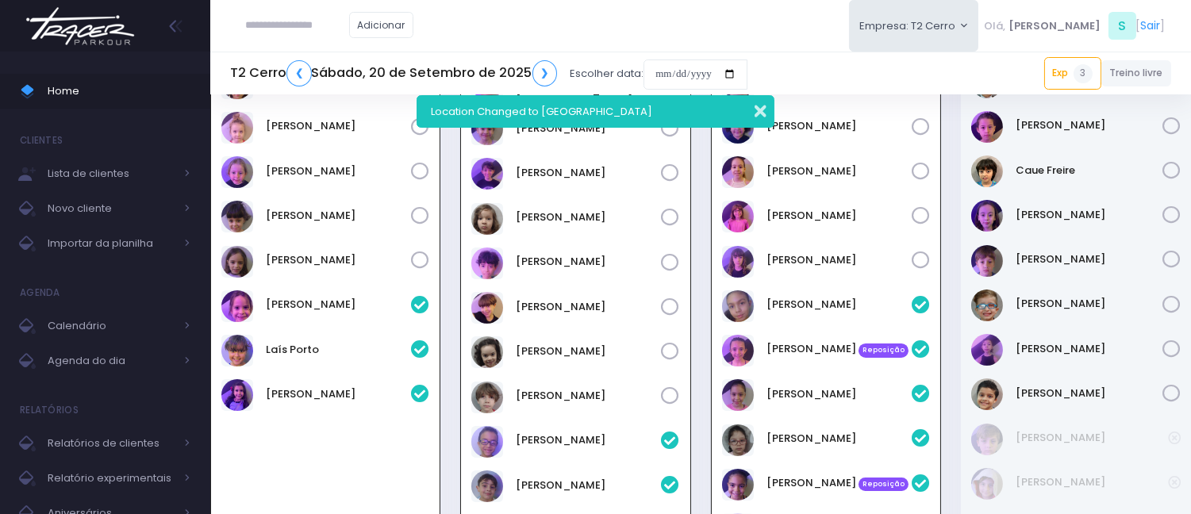
click at [762, 109] on button "button" at bounding box center [750, 109] width 32 height 18
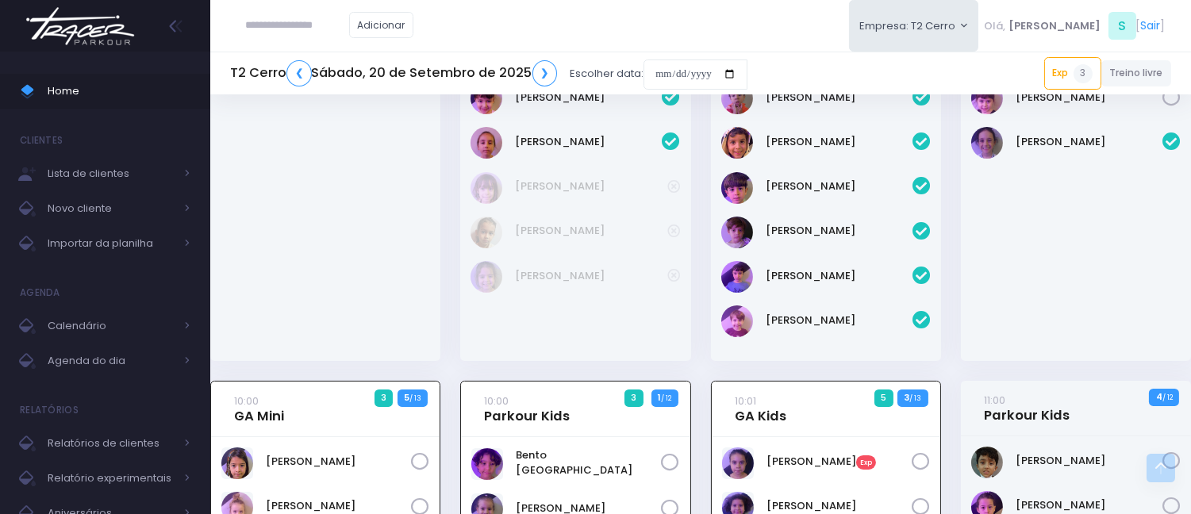
scroll to position [264, 0]
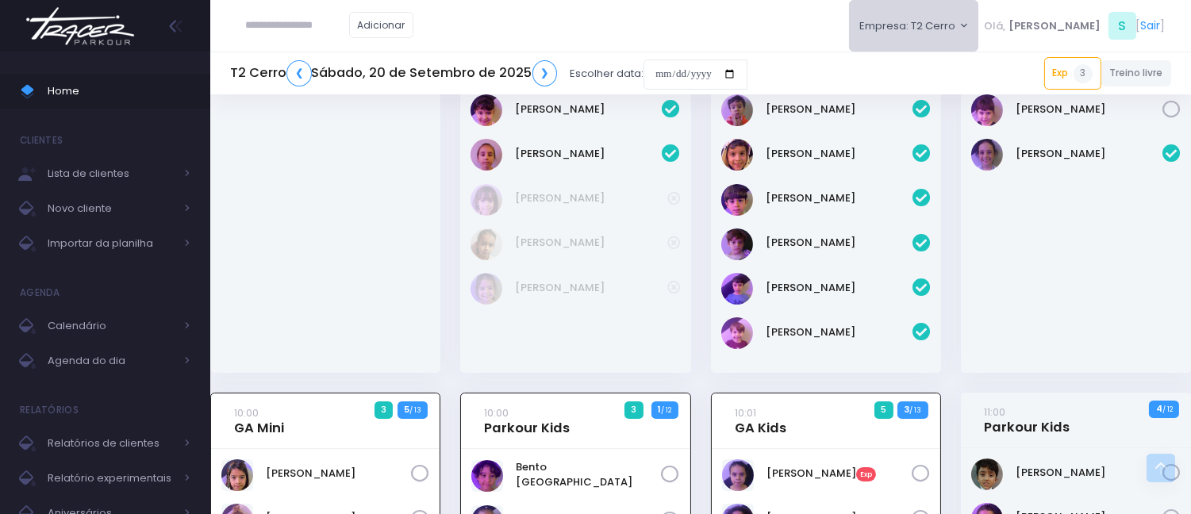
drag, startPoint x: 930, startPoint y: 8, endPoint x: 944, endPoint y: 36, distance: 31.9
click at [930, 8] on button "Empresa: T2 Cerro" at bounding box center [914, 26] width 130 height 52
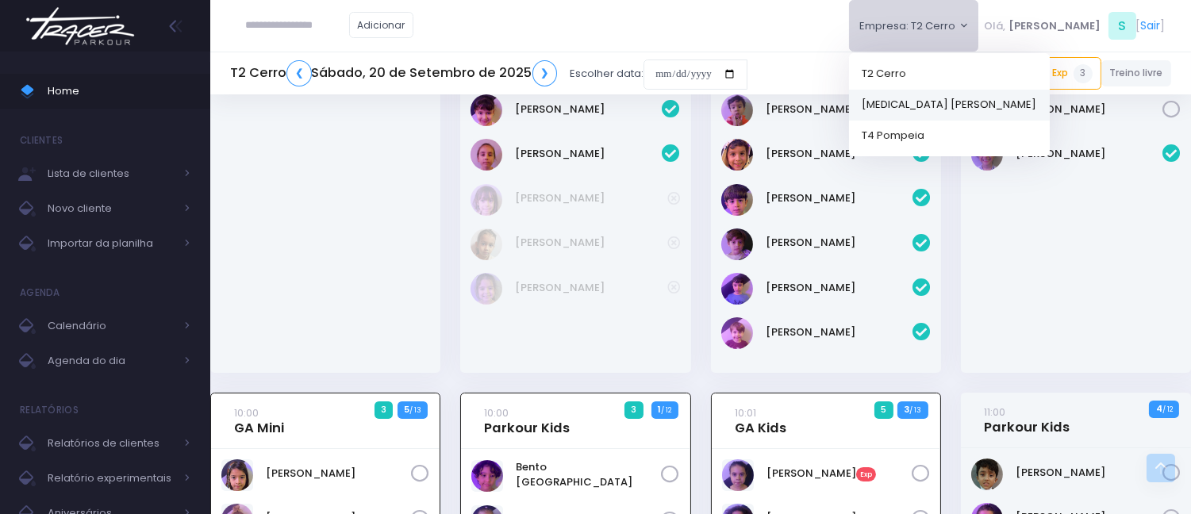
click at [973, 106] on link "[MEDICAL_DATA] [PERSON_NAME]" at bounding box center [949, 104] width 201 height 31
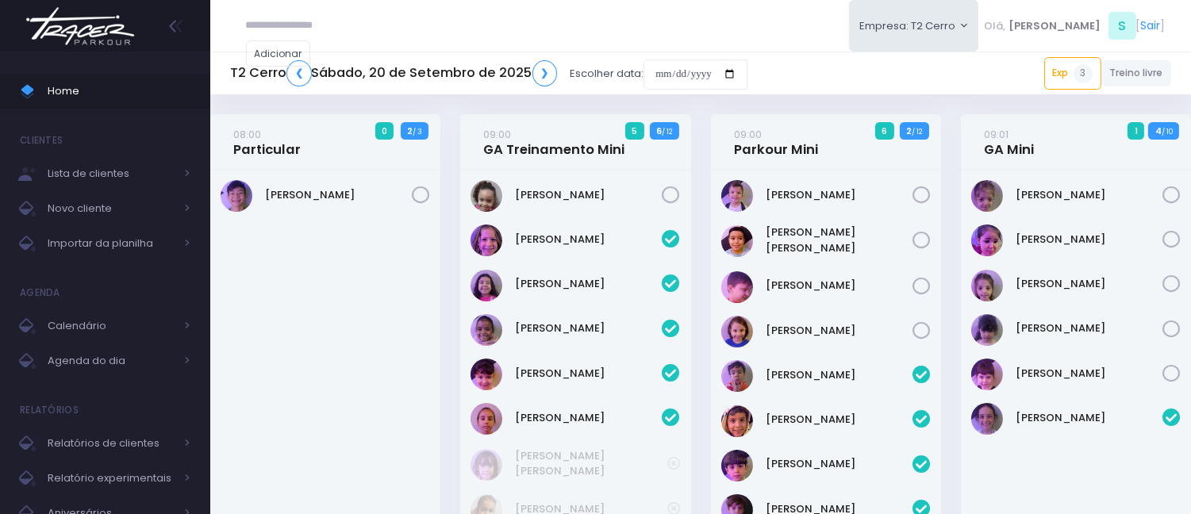
scroll to position [656, 0]
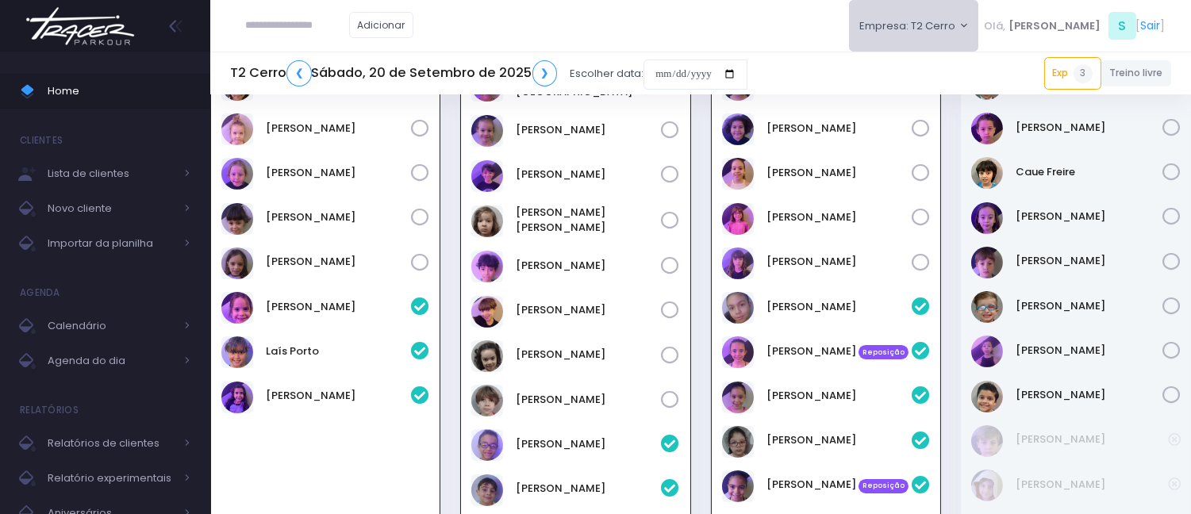
click at [895, 25] on button "Empresa: T2 Cerro" at bounding box center [914, 26] width 130 height 52
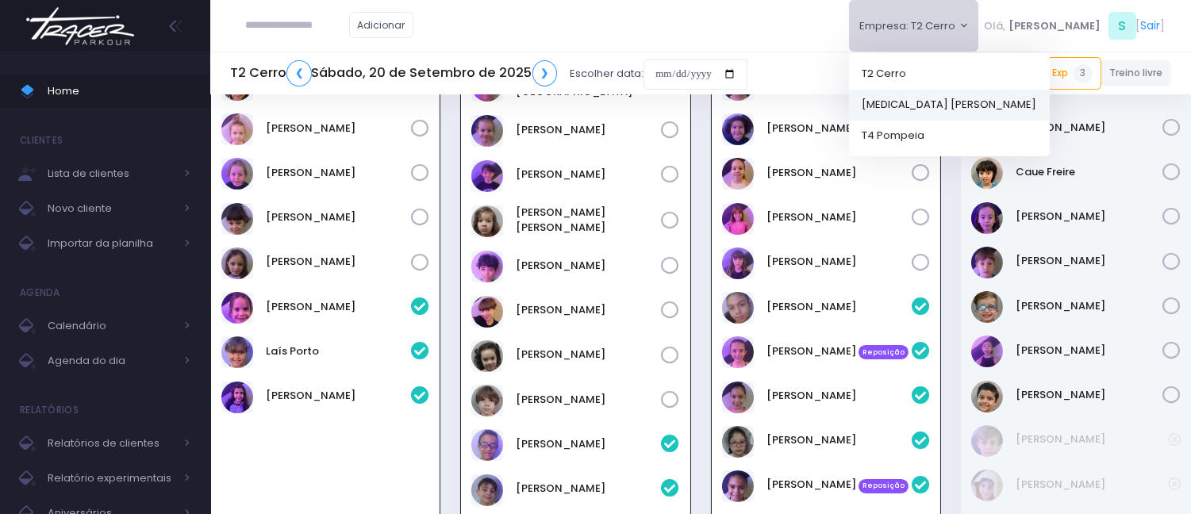
click at [961, 105] on link "[MEDICAL_DATA] [PERSON_NAME]" at bounding box center [949, 104] width 201 height 31
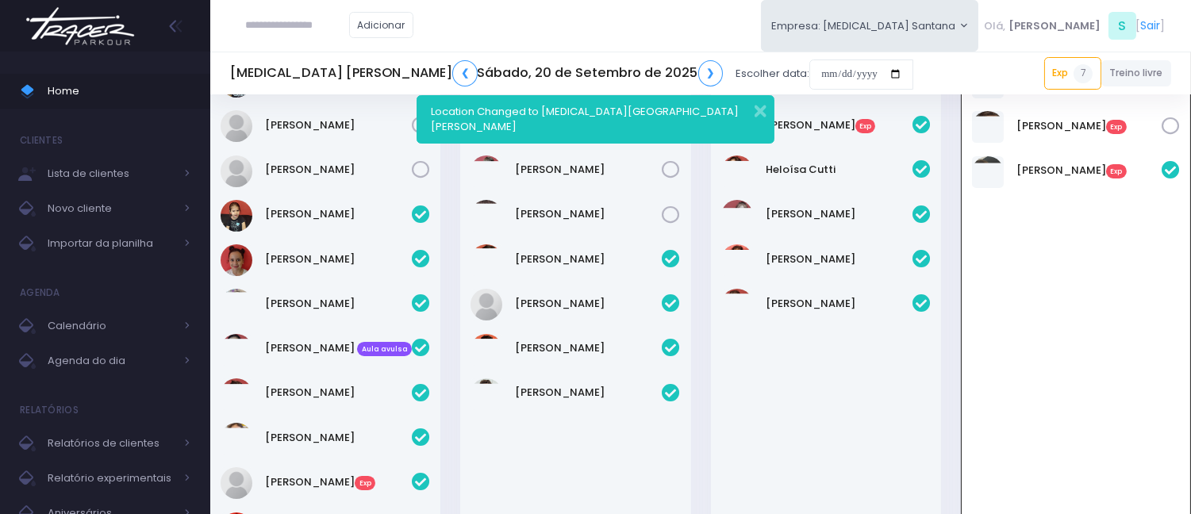
scroll to position [114, 0]
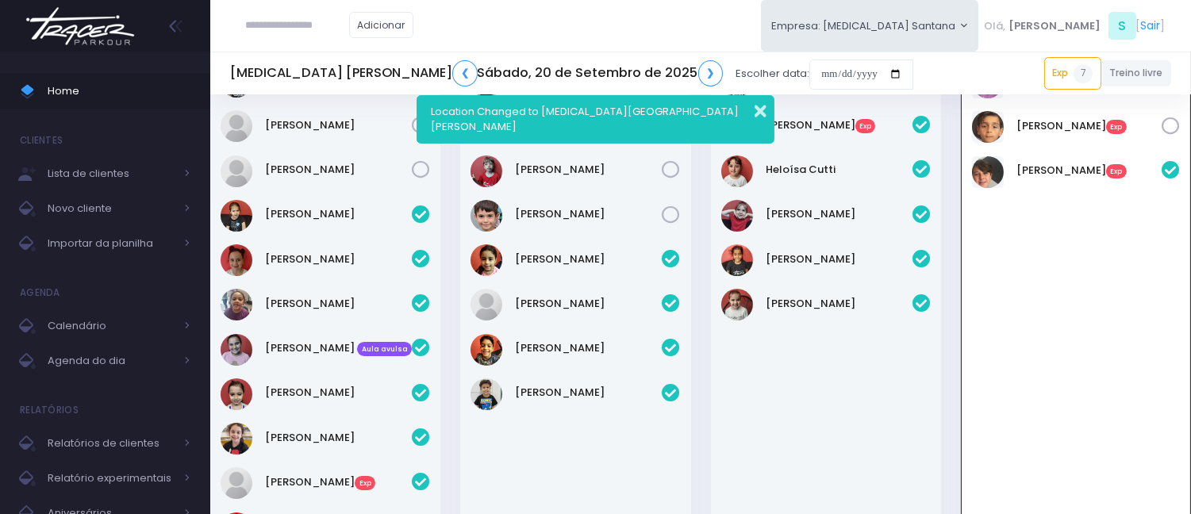
click at [755, 107] on button "button" at bounding box center [750, 109] width 32 height 18
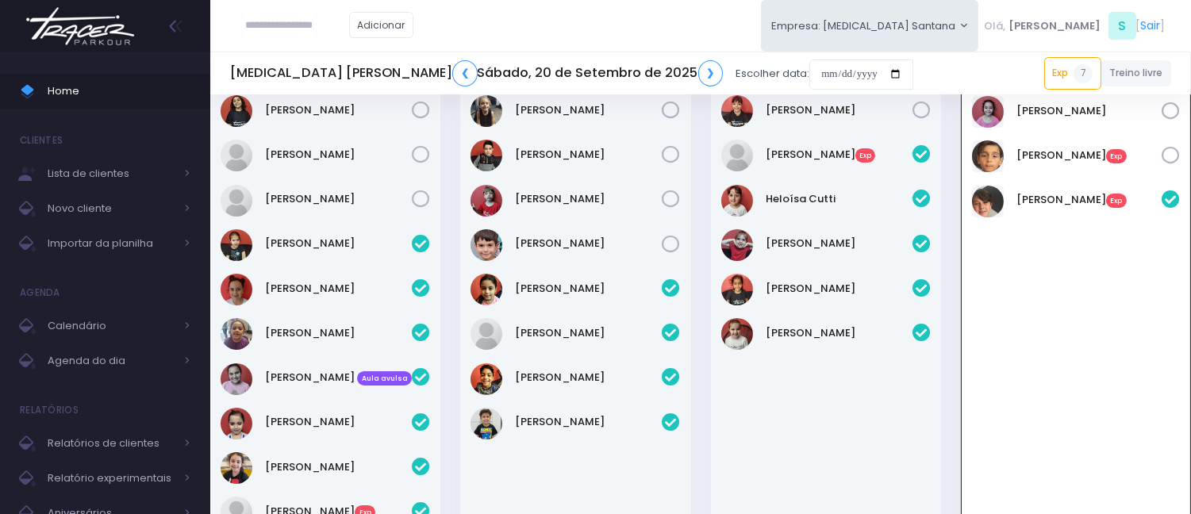
scroll to position [0, 0]
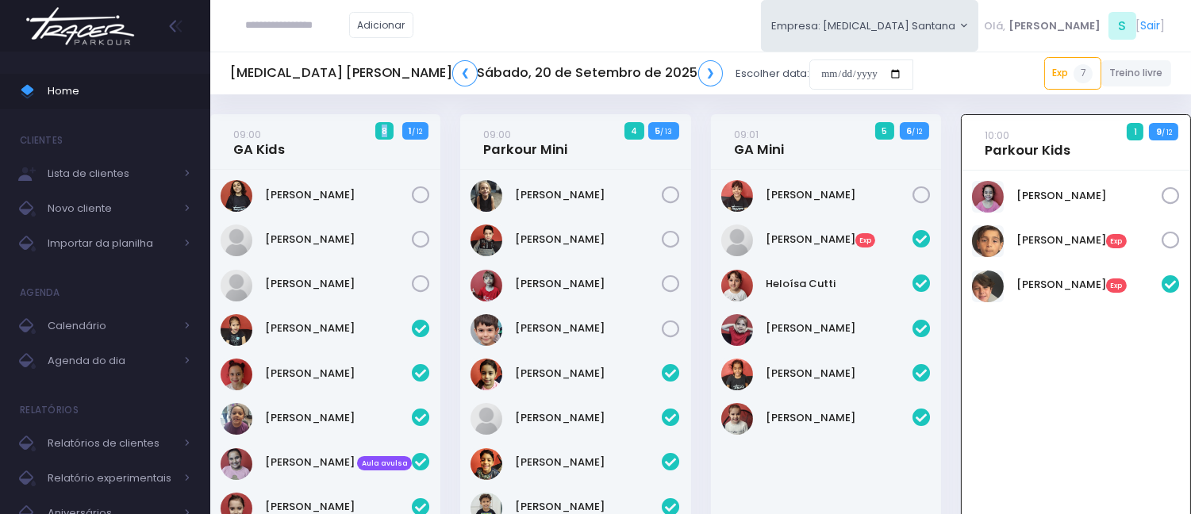
drag, startPoint x: 445, startPoint y: 152, endPoint x: 401, endPoint y: 130, distance: 49.3
click at [401, 130] on div "09:00 GA Kids 8 1 / 12" at bounding box center [326, 407] width 250 height 587
click at [435, 146] on div "09:00 GA Kids 8 1 / 12" at bounding box center [325, 142] width 230 height 56
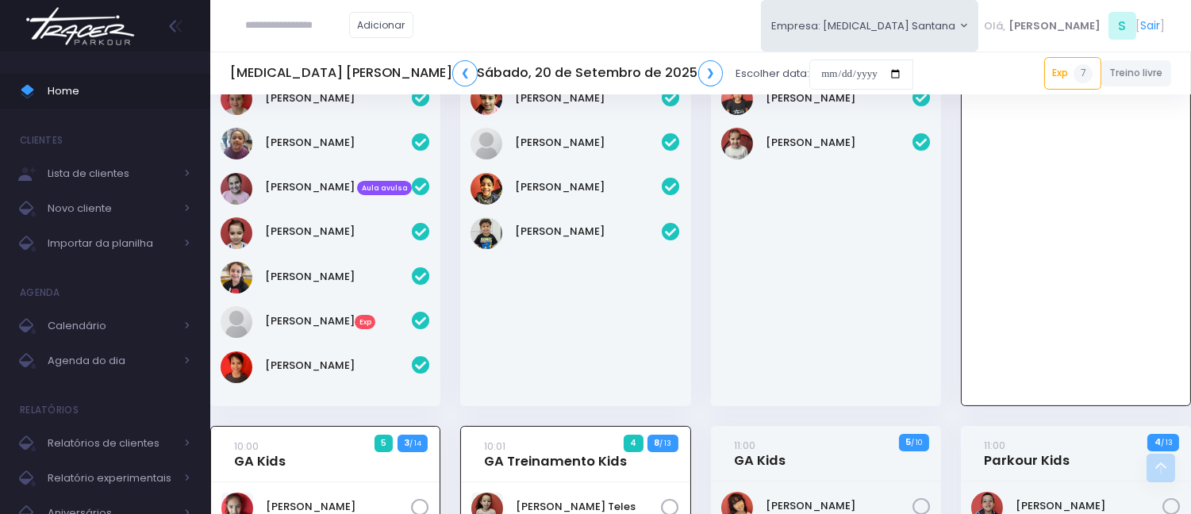
scroll to position [440, 0]
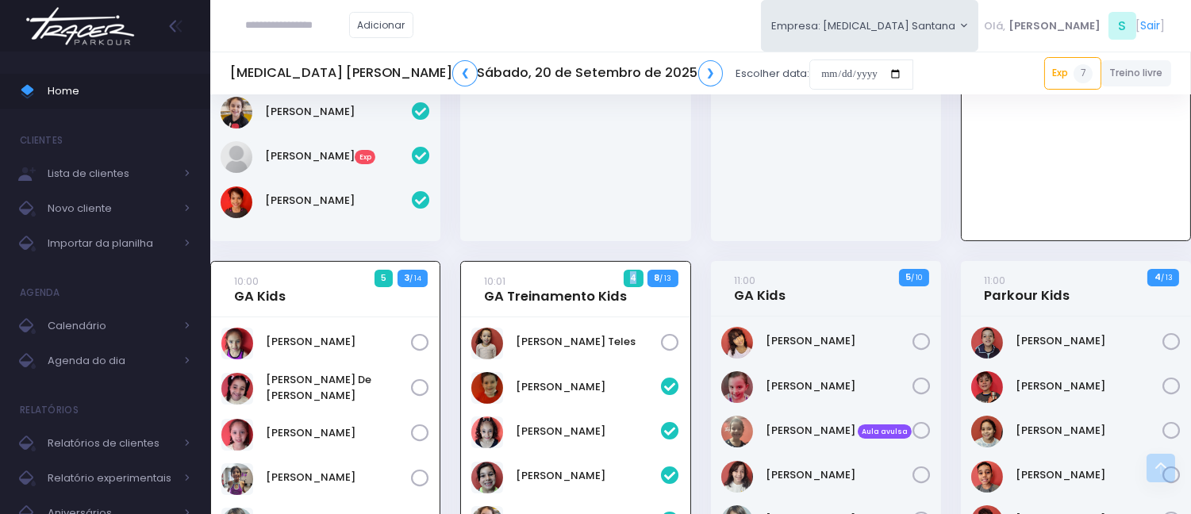
drag, startPoint x: 680, startPoint y: 273, endPoint x: 651, endPoint y: 278, distance: 29.1
click at [651, 278] on div "10:01 GA Treinamento Kids 4 8 / 13" at bounding box center [575, 290] width 228 height 56
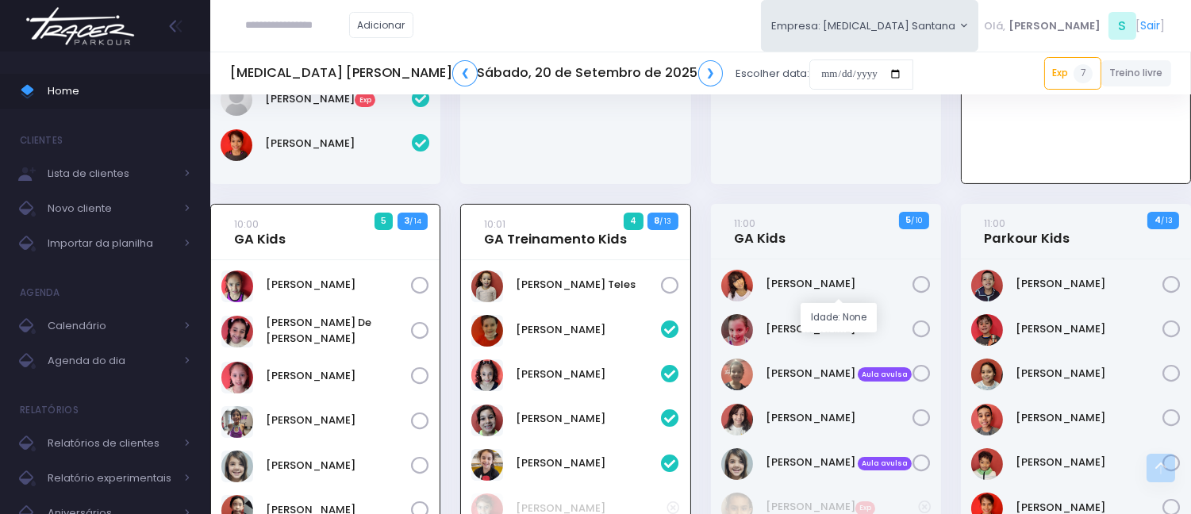
scroll to position [528, 0]
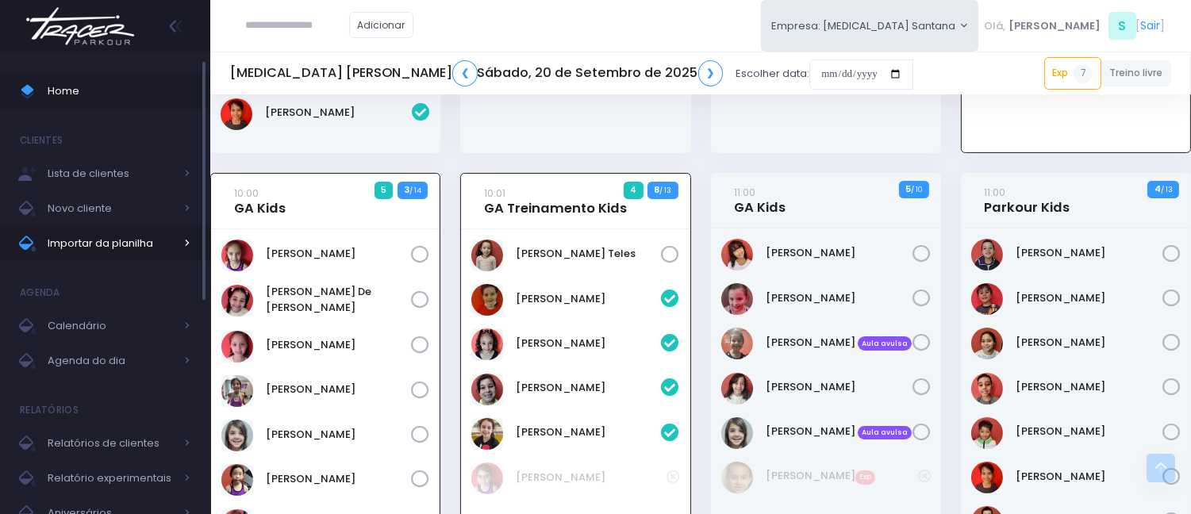
click at [148, 243] on span "Importar da planilha" at bounding box center [111, 243] width 127 height 21
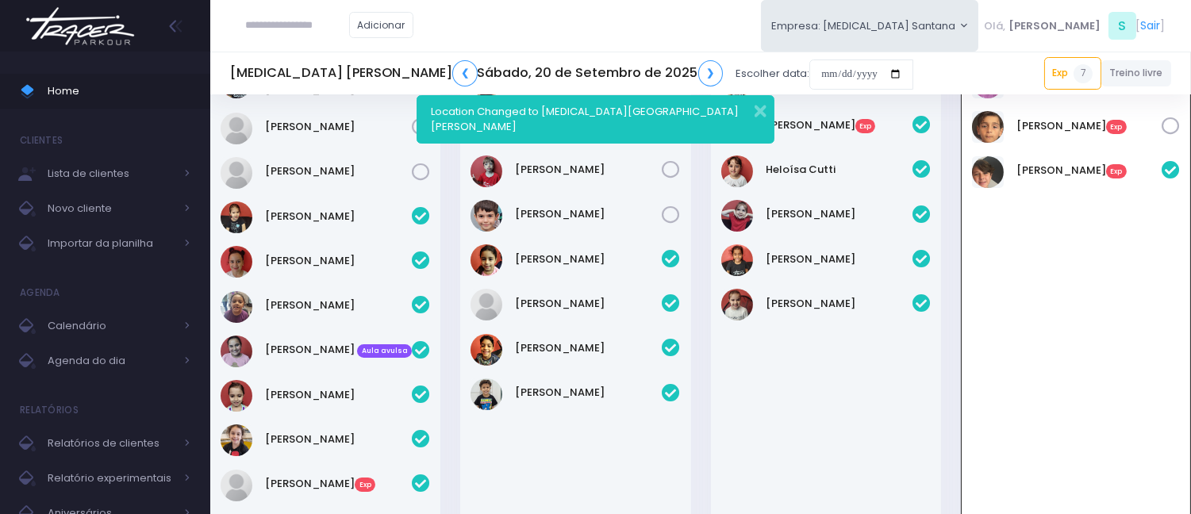
scroll to position [114, 0]
click at [765, 115] on div "Location Changed to [MEDICAL_DATA][GEOGRAPHIC_DATA][PERSON_NAME]" at bounding box center [594, 119] width 357 height 48
click at [758, 112] on button "button" at bounding box center [750, 109] width 32 height 18
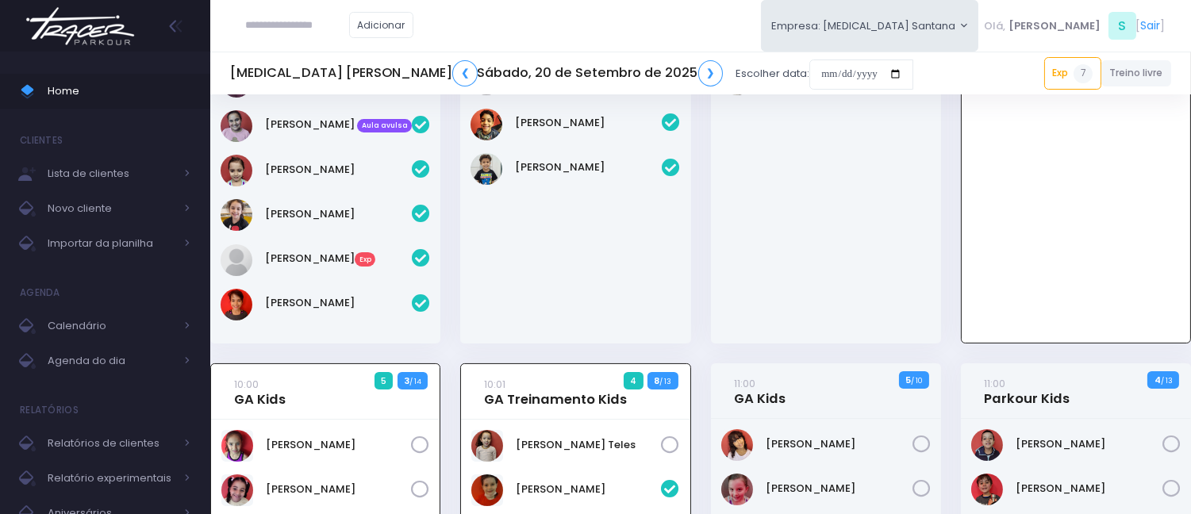
scroll to position [352, 0]
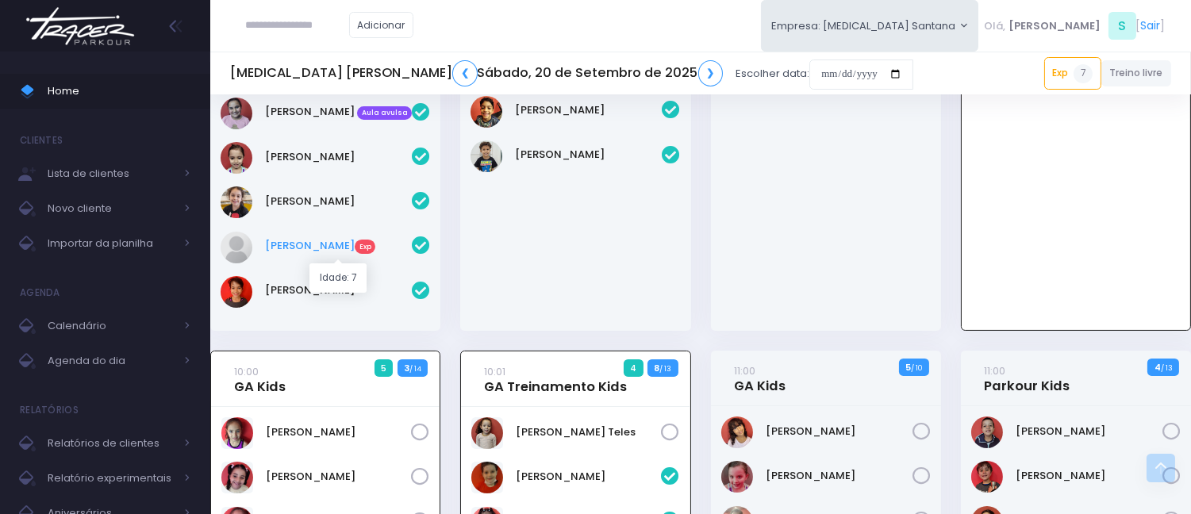
click at [318, 254] on link "[PERSON_NAME] Exp" at bounding box center [338, 246] width 147 height 16
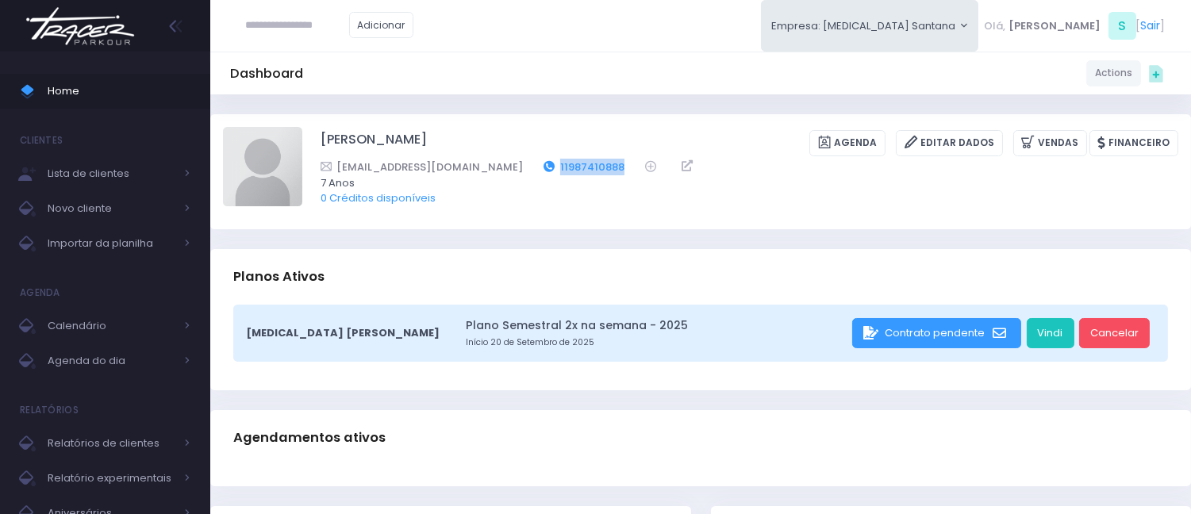
drag, startPoint x: 582, startPoint y: 159, endPoint x: 512, endPoint y: 167, distance: 70.3
click at [512, 167] on div "[EMAIL_ADDRESS][DOMAIN_NAME] 11987410888" at bounding box center [738, 167] width 837 height 17
copy link "11987410888"
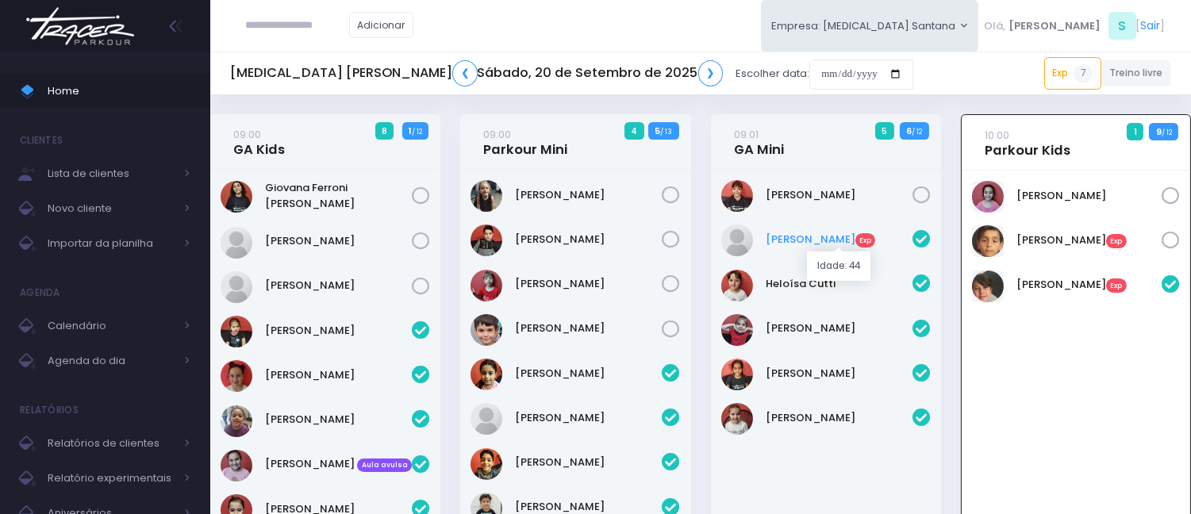
click at [773, 236] on link "[PERSON_NAME] Exp" at bounding box center [838, 240] width 147 height 16
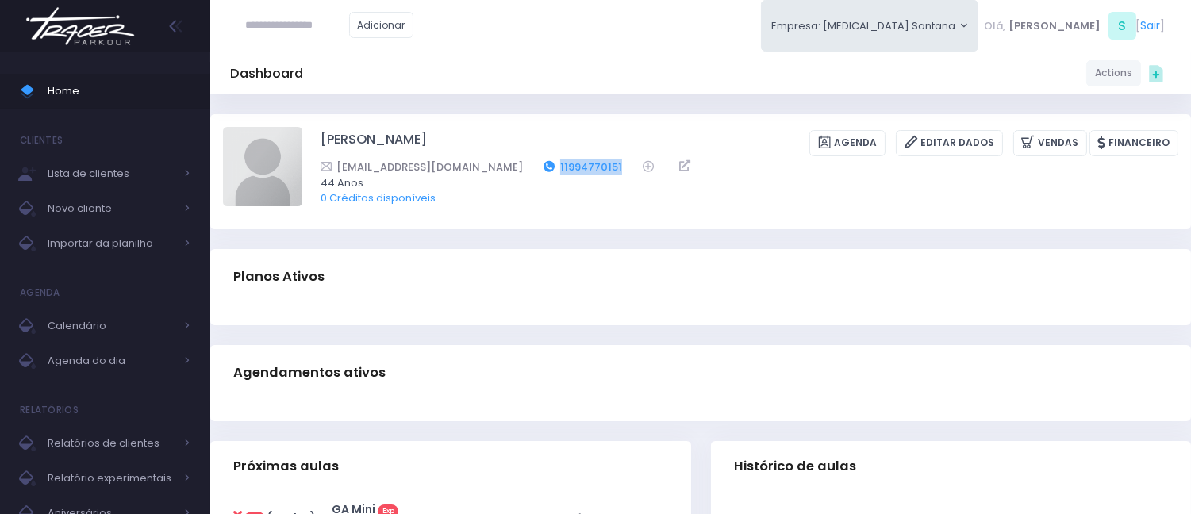
drag, startPoint x: 591, startPoint y: 167, endPoint x: 508, endPoint y: 161, distance: 82.7
click at [508, 161] on div "[EMAIL_ADDRESS][DOMAIN_NAME] 11994770151" at bounding box center [738, 167] width 837 height 17
copy link "11994770151"
click at [585, 69] on div "Dashboard Actions Choose Label: Customer Partner Suplier Member Staff Add new" at bounding box center [700, 73] width 980 height 30
click at [128, 91] on span "Home" at bounding box center [119, 91] width 143 height 21
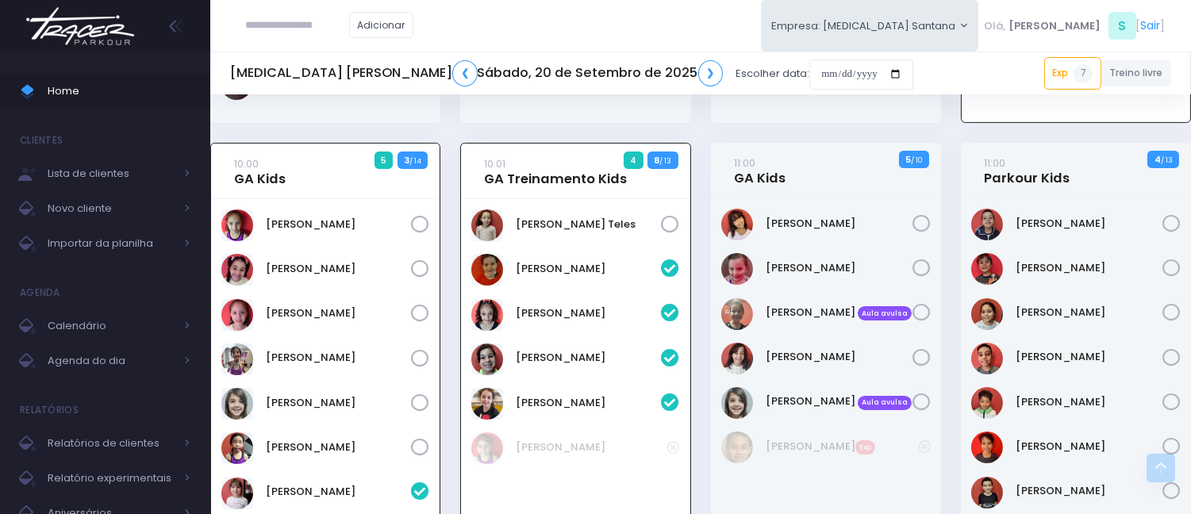
scroll to position [528, 0]
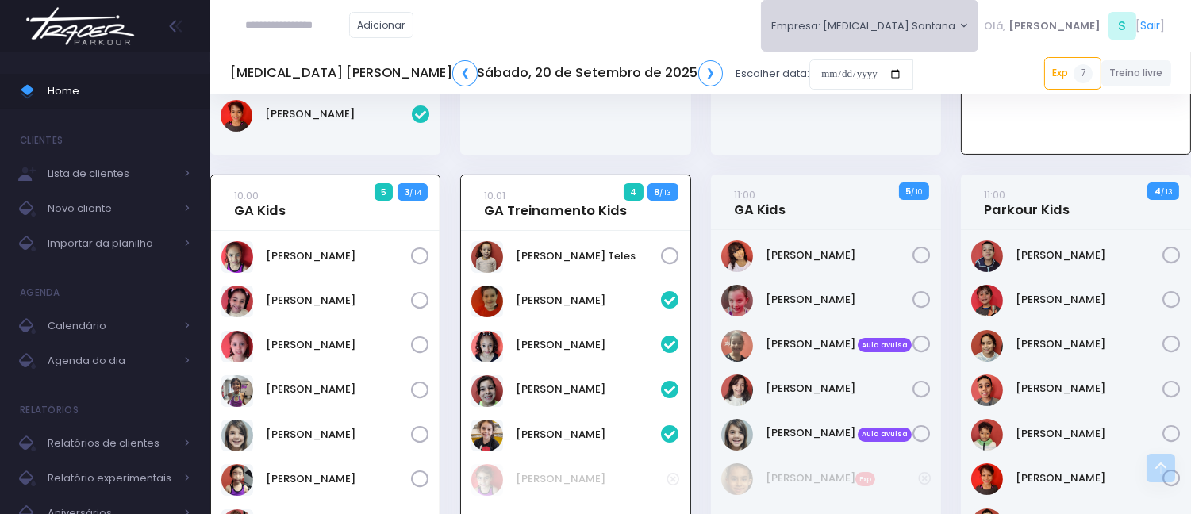
click at [941, 25] on button "Empresa: T3 Santana" at bounding box center [870, 26] width 218 height 52
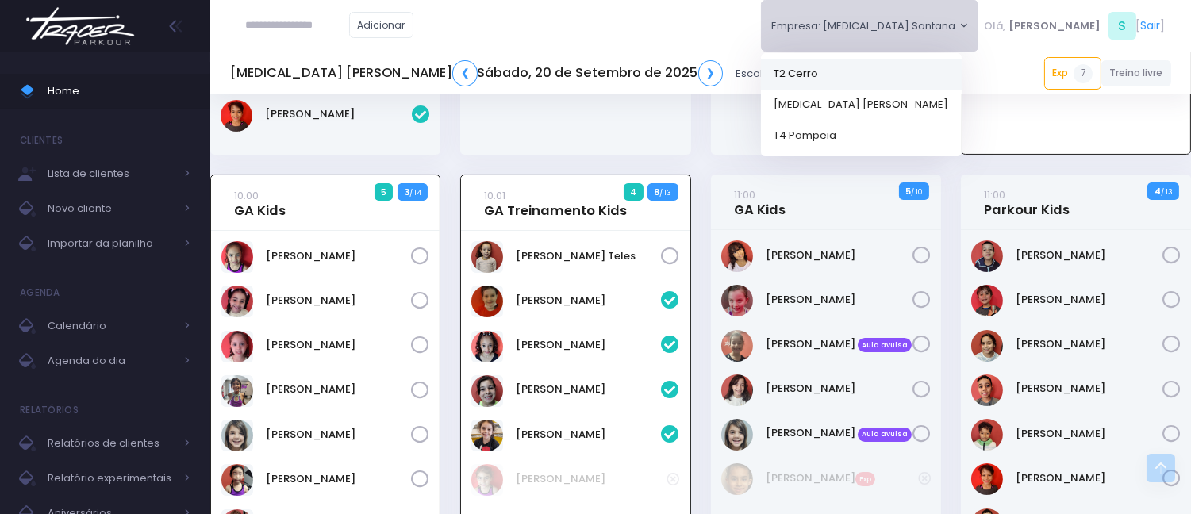
click at [912, 78] on link "T2 Cerro" at bounding box center [861, 73] width 201 height 31
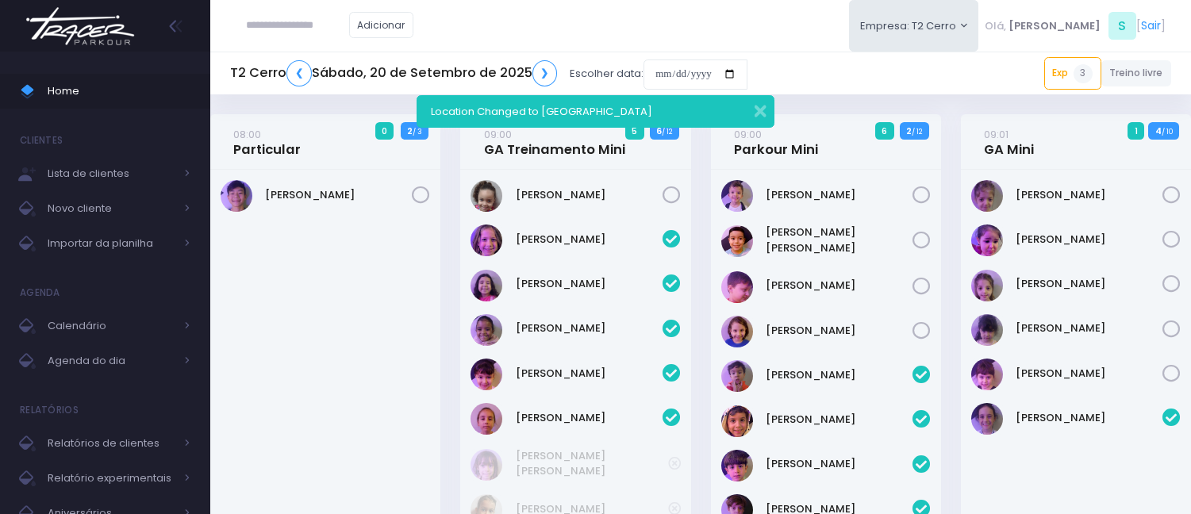
scroll to position [656, 0]
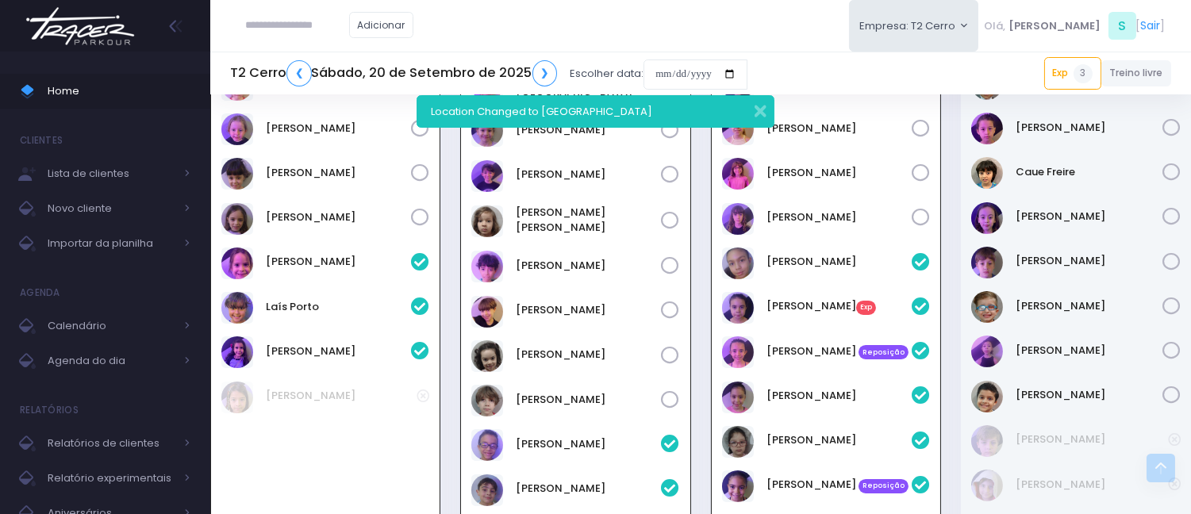
click at [765, 109] on div "Location Changed to [GEOGRAPHIC_DATA]" at bounding box center [594, 111] width 357 height 33
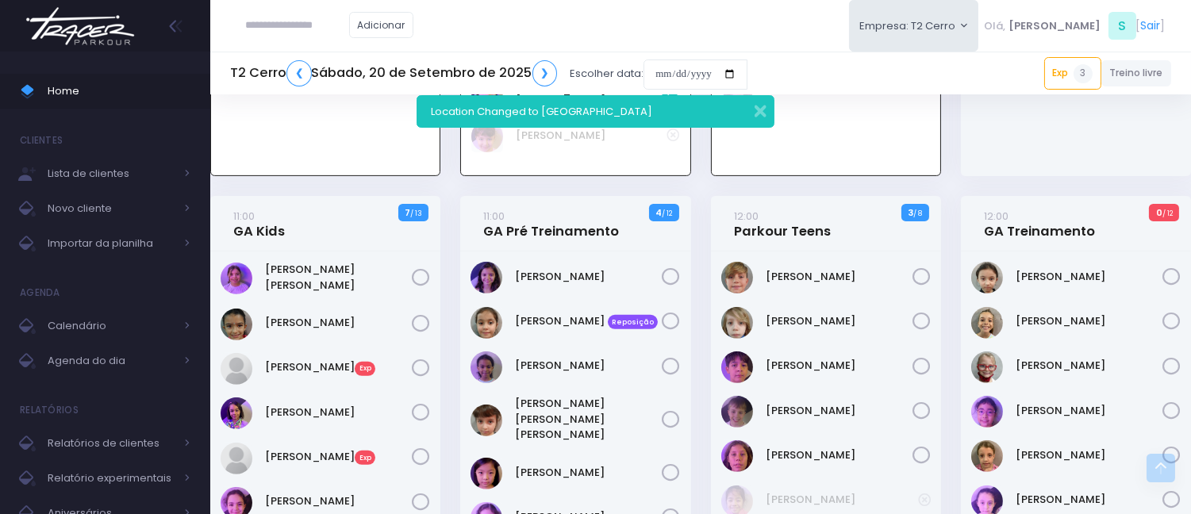
scroll to position [1097, 0]
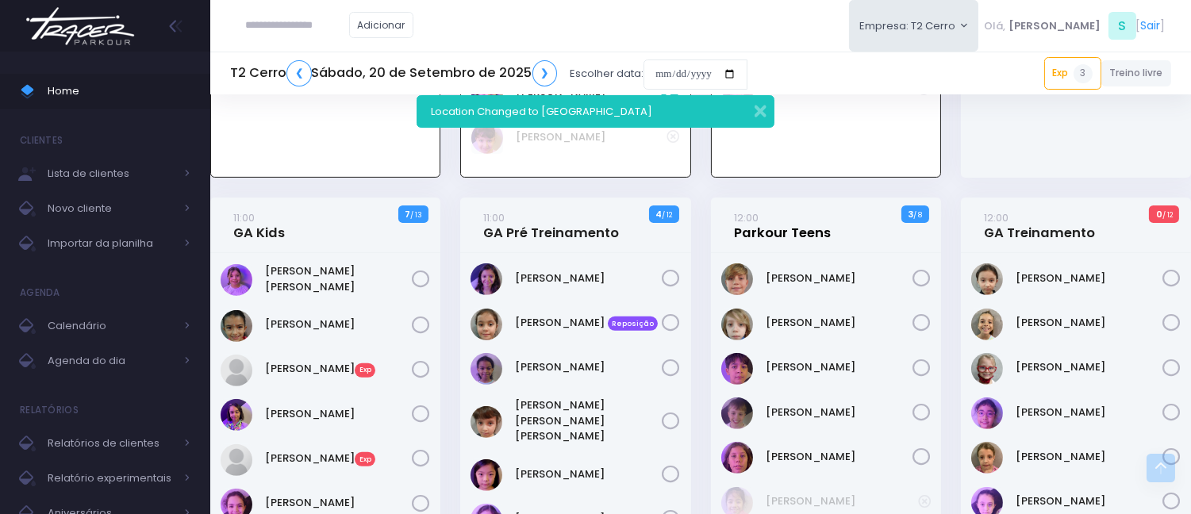
click at [772, 217] on link "12:00 Parkour Teens" at bounding box center [782, 225] width 97 height 32
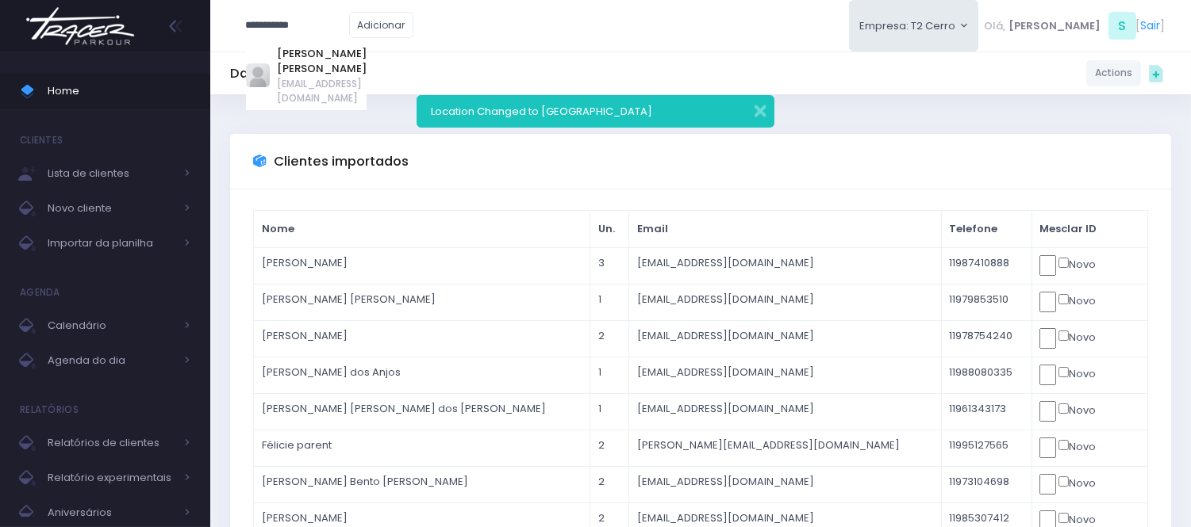
type input "**********"
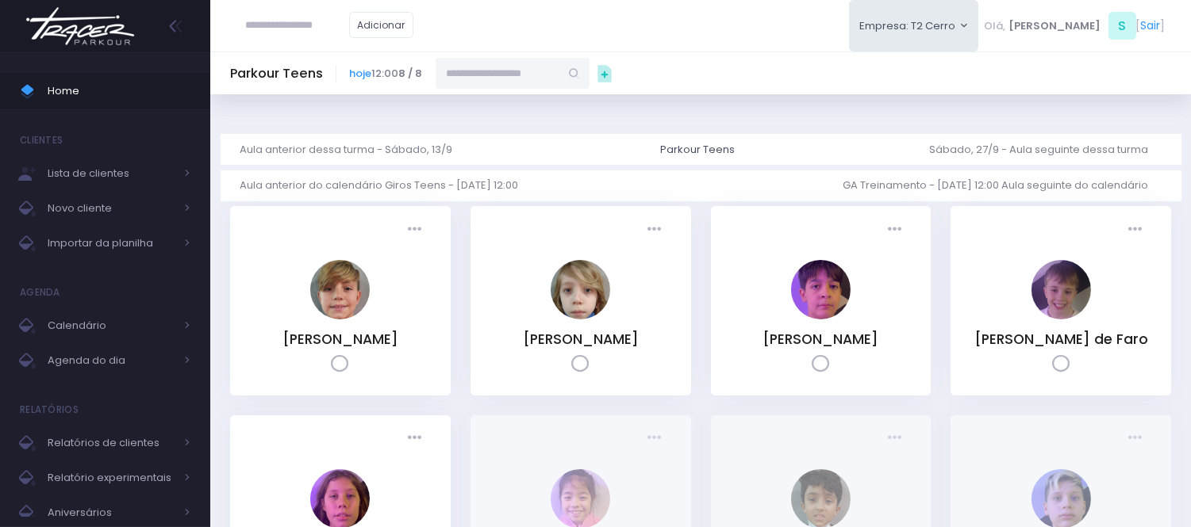
click at [486, 85] on input "text" at bounding box center [497, 73] width 124 height 30
paste input "**********"
click at [489, 107] on link "[PERSON_NAME]" at bounding box center [513, 102] width 92 height 16
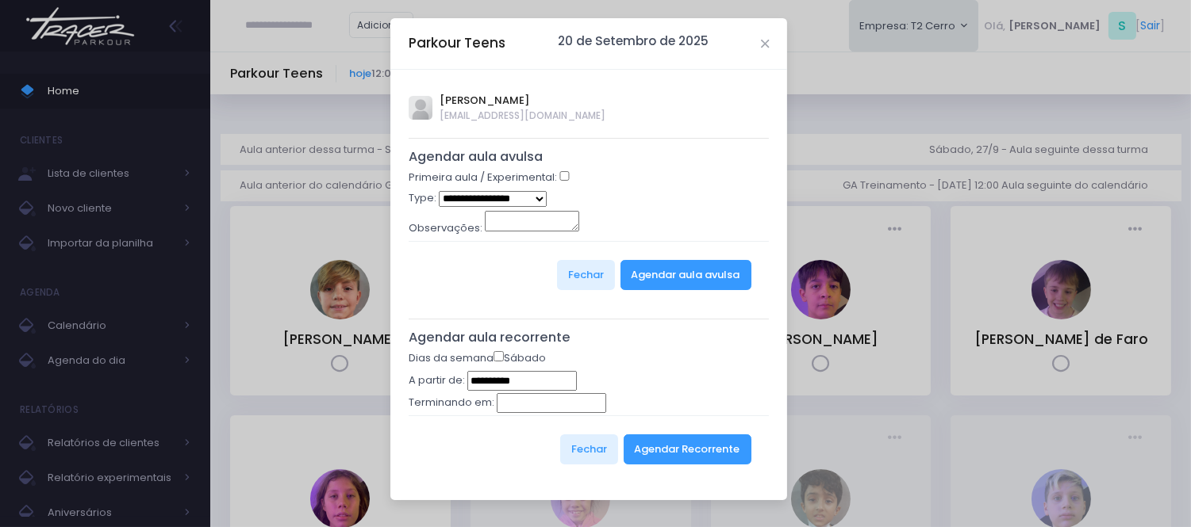
type input "**********"
select select "*"
click at [665, 278] on button "Agendar aula avulsa" at bounding box center [685, 275] width 131 height 30
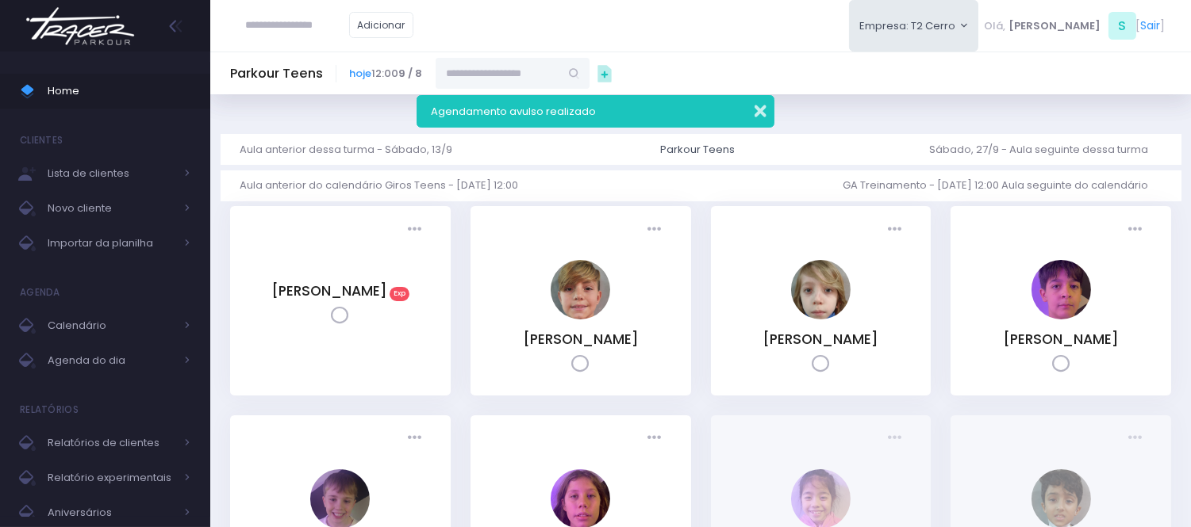
click at [761, 117] on button "button" at bounding box center [750, 109] width 32 height 18
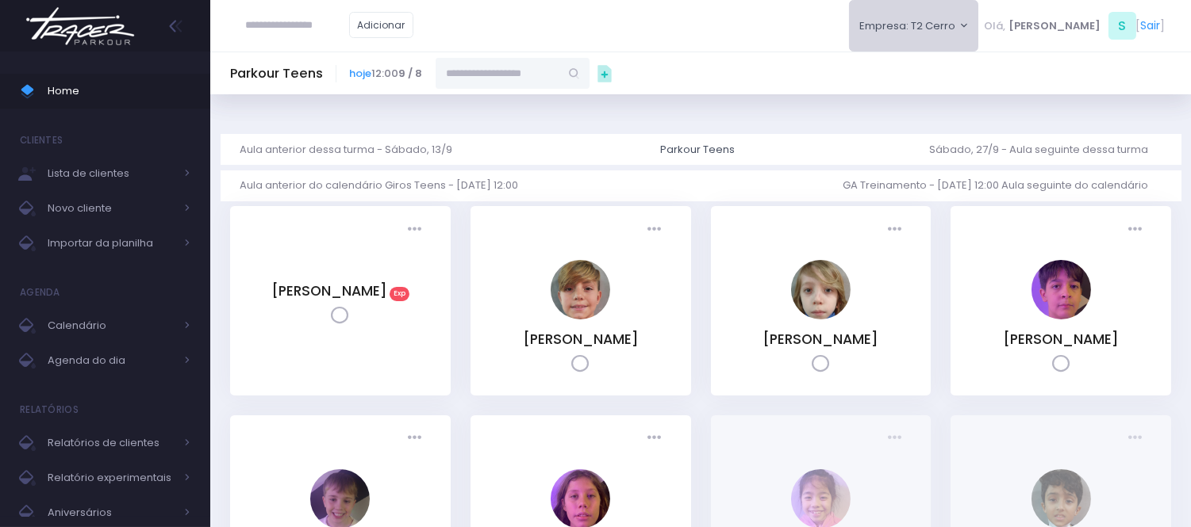
click at [931, 42] on button "Empresa: T2 Cerro" at bounding box center [914, 26] width 130 height 52
click at [946, 98] on link "[MEDICAL_DATA] [PERSON_NAME]" at bounding box center [949, 104] width 201 height 31
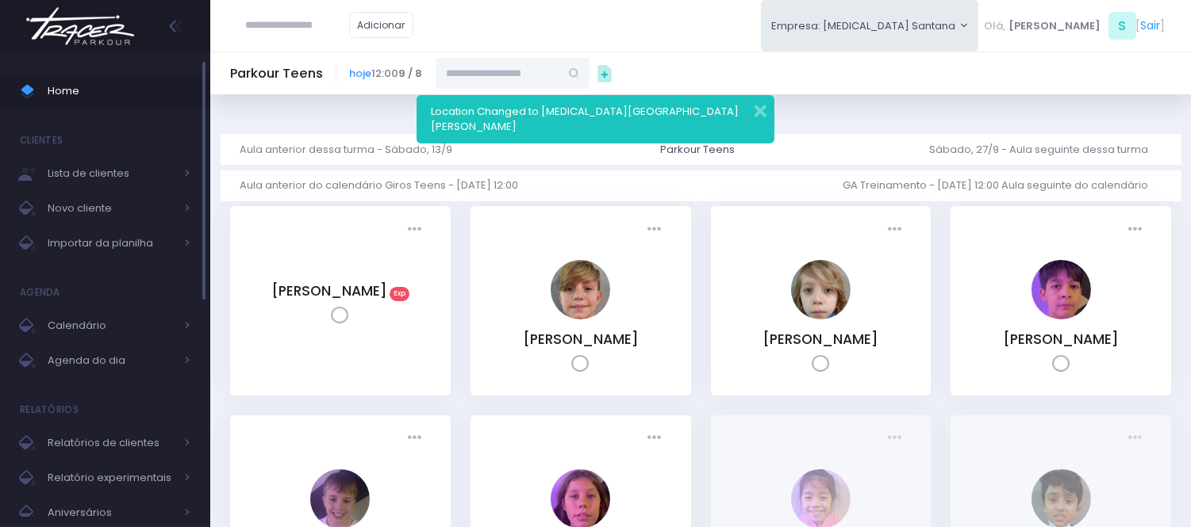
click at [114, 90] on span "Home" at bounding box center [119, 91] width 143 height 21
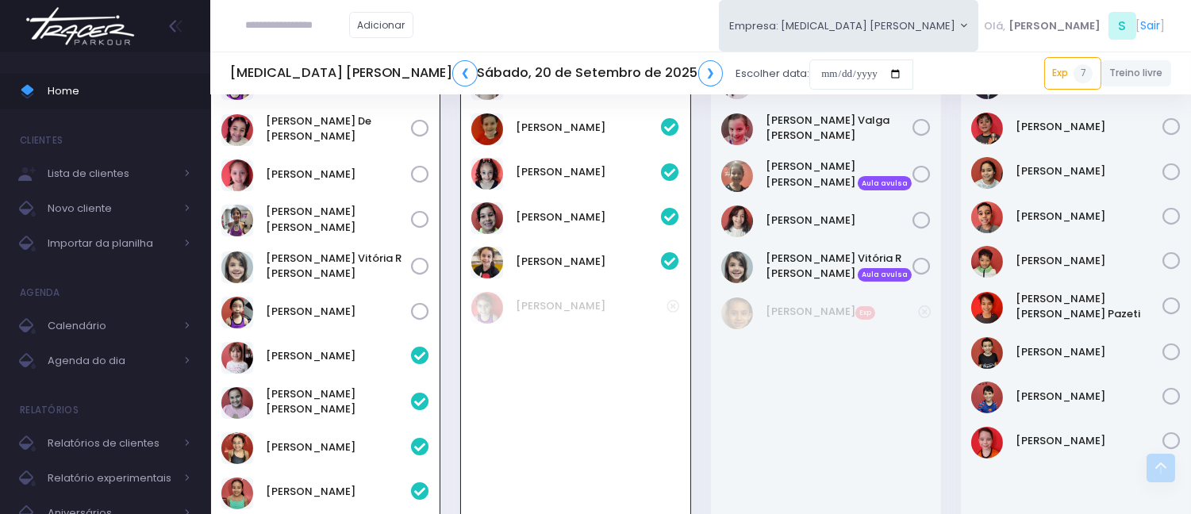
scroll to position [1057, 0]
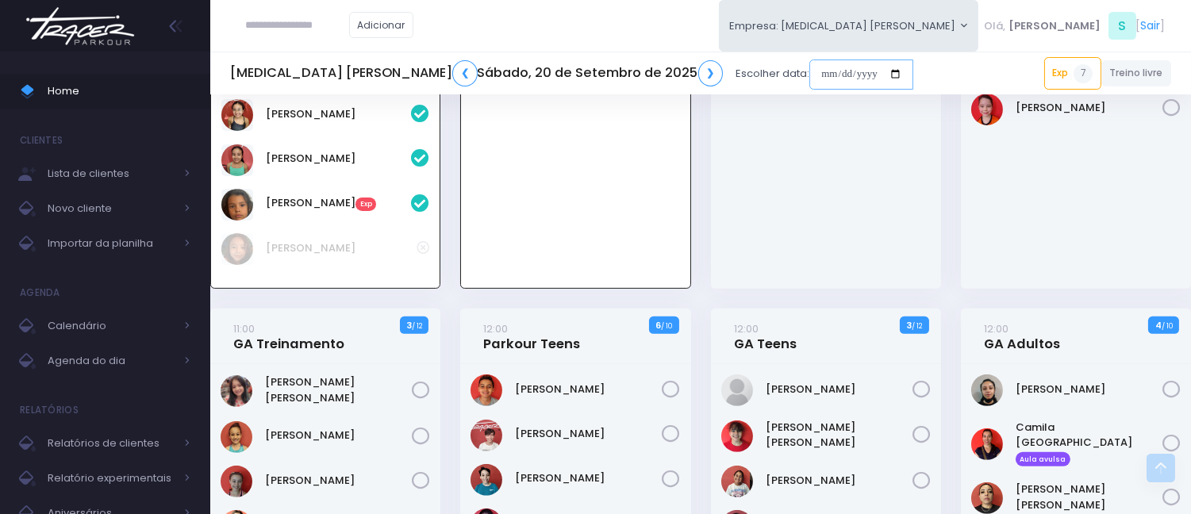
click at [809, 70] on input "date" at bounding box center [861, 74] width 104 height 30
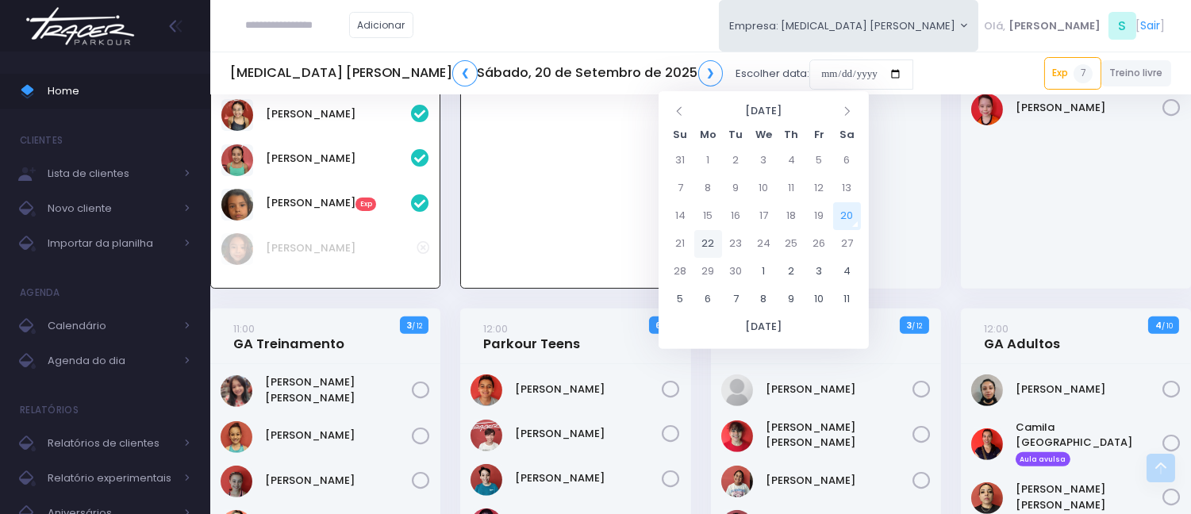
click at [700, 239] on td "22" at bounding box center [708, 244] width 28 height 28
type input "**********"
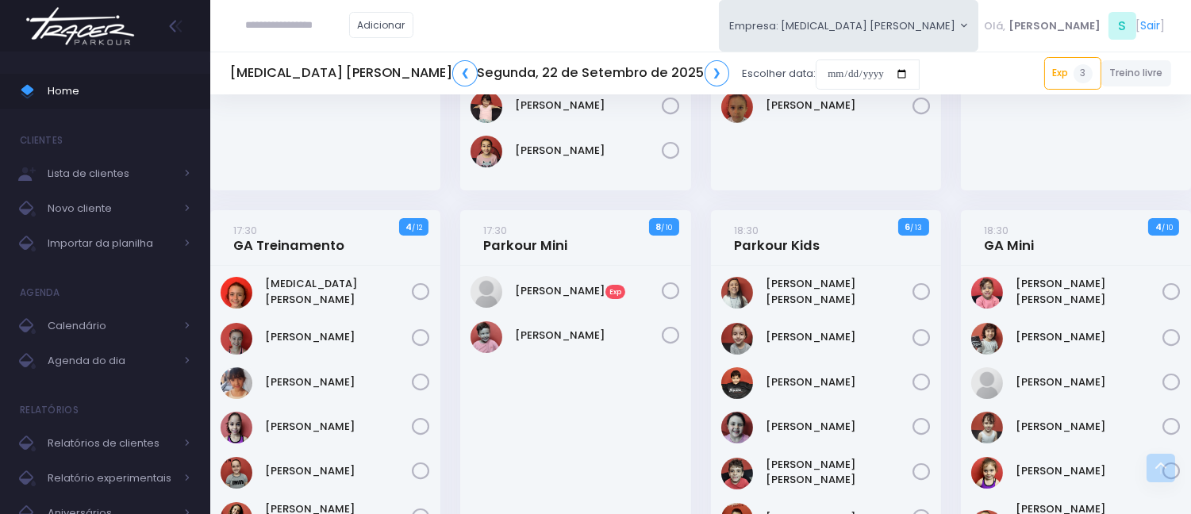
scroll to position [264, 0]
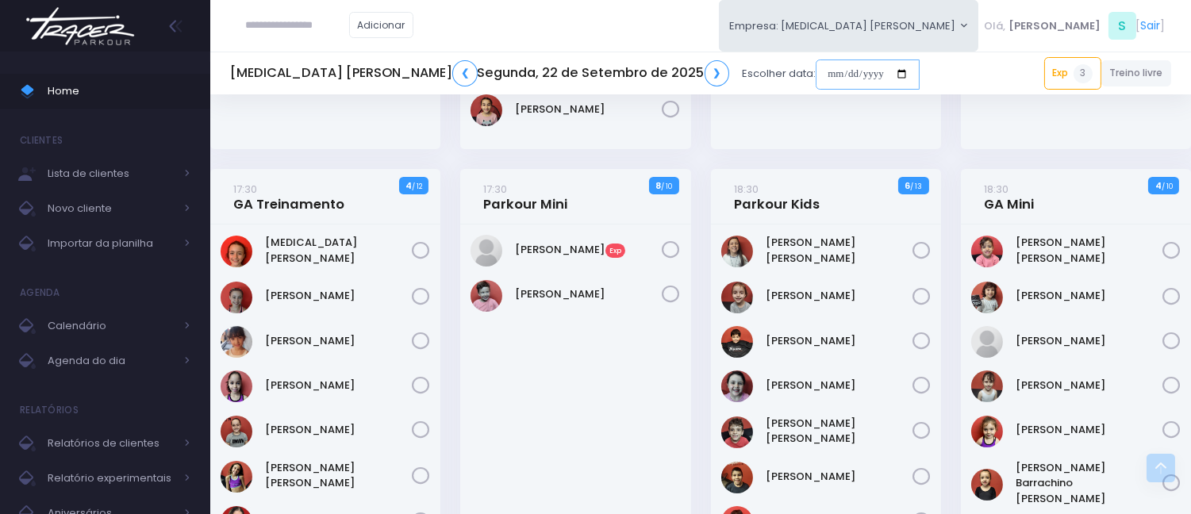
click at [815, 72] on input "date" at bounding box center [867, 74] width 104 height 30
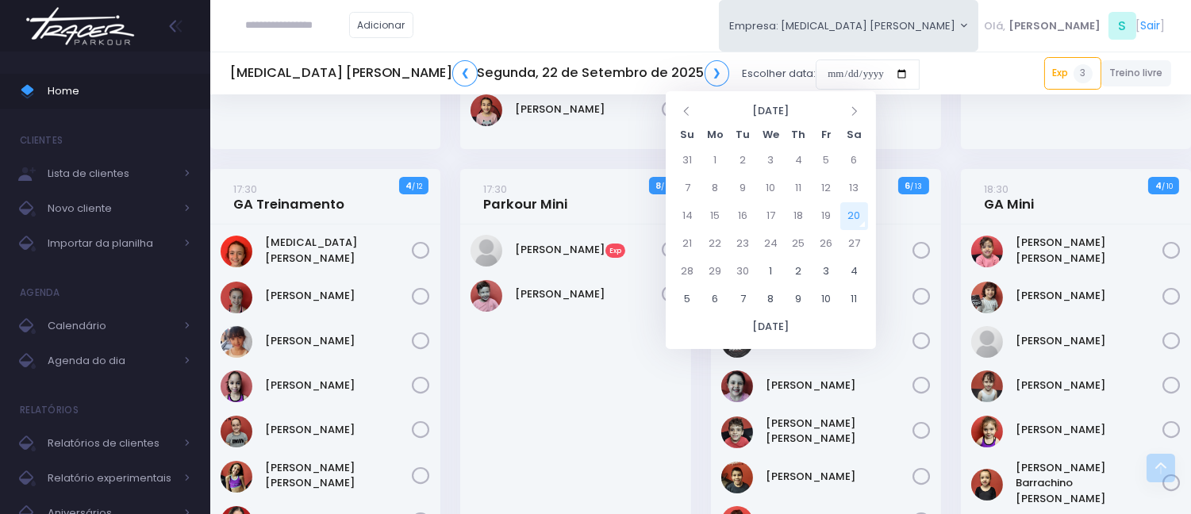
click at [861, 217] on td "20" at bounding box center [854, 216] width 28 height 28
type input "**********"
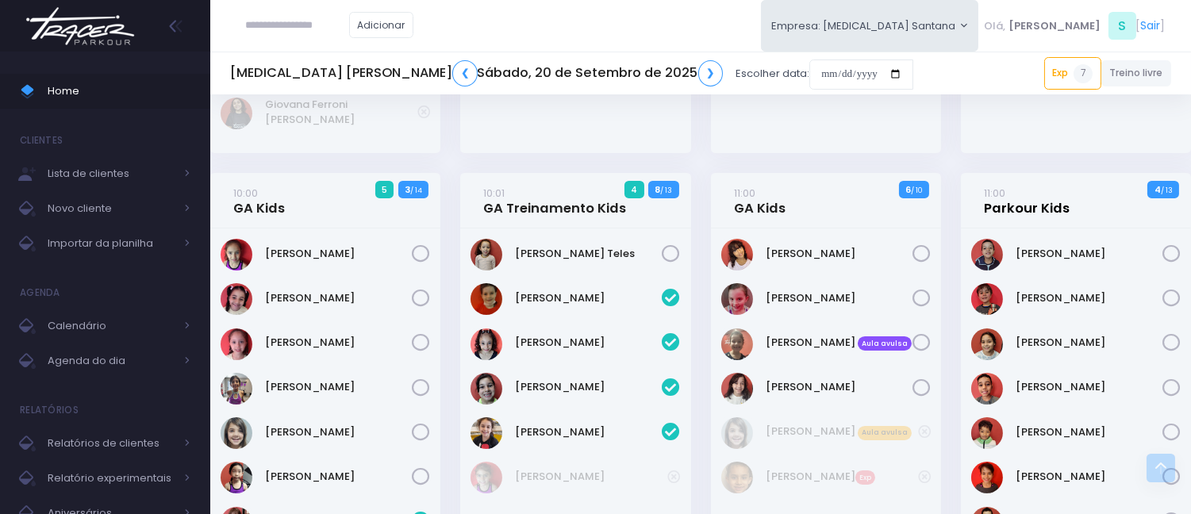
scroll to position [528, 0]
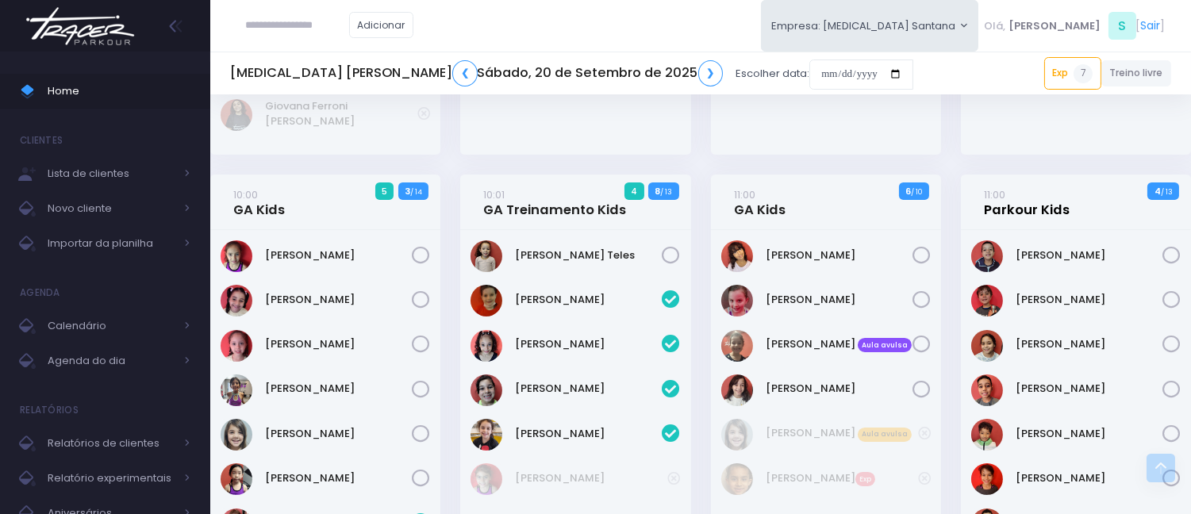
click at [1028, 210] on link "11:00 Parkour Kids" at bounding box center [1027, 202] width 86 height 32
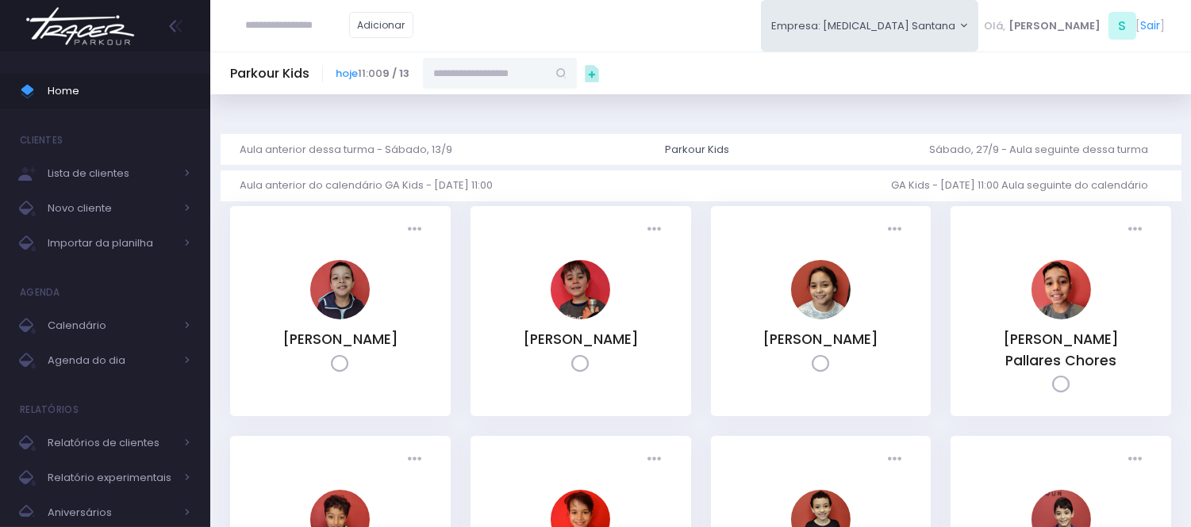
click at [470, 82] on input "text" at bounding box center [485, 73] width 124 height 30
type input "**********"
click at [508, 98] on link "[PERSON_NAME]" at bounding box center [501, 102] width 92 height 16
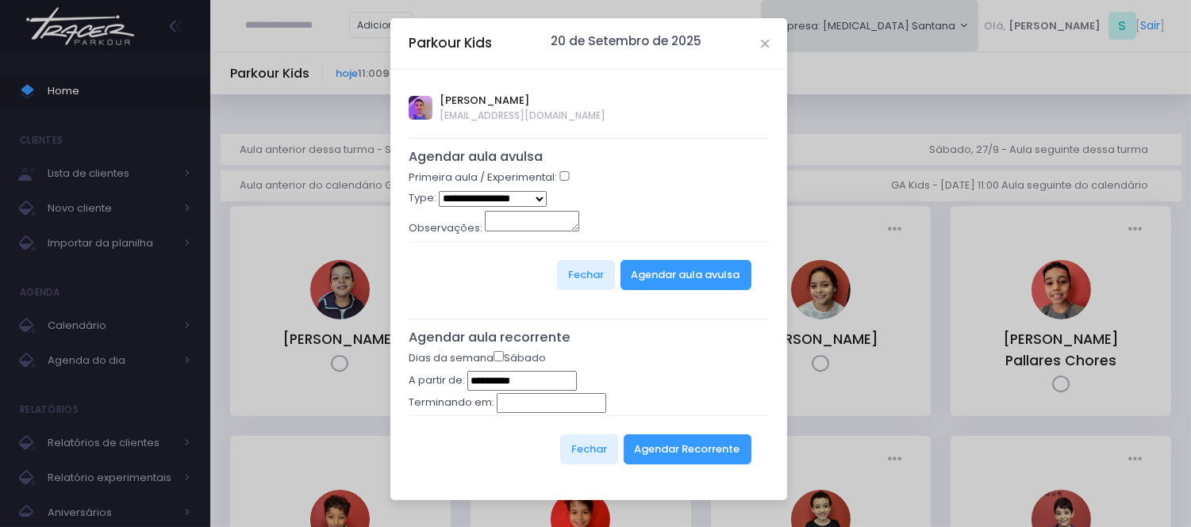
type input "**********"
select select "*"
click at [747, 286] on button "Agendar aula avulsa" at bounding box center [685, 275] width 131 height 30
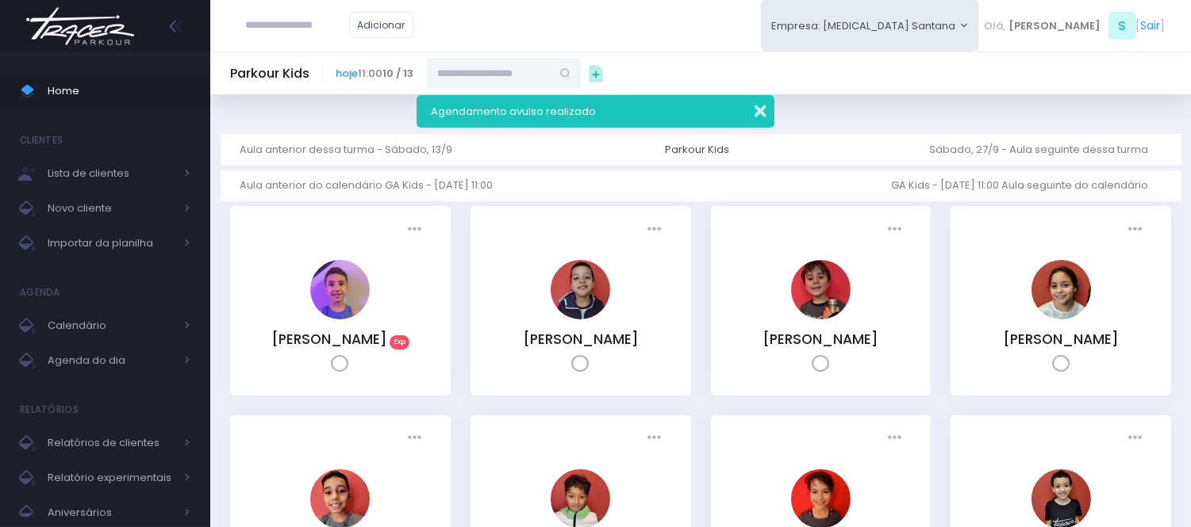
click at [763, 116] on button "button" at bounding box center [750, 109] width 32 height 18
click at [759, 112] on button "button" at bounding box center [750, 109] width 32 height 18
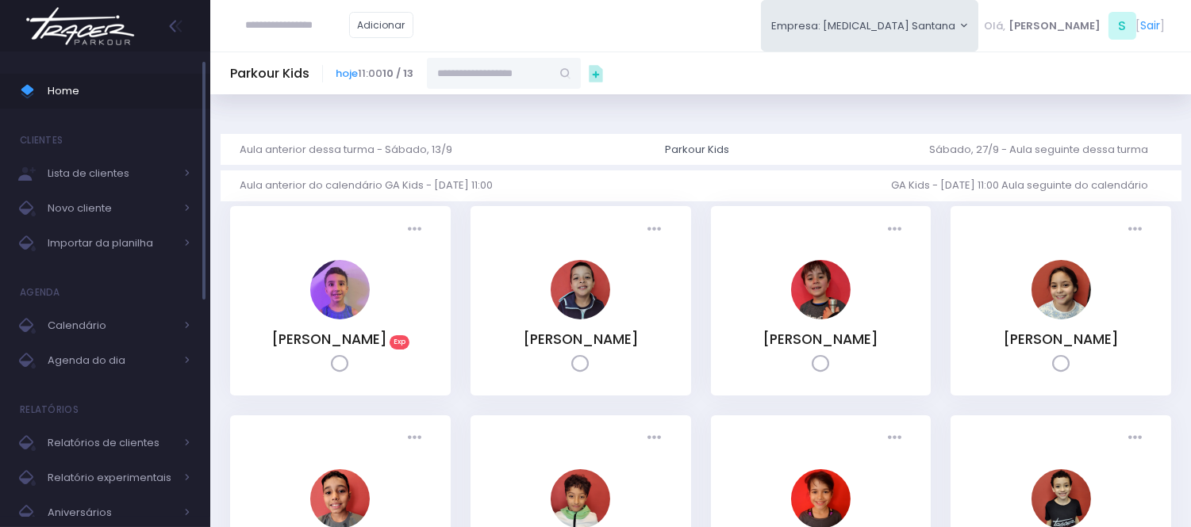
click at [152, 87] on span "Home" at bounding box center [119, 91] width 143 height 21
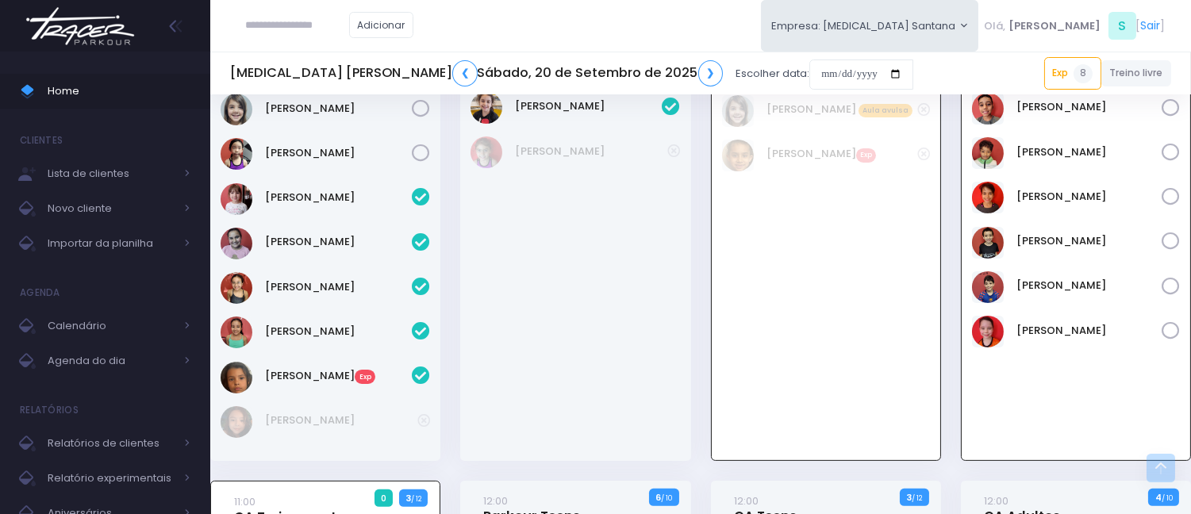
scroll to position [884, 0]
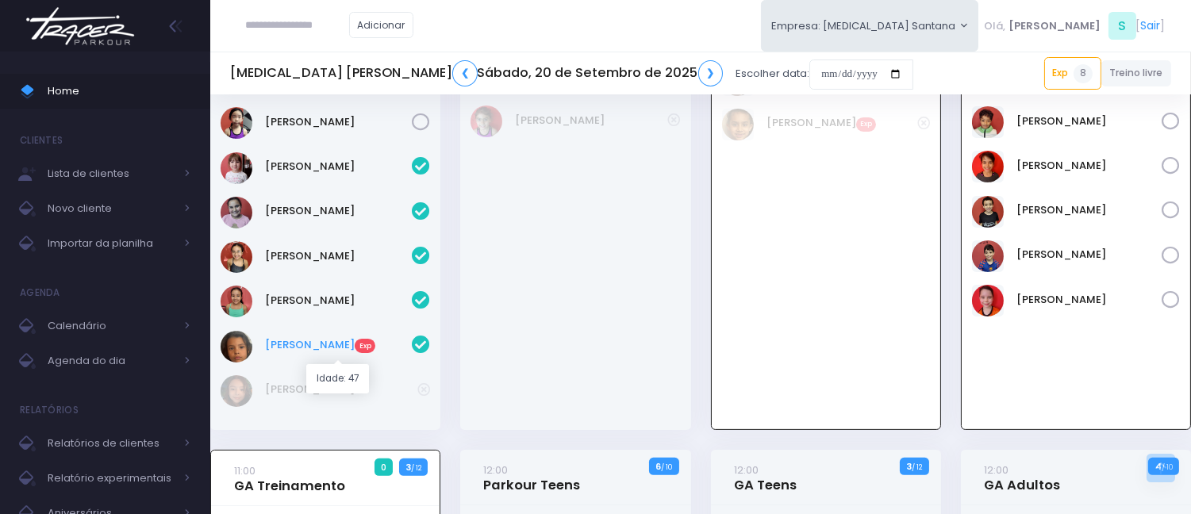
click at [321, 347] on link "Laís Clemente Exp" at bounding box center [338, 345] width 147 height 16
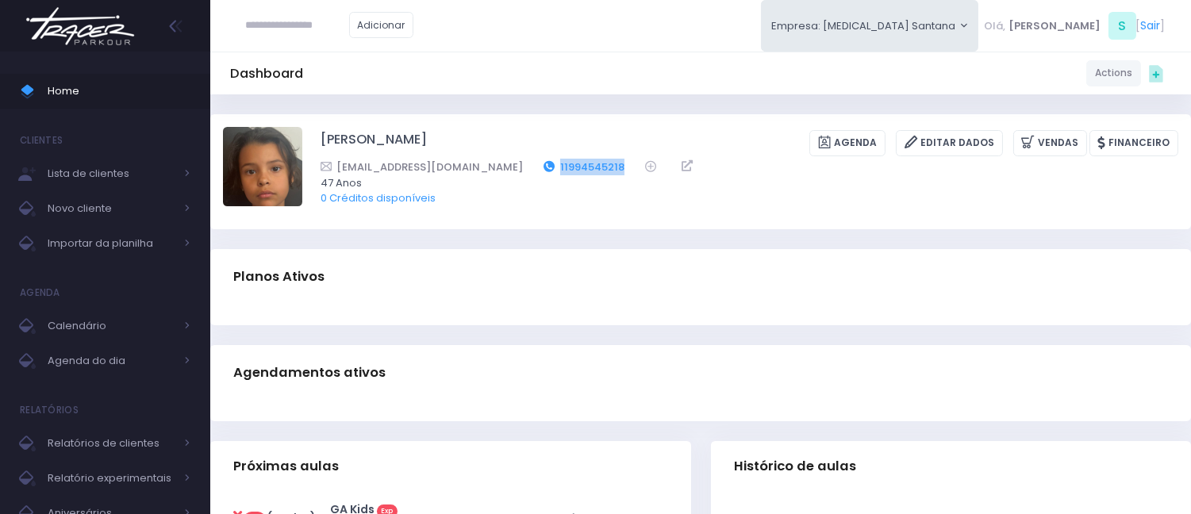
drag, startPoint x: 566, startPoint y: 170, endPoint x: 497, endPoint y: 167, distance: 69.8
click at [497, 167] on div "[EMAIL_ADDRESS][DOMAIN_NAME] 11994545218" at bounding box center [738, 167] width 837 height 17
copy link "11994545218"
click at [97, 96] on span "Home" at bounding box center [119, 91] width 143 height 21
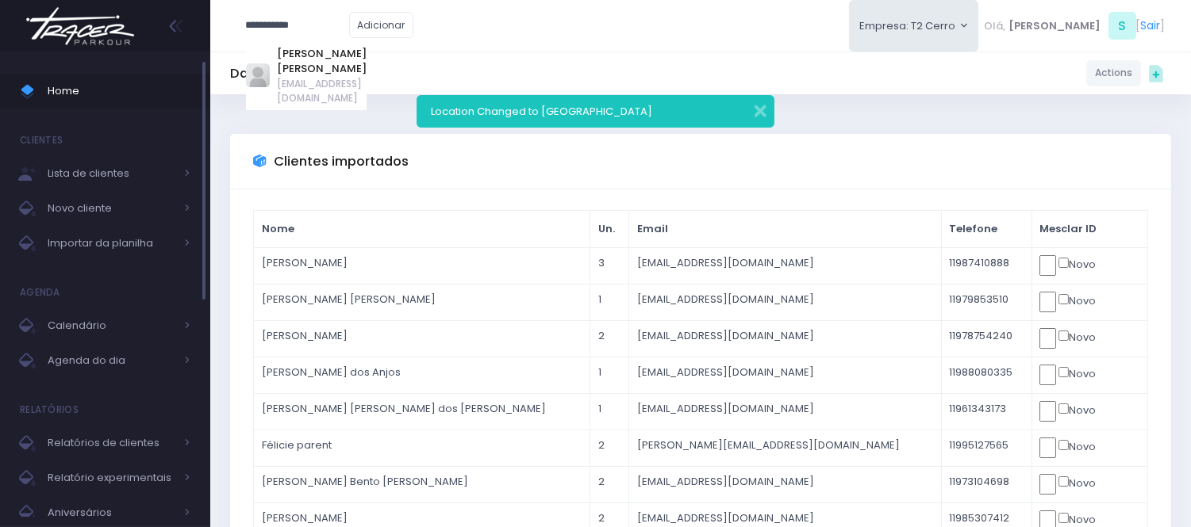
click at [72, 101] on span "Home" at bounding box center [119, 91] width 143 height 21
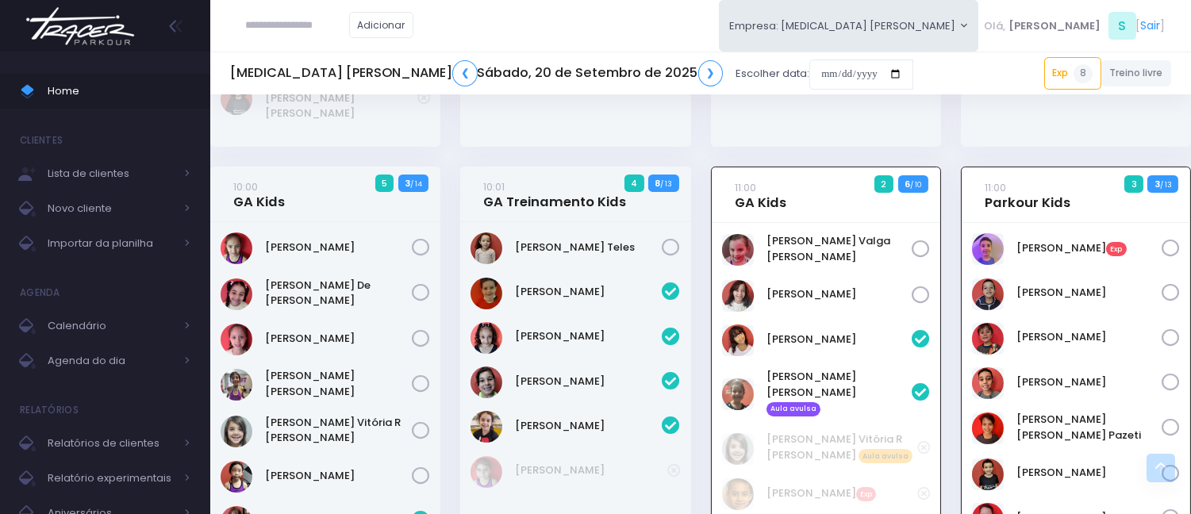
scroll to position [528, 0]
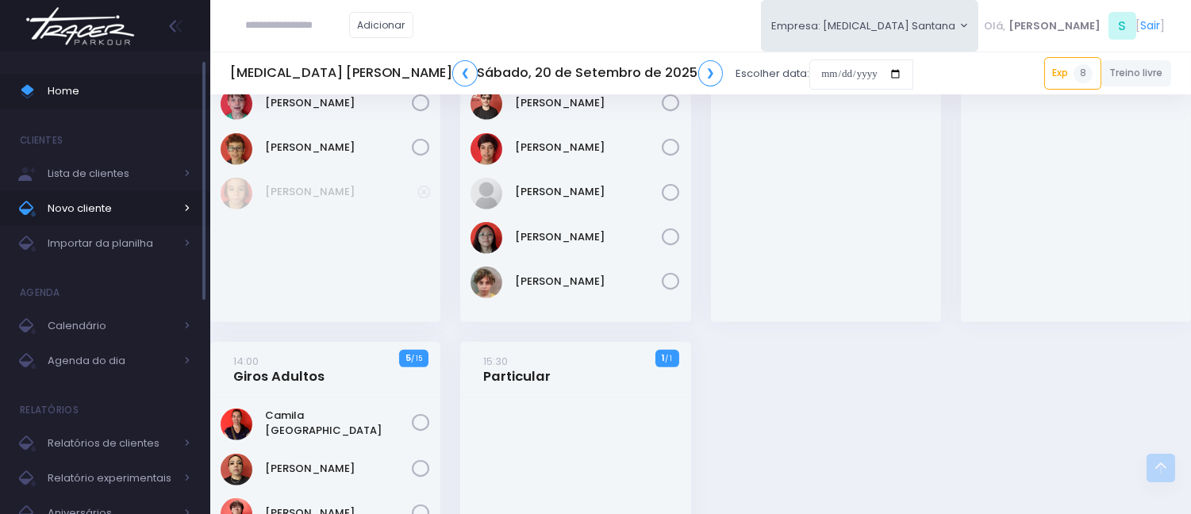
scroll to position [1854, 0]
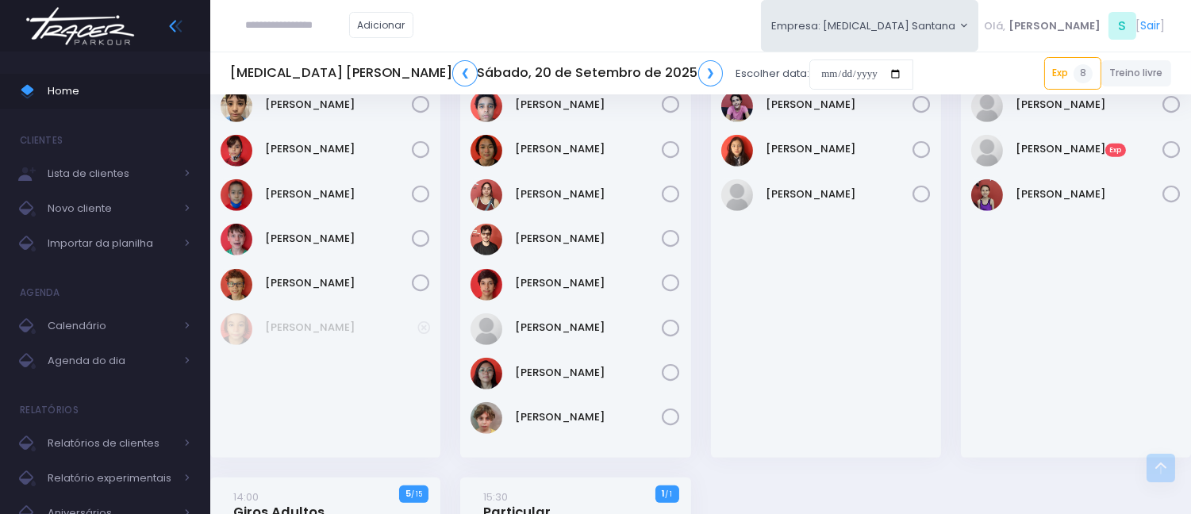
paste input "**********"
type input "**********"
click input "submit" at bounding box center [0, 0] width 0 height 0
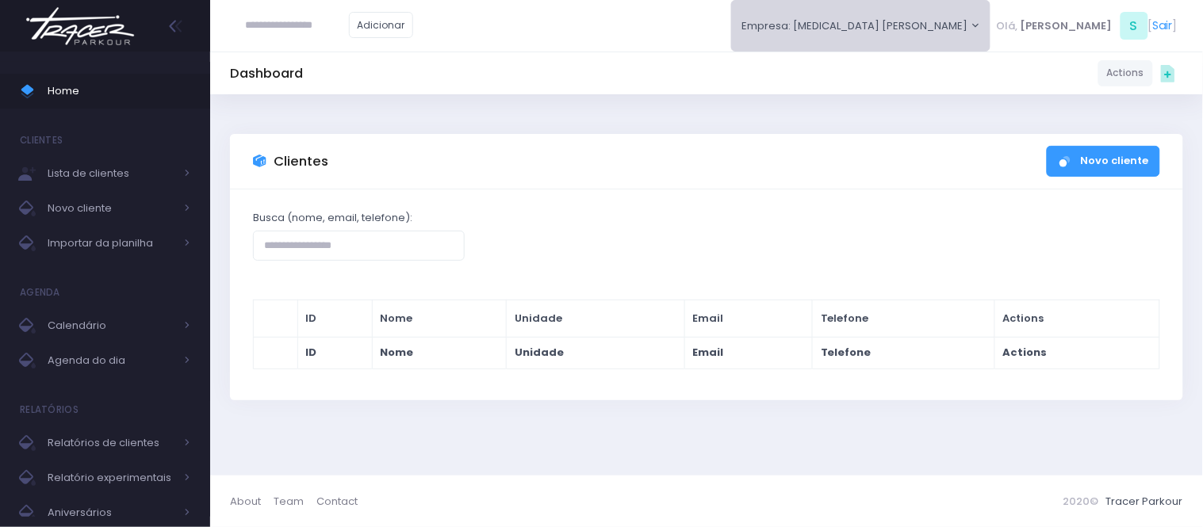
click at [992, 19] on button "Empresa: [MEDICAL_DATA] [PERSON_NAME]" at bounding box center [861, 26] width 260 height 52
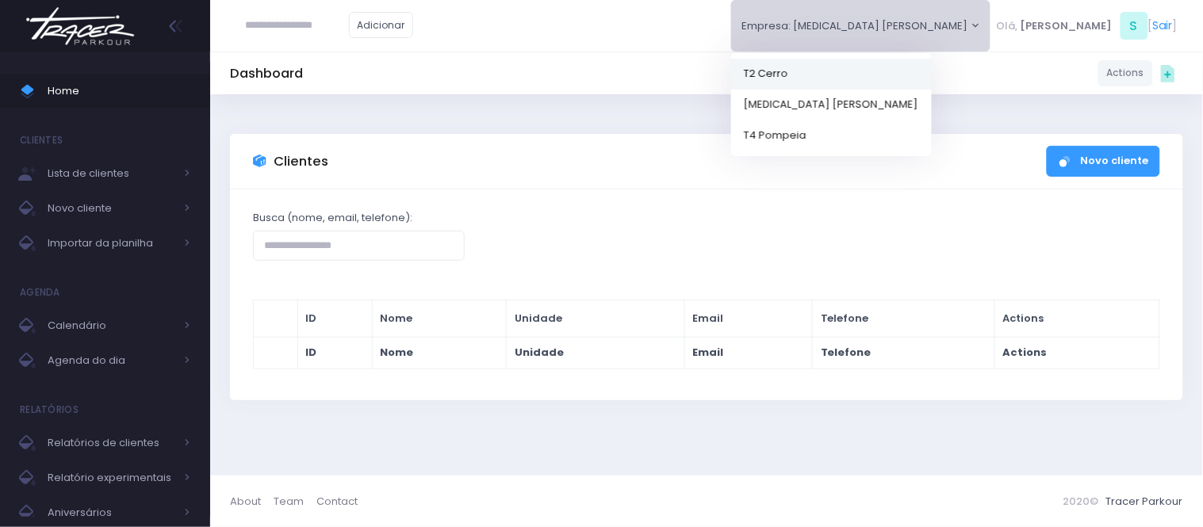
click at [932, 70] on link "T2 Cerro" at bounding box center [831, 73] width 201 height 31
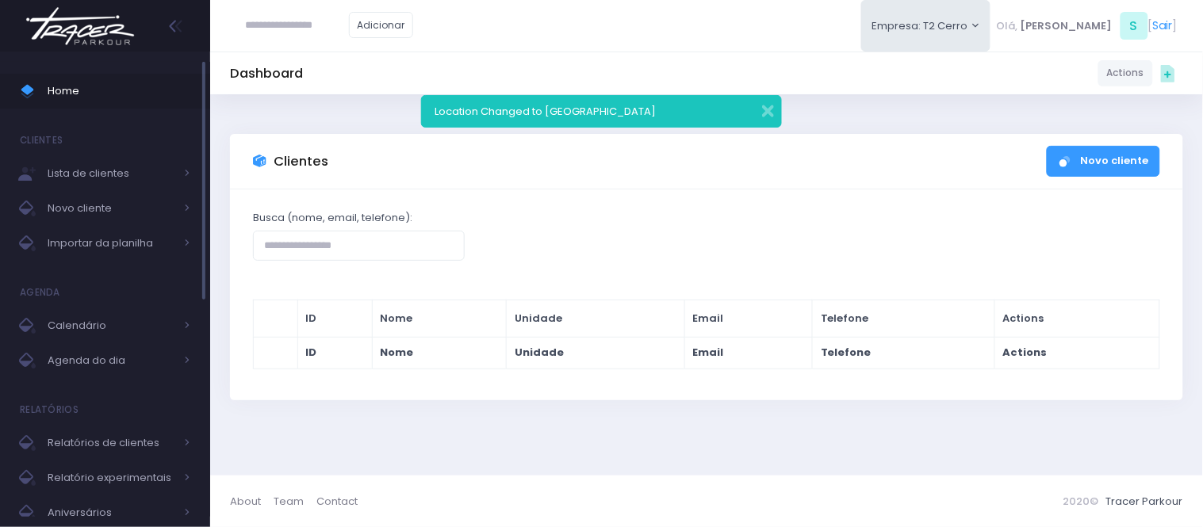
click at [147, 87] on span "Home" at bounding box center [119, 91] width 143 height 21
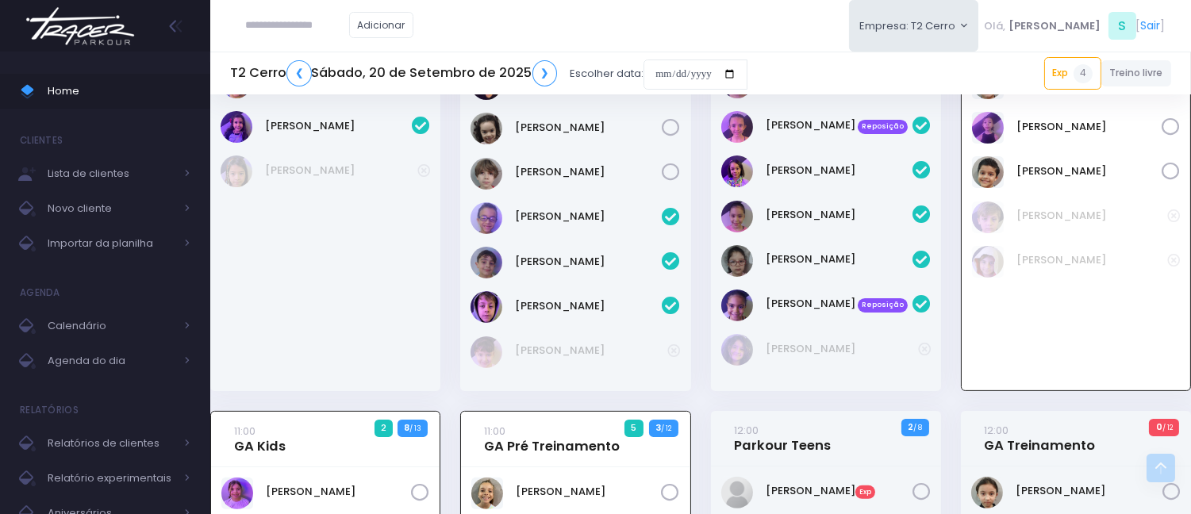
scroll to position [846, 0]
